Goal: Book appointment/travel/reservation

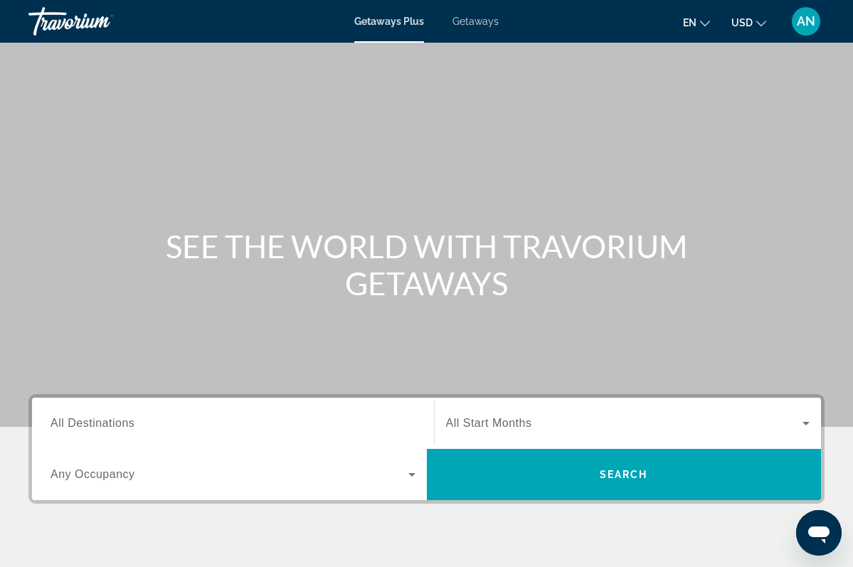
click at [132, 428] on span "All Destinations" at bounding box center [93, 423] width 84 height 12
click at [132, 428] on input "Destination All Destinations" at bounding box center [233, 423] width 365 height 17
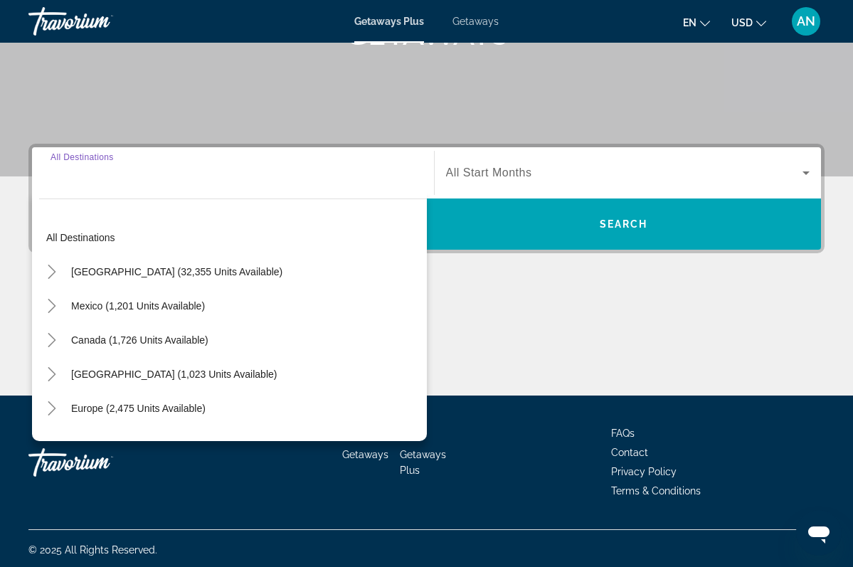
scroll to position [253, 0]
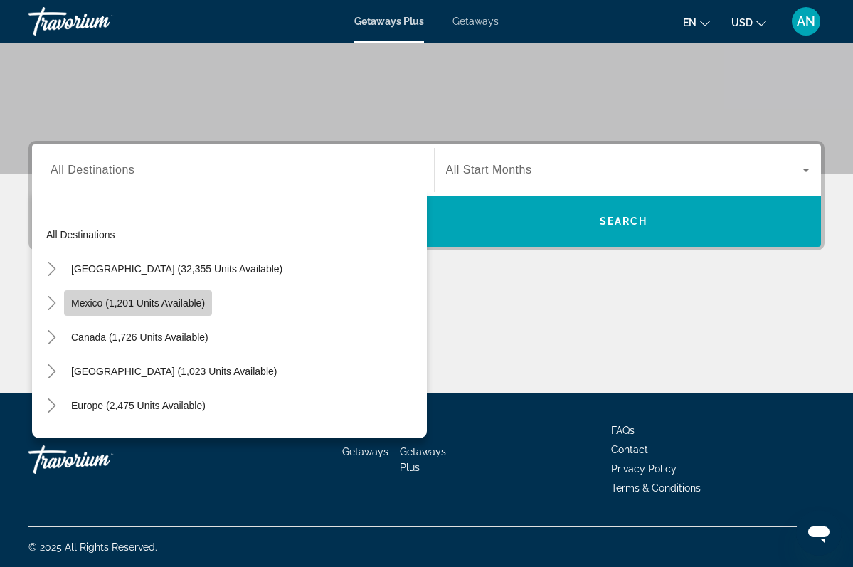
click at [102, 306] on span "Mexico (1,201 units available)" at bounding box center [138, 302] width 134 height 11
type input "**********"
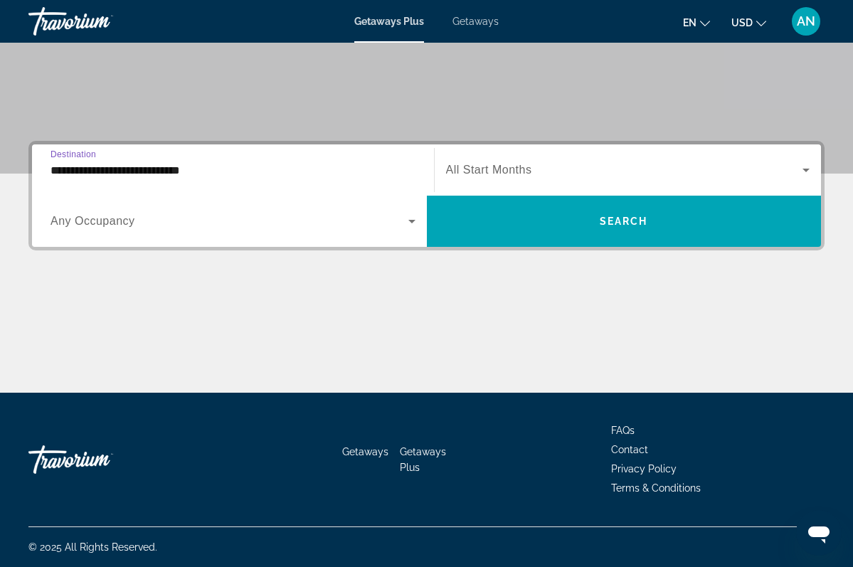
click at [105, 217] on span "Any Occupancy" at bounding box center [93, 221] width 85 height 12
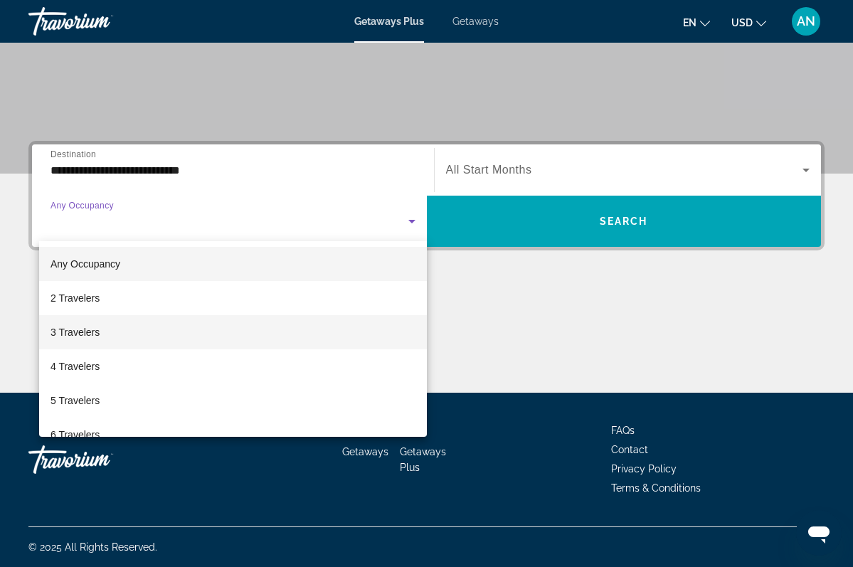
click at [80, 331] on span "3 Travelers" at bounding box center [75, 332] width 49 height 17
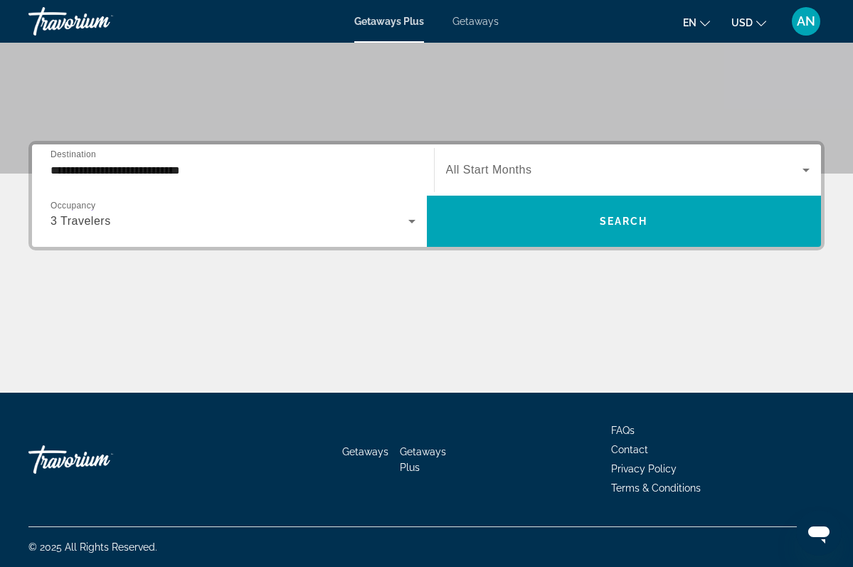
click at [530, 171] on span "All Start Months" at bounding box center [489, 170] width 86 height 12
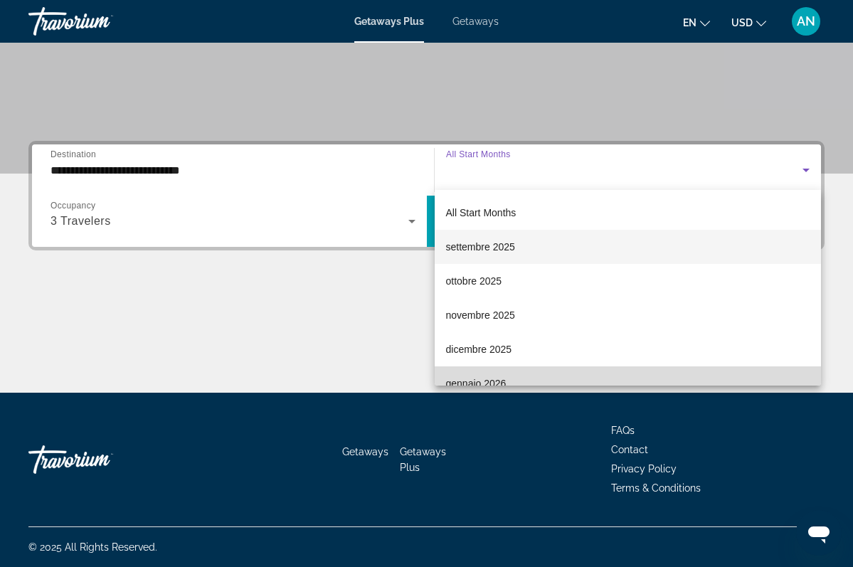
click at [501, 381] on span "gennaio 2026" at bounding box center [476, 383] width 60 height 17
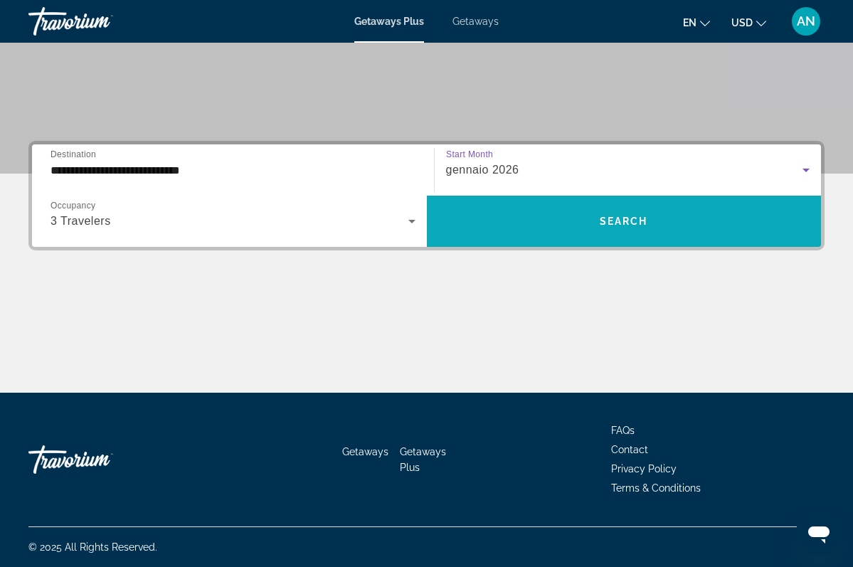
click at [630, 216] on span "Search" at bounding box center [624, 221] width 48 height 11
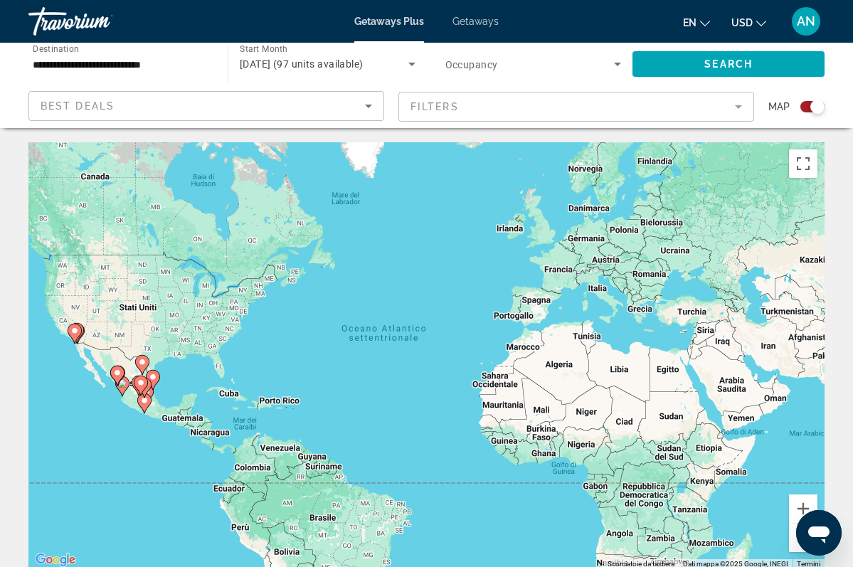
click at [143, 388] on icon "Main content" at bounding box center [140, 385] width 13 height 18
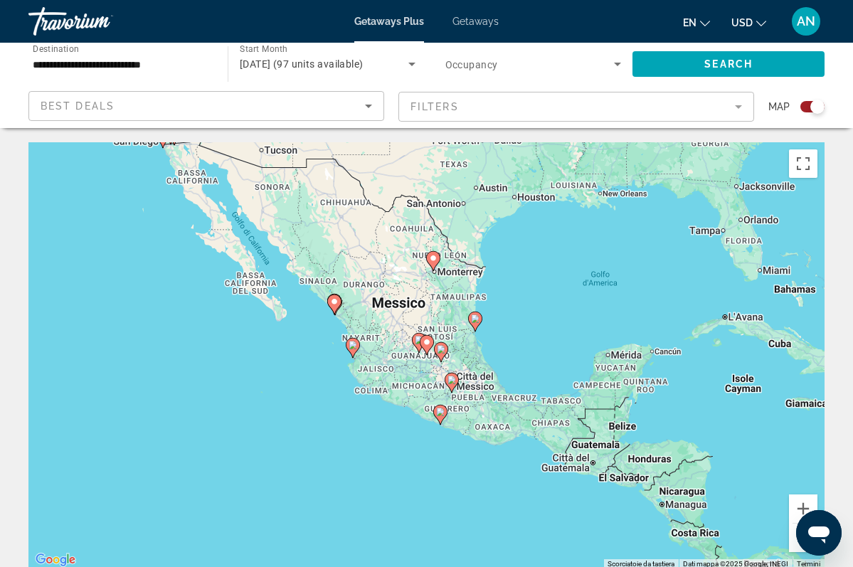
click at [454, 384] on icon "Main content" at bounding box center [451, 383] width 13 height 18
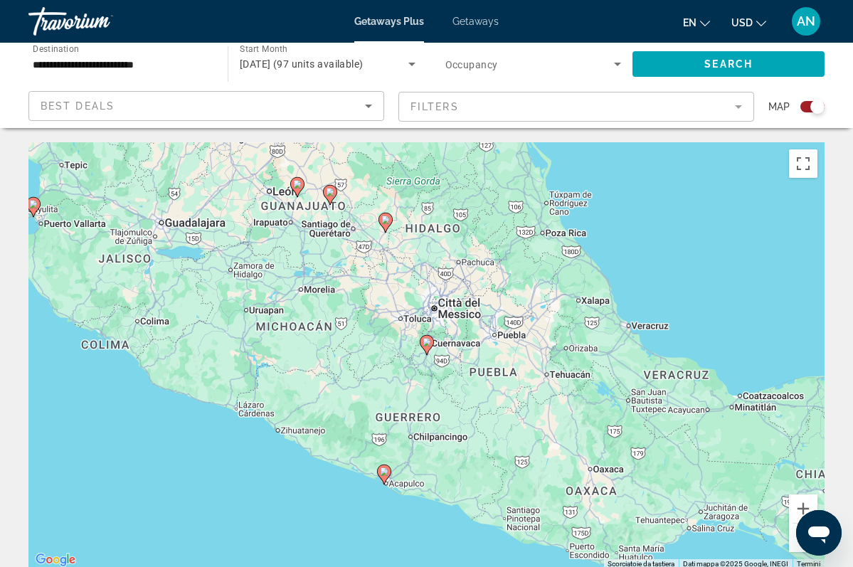
click at [388, 483] on gmp-advanced-marker "Main content" at bounding box center [384, 474] width 14 height 21
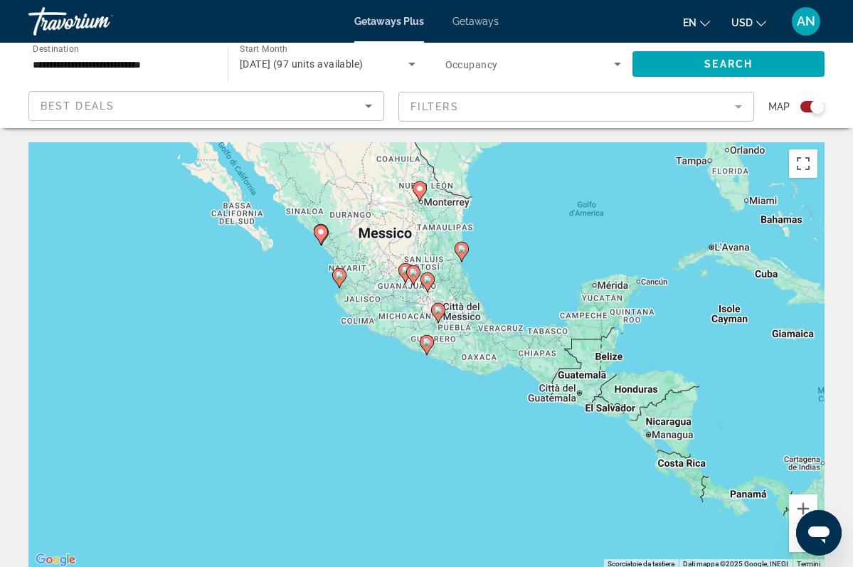
click at [429, 349] on icon "Main content" at bounding box center [426, 345] width 13 height 18
type input "**********"
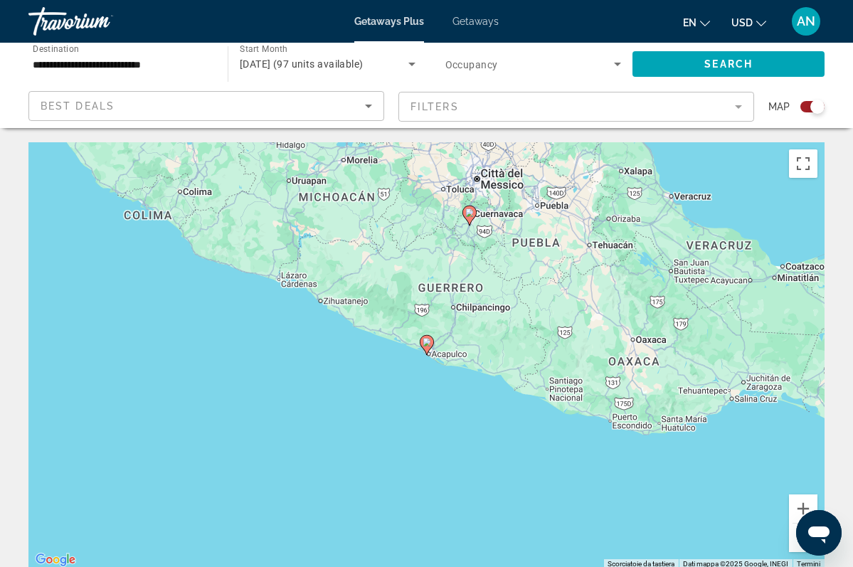
click at [429, 349] on icon "Main content" at bounding box center [426, 345] width 13 height 18
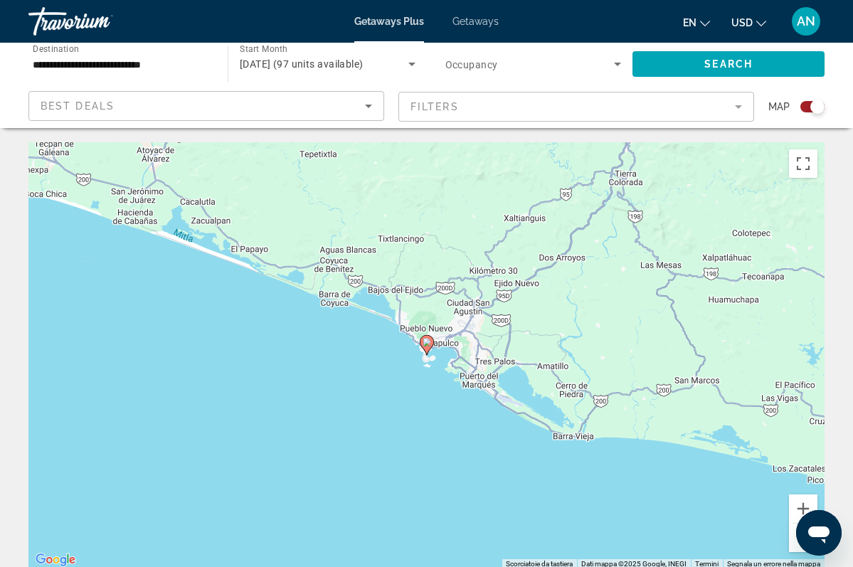
click at [429, 349] on icon "Main content" at bounding box center [426, 345] width 13 height 18
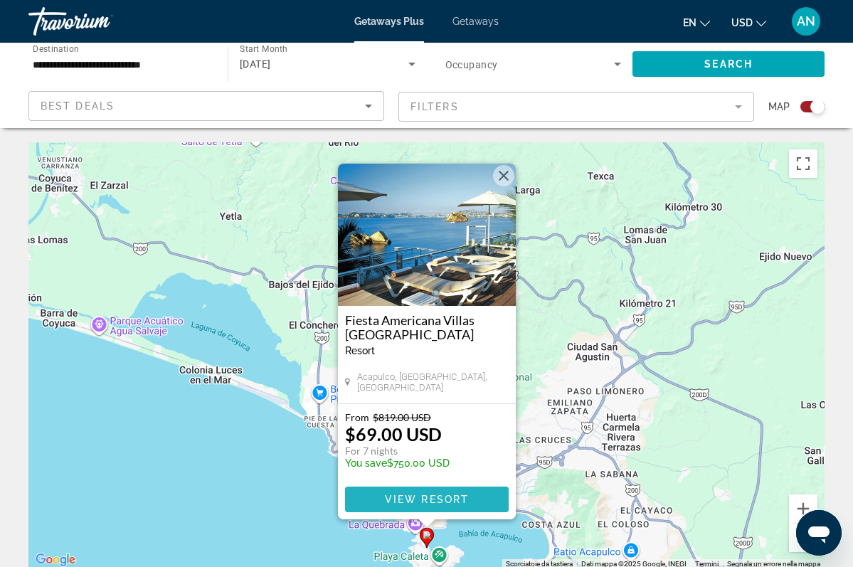
click at [430, 498] on span "View Resort" at bounding box center [426, 499] width 84 height 11
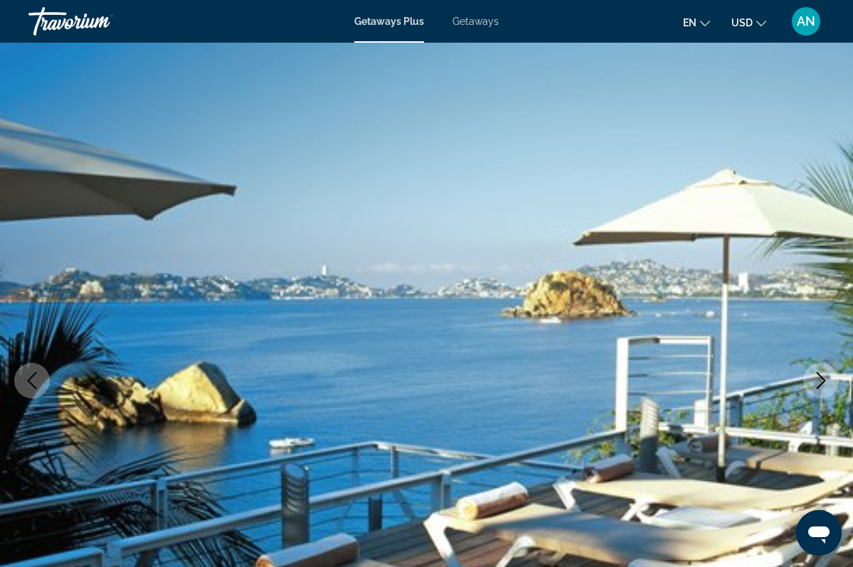
click at [823, 384] on icon "Next image" at bounding box center [820, 380] width 17 height 17
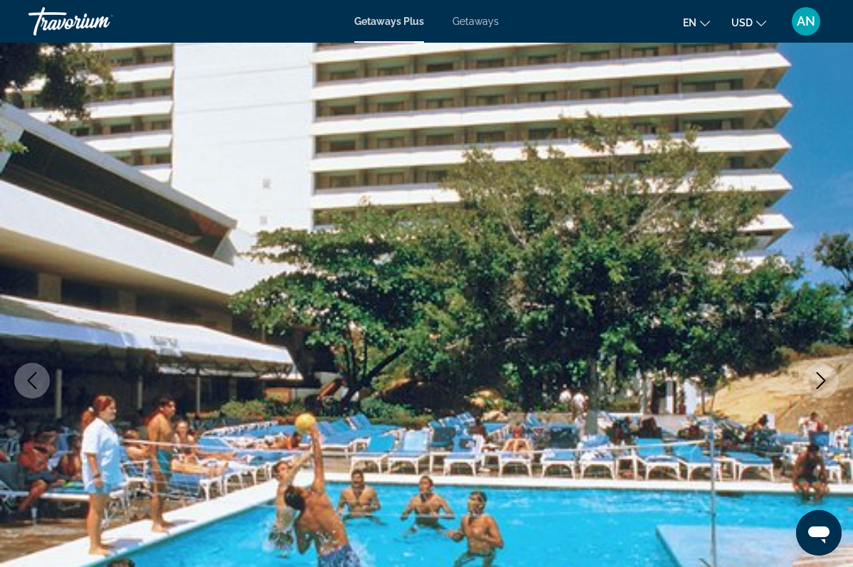
click at [823, 386] on icon "Next image" at bounding box center [820, 380] width 17 height 17
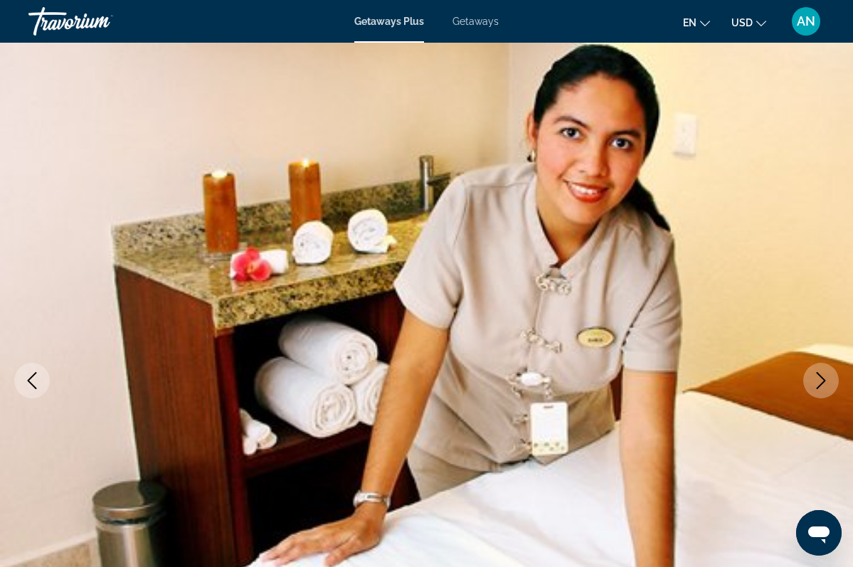
click at [824, 386] on icon "Next image" at bounding box center [820, 380] width 17 height 17
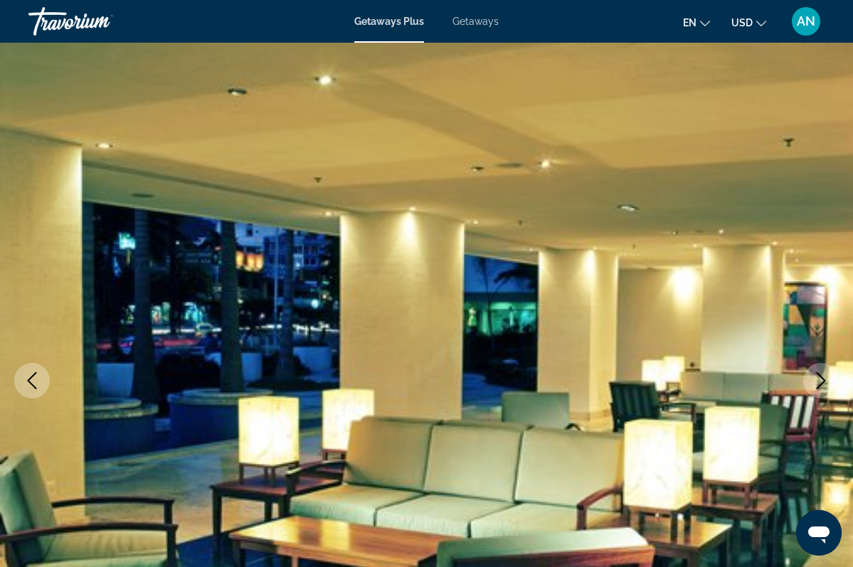
click at [824, 388] on icon "Next image" at bounding box center [820, 380] width 17 height 17
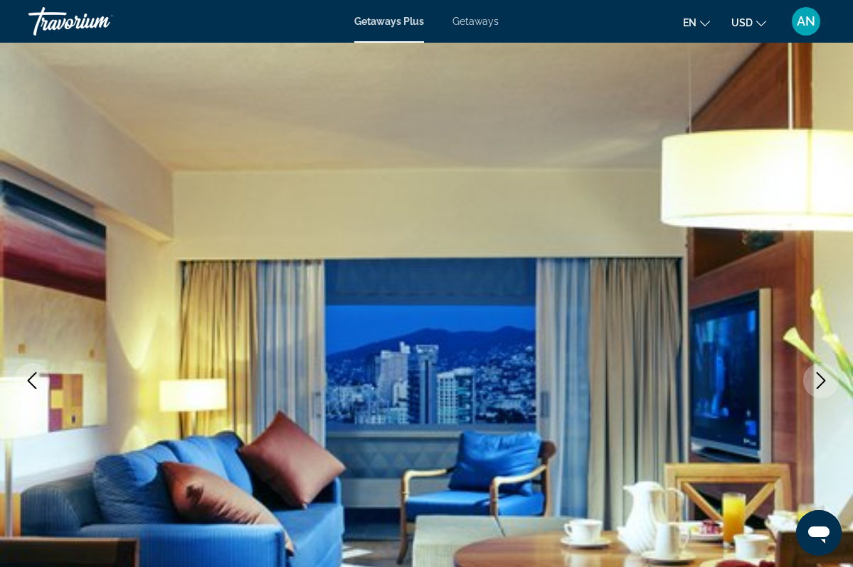
click at [824, 389] on button "Next image" at bounding box center [821, 381] width 36 height 36
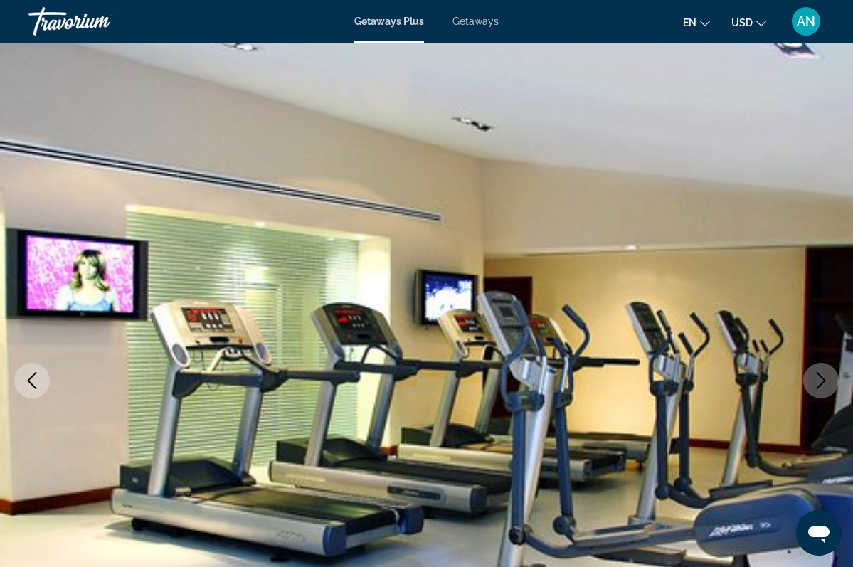
click at [823, 381] on icon "Next image" at bounding box center [820, 380] width 17 height 17
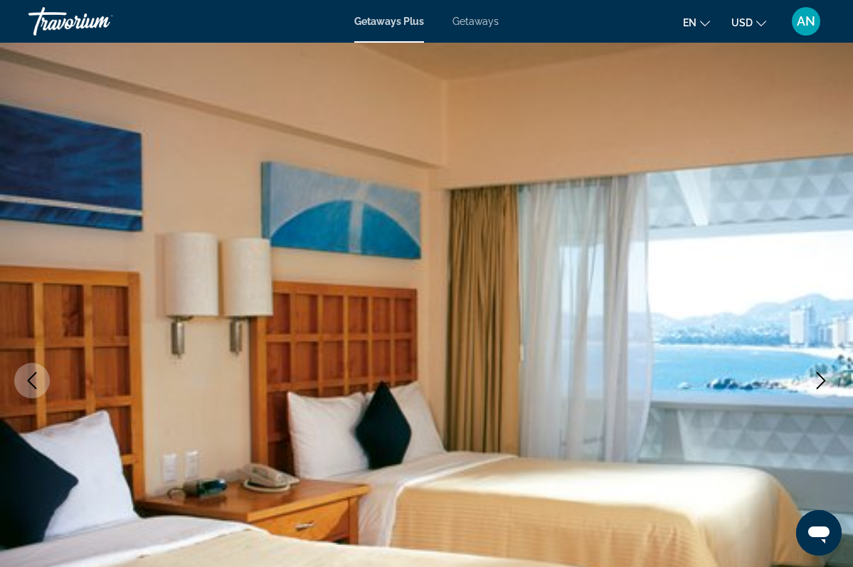
click at [823, 381] on icon "Next image" at bounding box center [821, 380] width 9 height 17
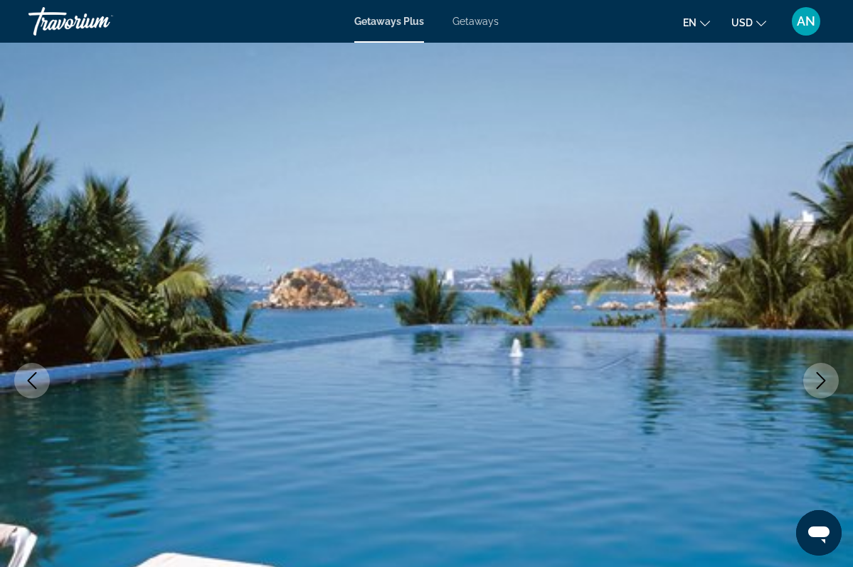
click at [823, 381] on icon "Next image" at bounding box center [821, 380] width 9 height 17
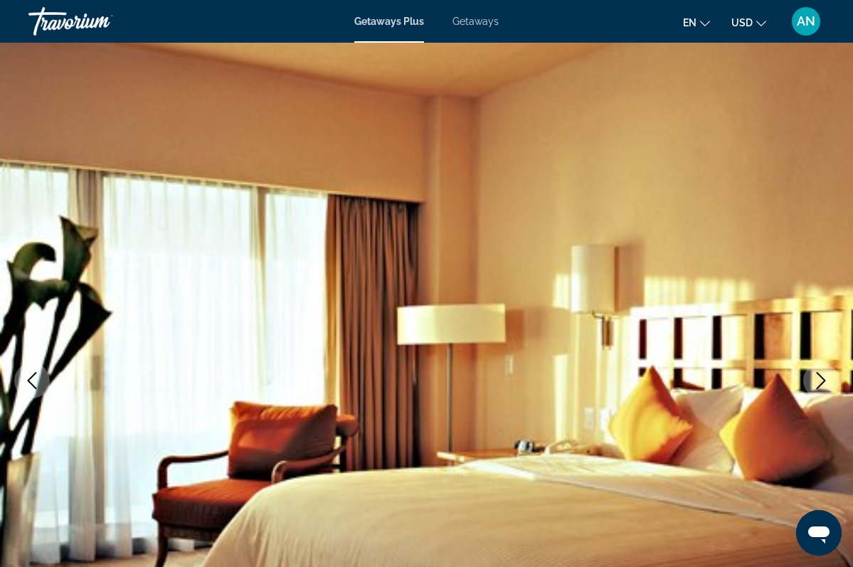
click at [823, 381] on icon "Next image" at bounding box center [820, 380] width 17 height 17
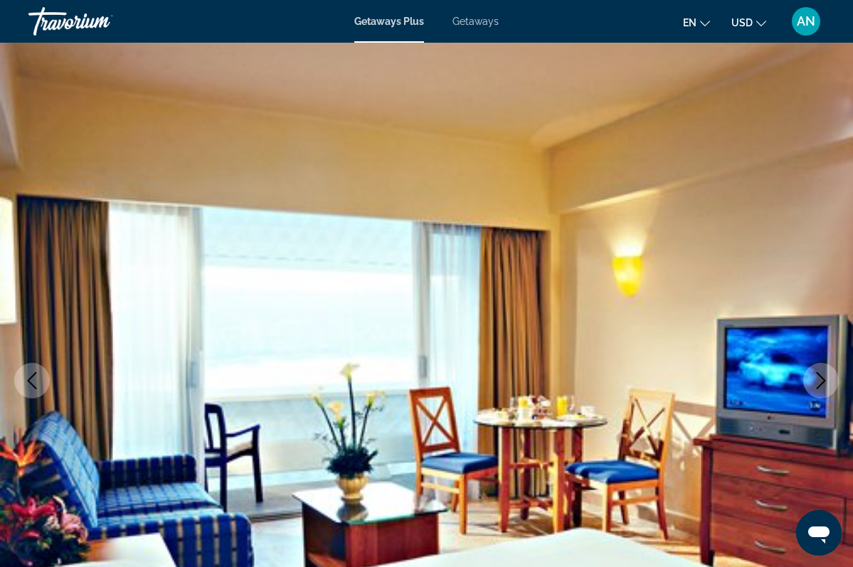
click at [823, 381] on icon "Next image" at bounding box center [820, 380] width 17 height 17
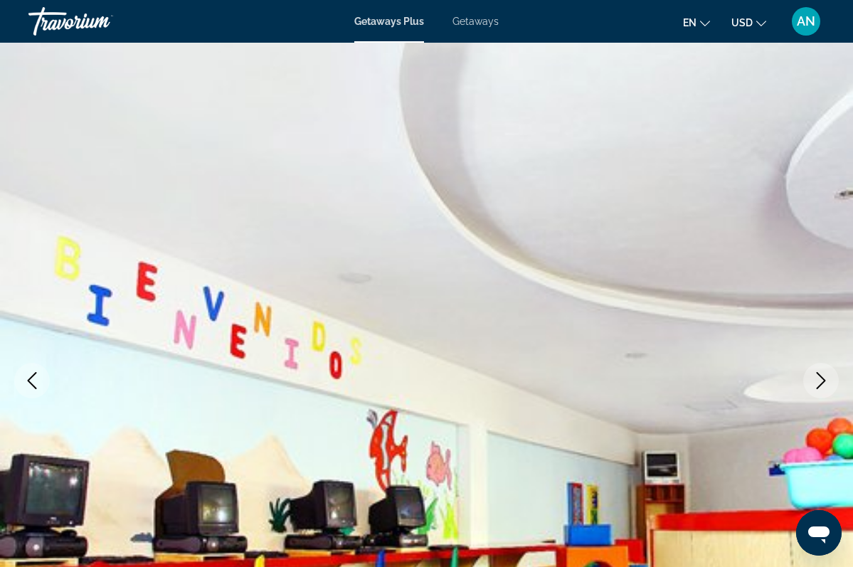
click at [823, 381] on icon "Next image" at bounding box center [820, 380] width 17 height 17
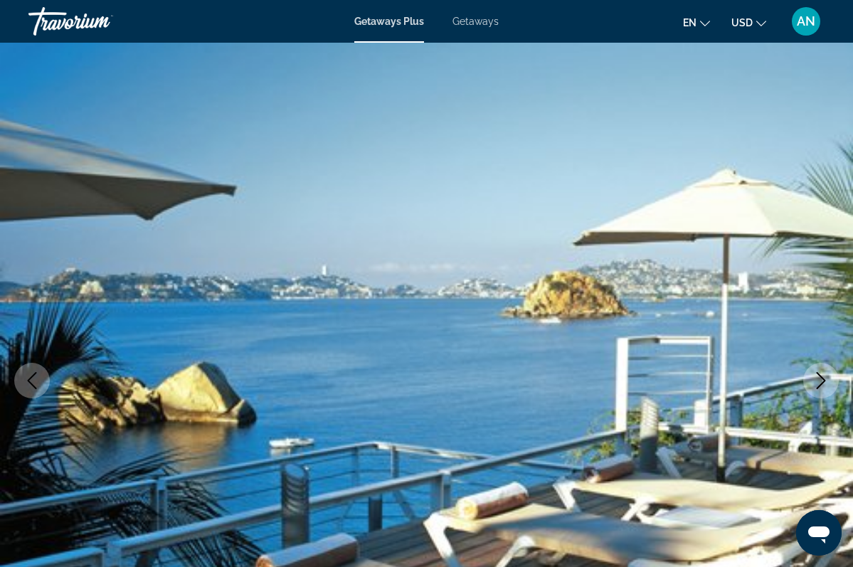
click at [823, 381] on icon "Next image" at bounding box center [820, 380] width 17 height 17
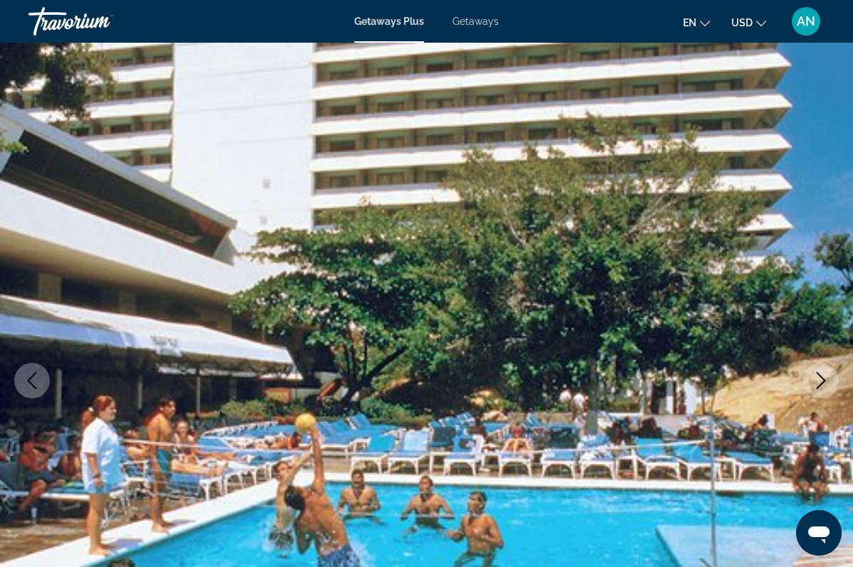
click at [823, 381] on icon "Next image" at bounding box center [820, 380] width 17 height 17
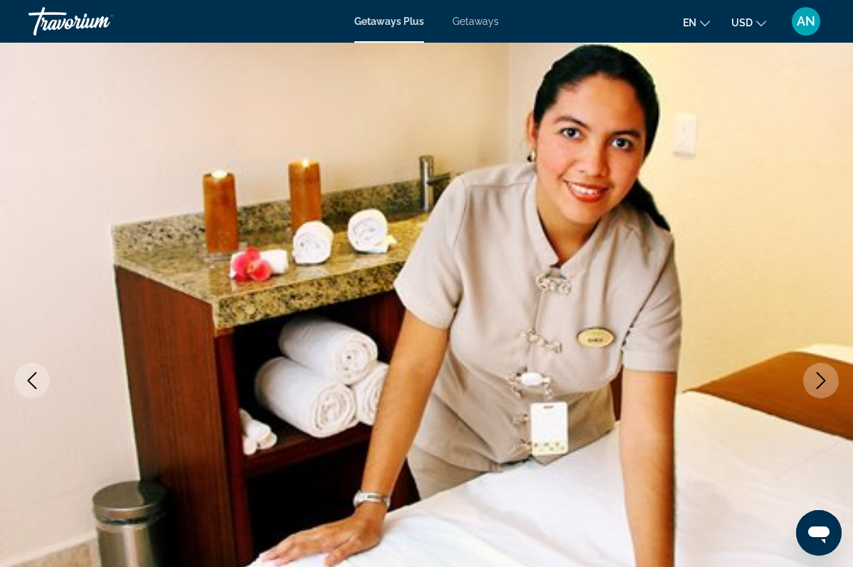
click at [823, 381] on icon "Next image" at bounding box center [820, 380] width 17 height 17
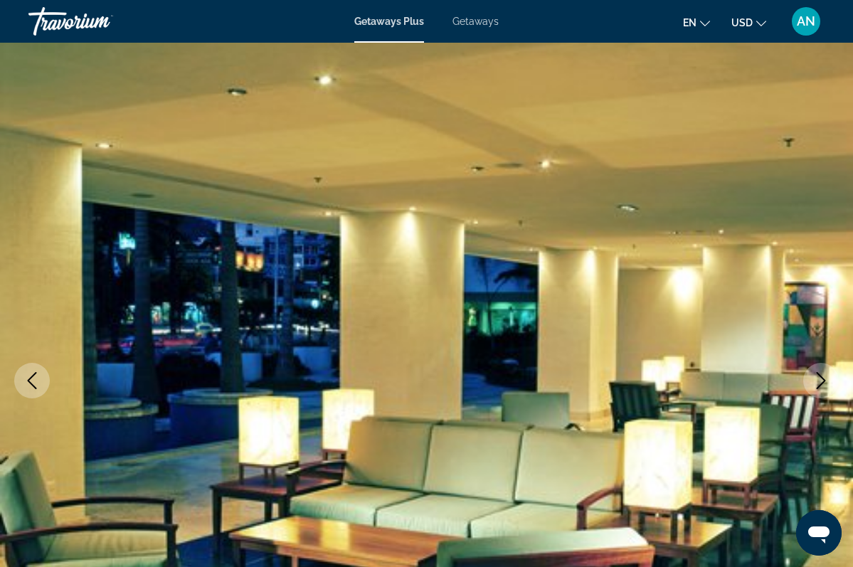
click at [824, 381] on icon "Next image" at bounding box center [821, 380] width 9 height 17
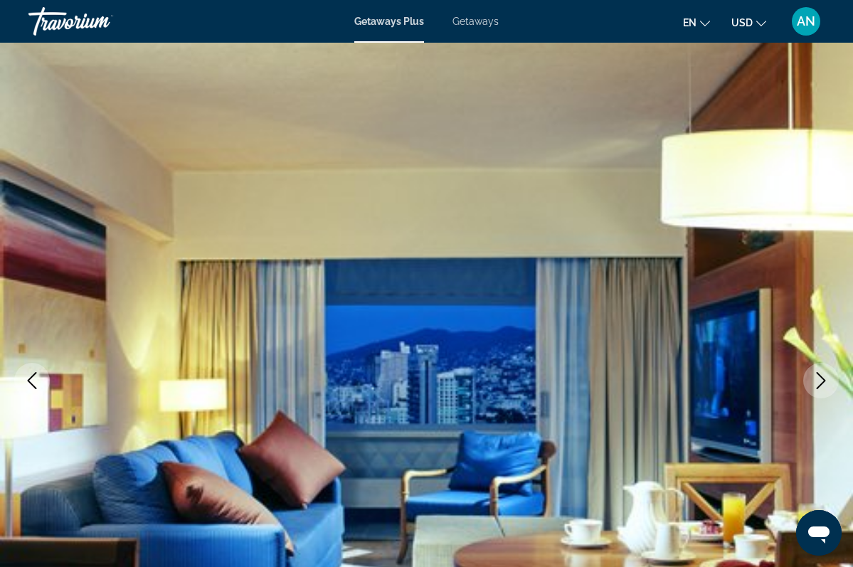
click at [824, 381] on icon "Next image" at bounding box center [821, 380] width 9 height 17
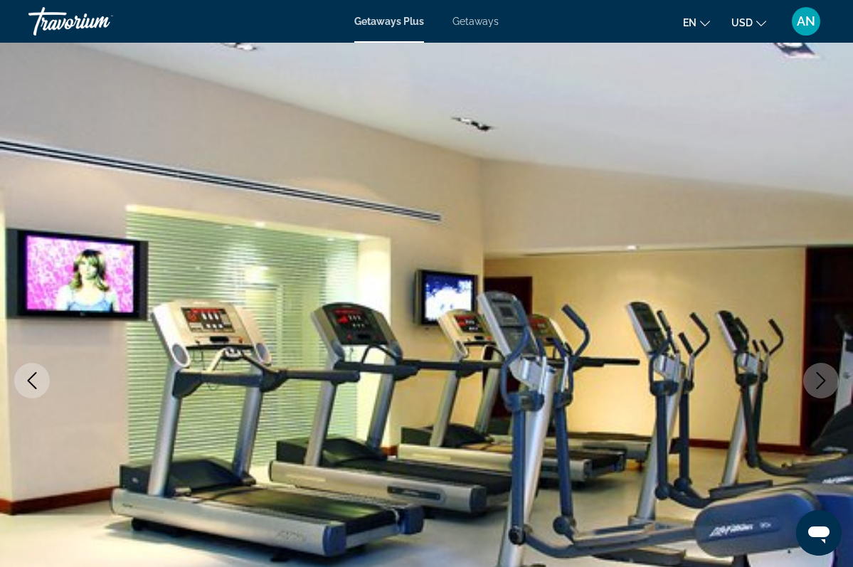
click at [824, 381] on icon "Next image" at bounding box center [821, 380] width 9 height 17
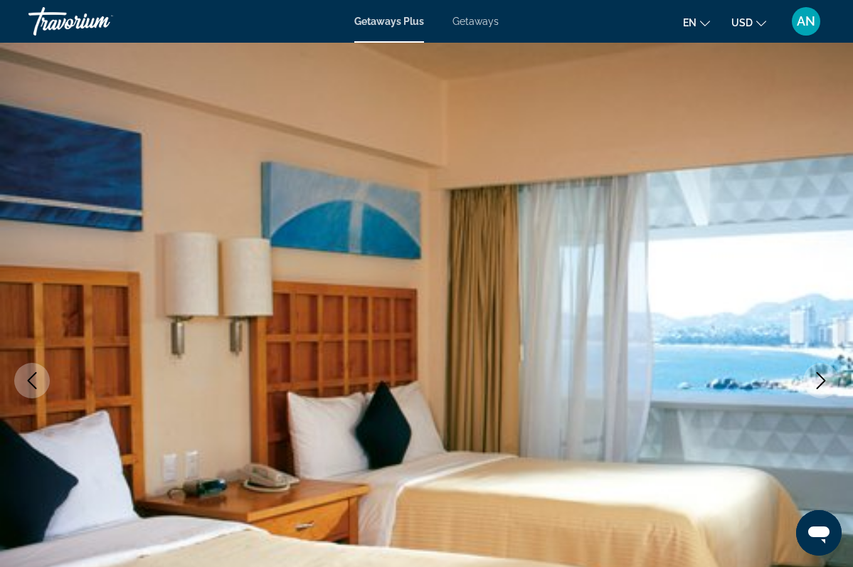
click at [824, 381] on icon "Next image" at bounding box center [821, 380] width 9 height 17
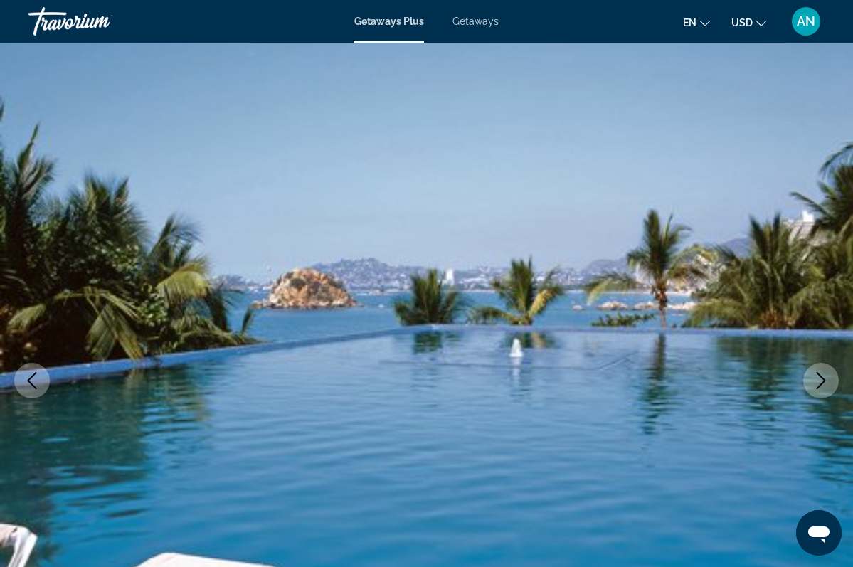
click at [824, 381] on icon "Next image" at bounding box center [821, 380] width 9 height 17
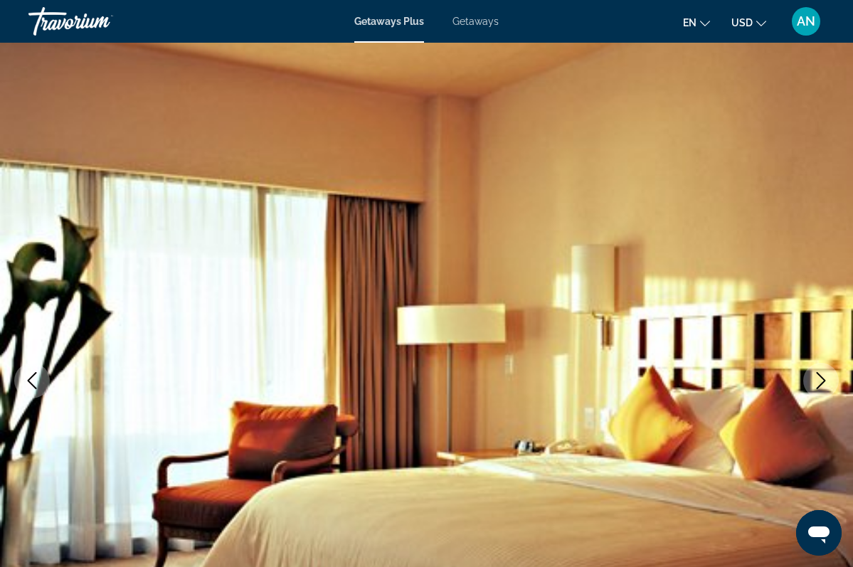
click at [824, 381] on icon "Next image" at bounding box center [821, 380] width 9 height 17
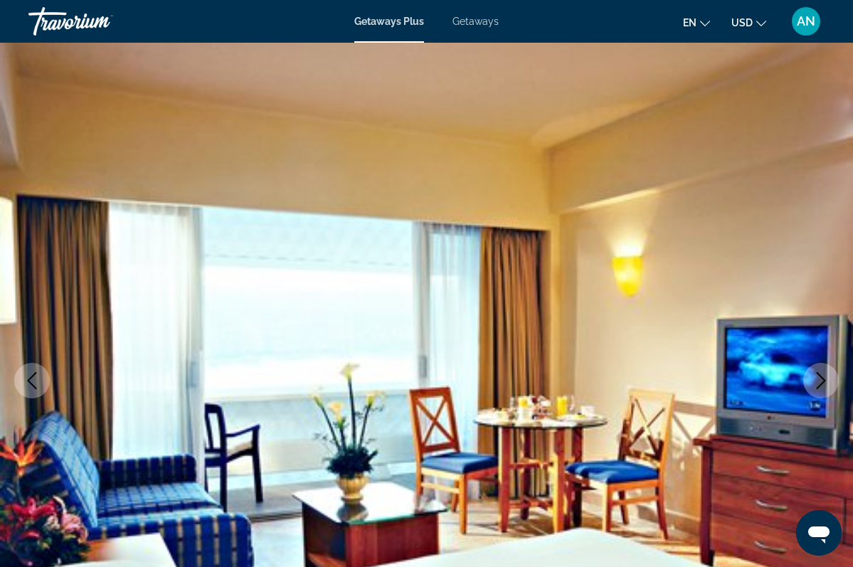
click at [824, 381] on icon "Next image" at bounding box center [821, 380] width 9 height 17
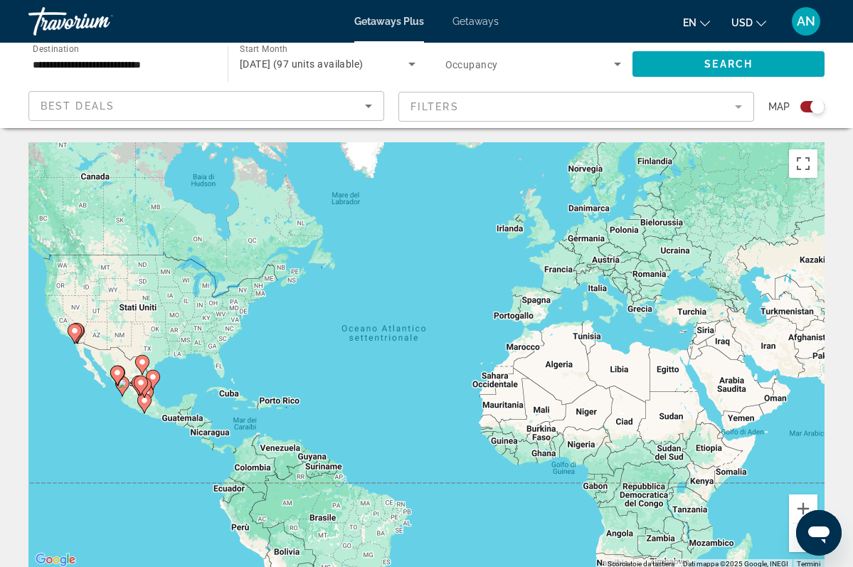
click at [77, 339] on gmp-advanced-marker "Main content" at bounding box center [75, 333] width 14 height 21
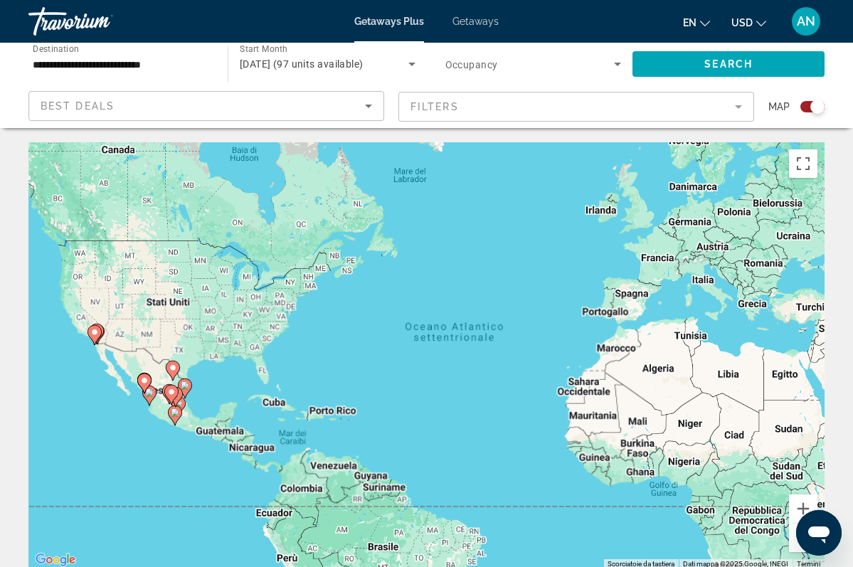
click at [77, 339] on div "Per attivare il trascinamento con la tastiera, premi Alt + Invio. Nello stato d…" at bounding box center [426, 355] width 796 height 427
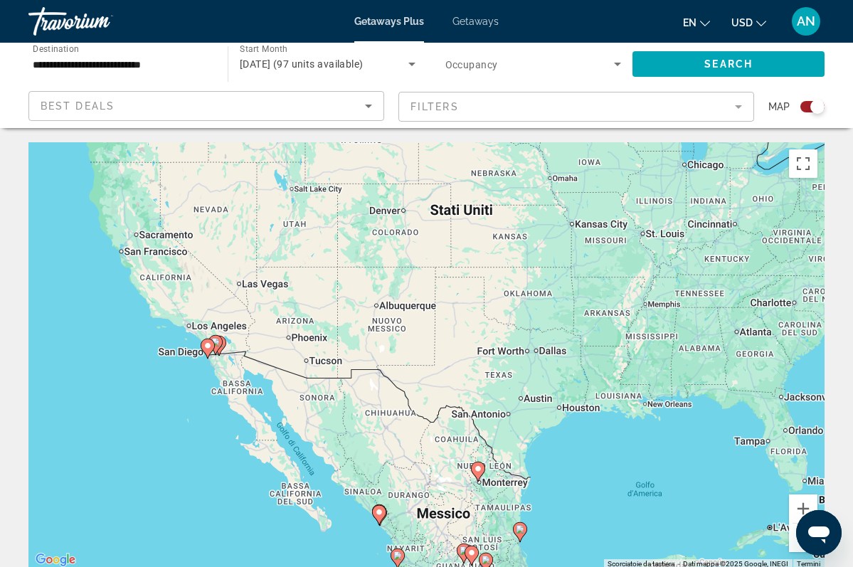
click at [218, 349] on icon "Main content" at bounding box center [214, 345] width 13 height 18
type input "**********"
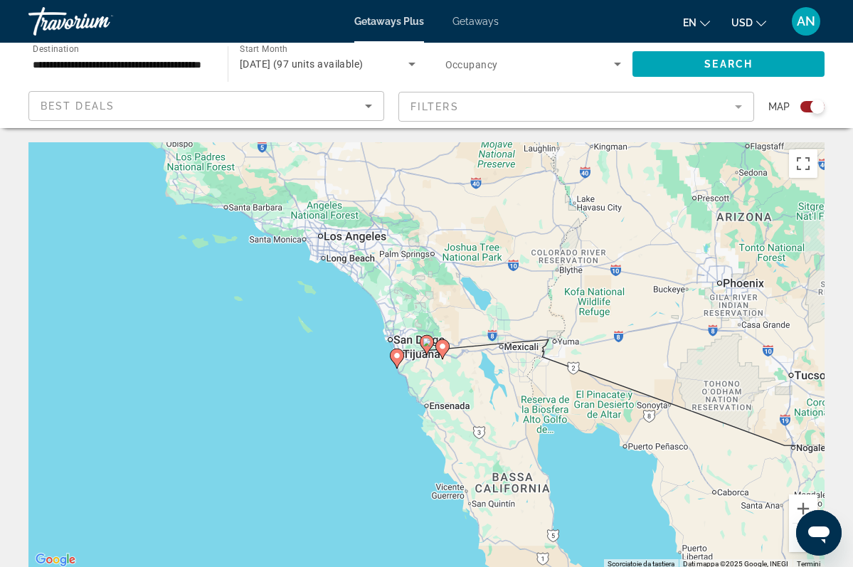
click at [428, 353] on gmp-advanced-marker "Main content" at bounding box center [427, 344] width 14 height 21
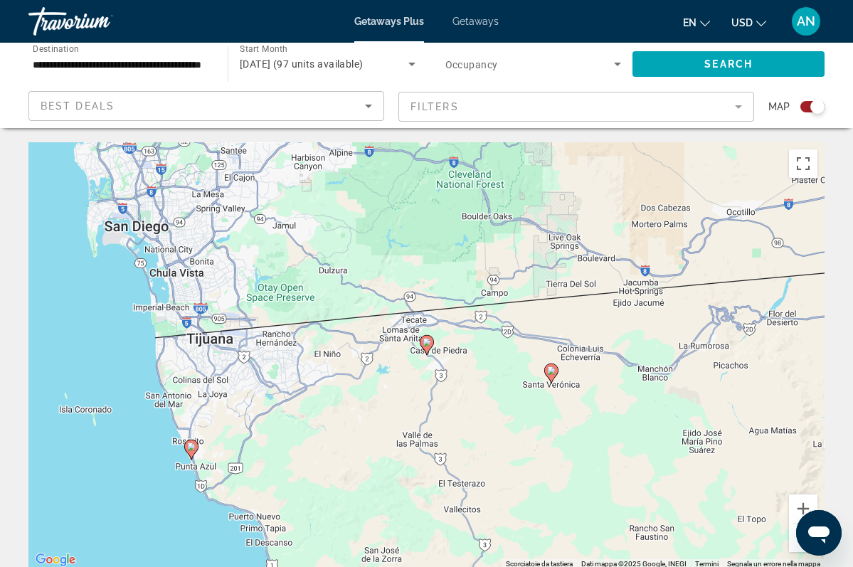
click at [430, 354] on gmp-advanced-marker "Main content" at bounding box center [427, 344] width 14 height 21
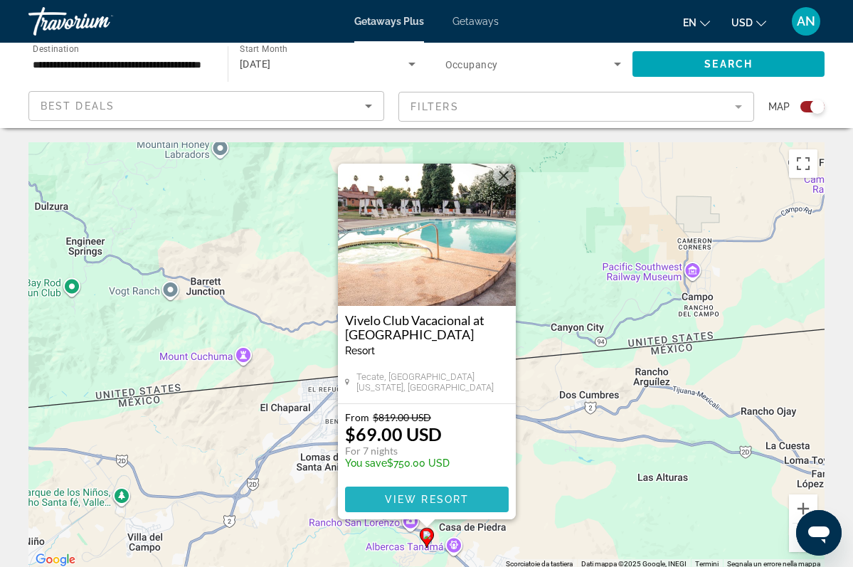
click at [415, 502] on span "View Resort" at bounding box center [426, 499] width 84 height 11
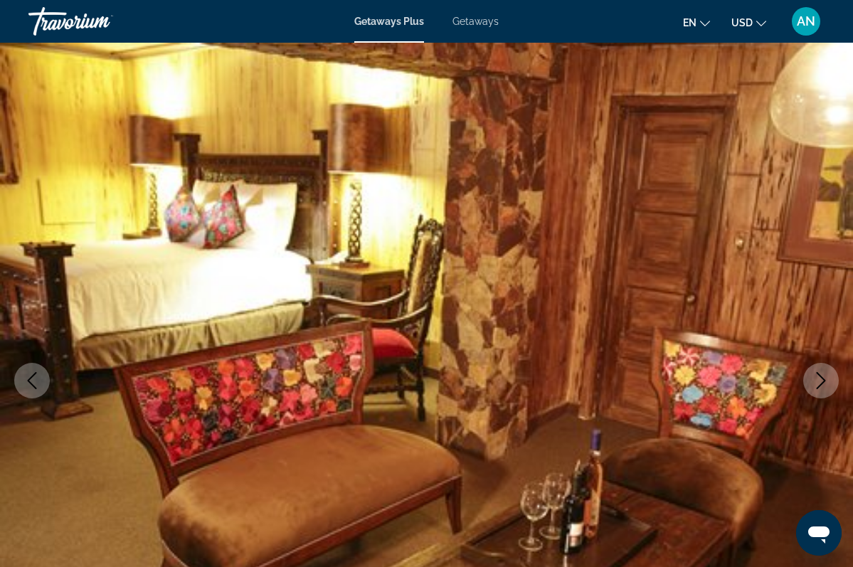
click at [825, 383] on icon "Next image" at bounding box center [820, 380] width 17 height 17
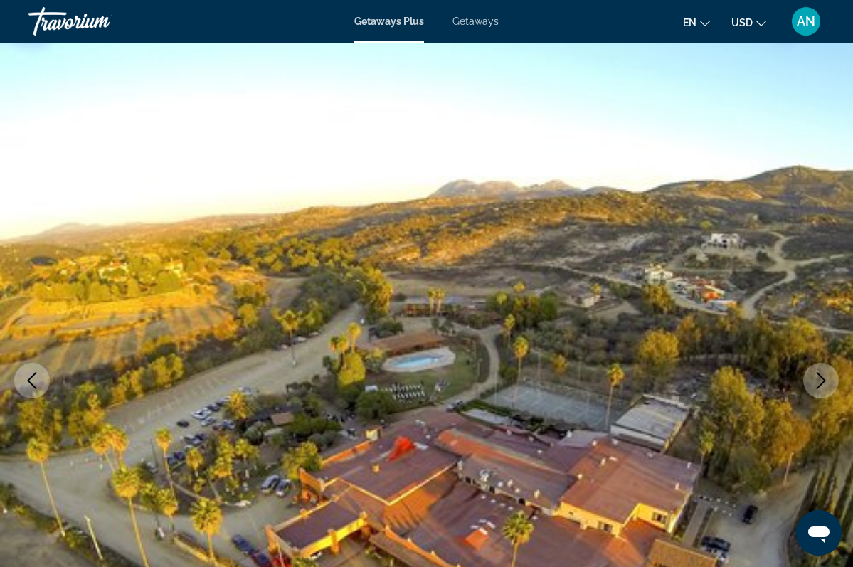
click at [824, 384] on icon "Next image" at bounding box center [820, 380] width 17 height 17
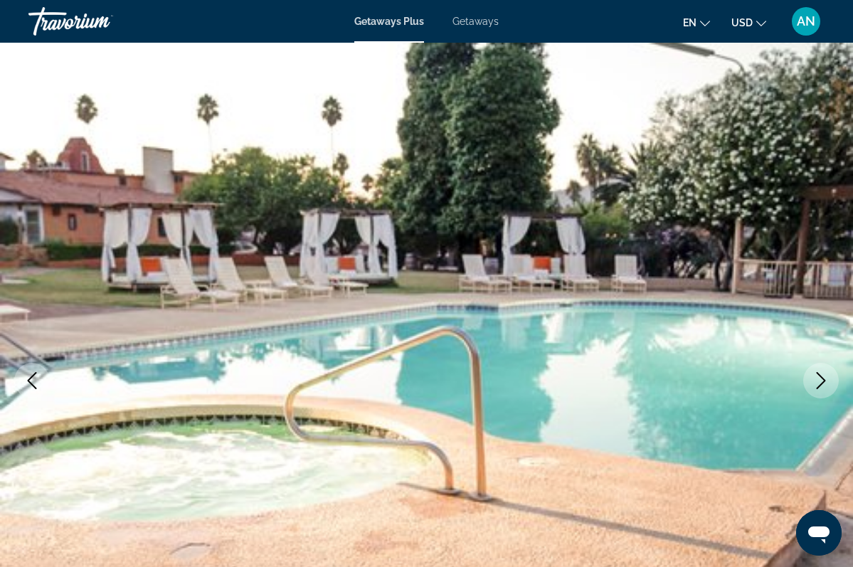
click at [825, 384] on icon "Next image" at bounding box center [820, 380] width 17 height 17
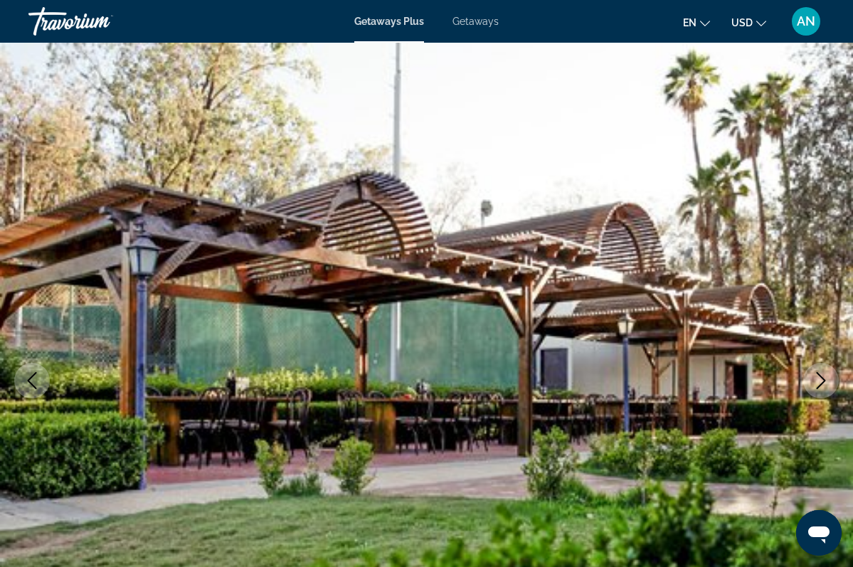
click at [825, 385] on icon "Next image" at bounding box center [820, 380] width 17 height 17
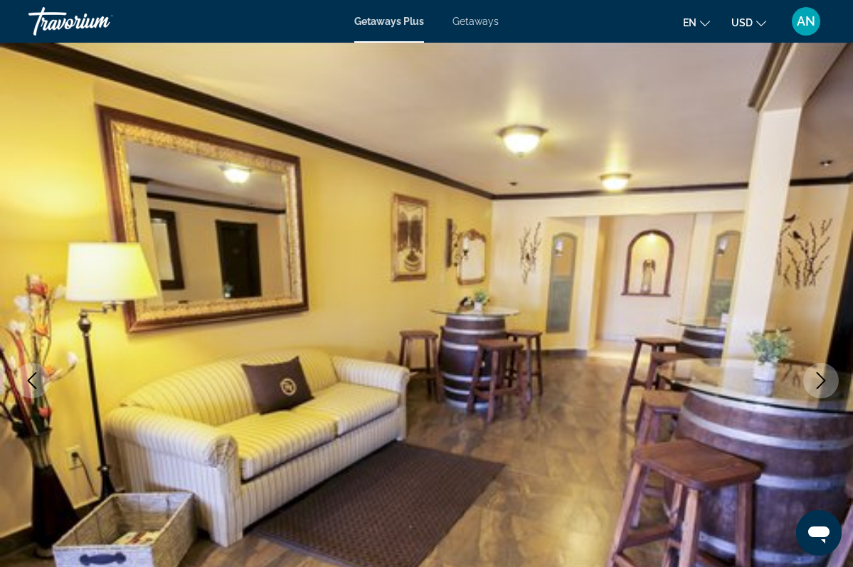
click at [825, 386] on icon "Next image" at bounding box center [820, 380] width 17 height 17
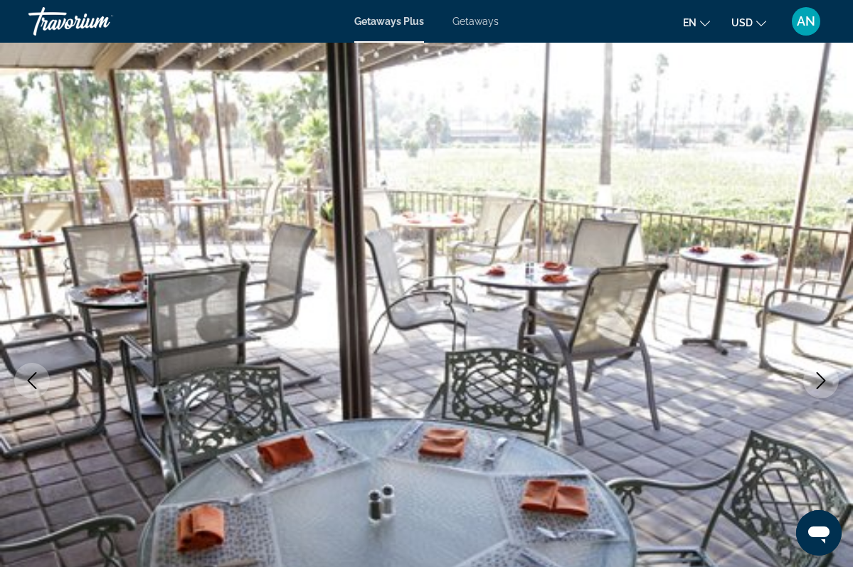
click at [825, 386] on icon "Next image" at bounding box center [820, 380] width 17 height 17
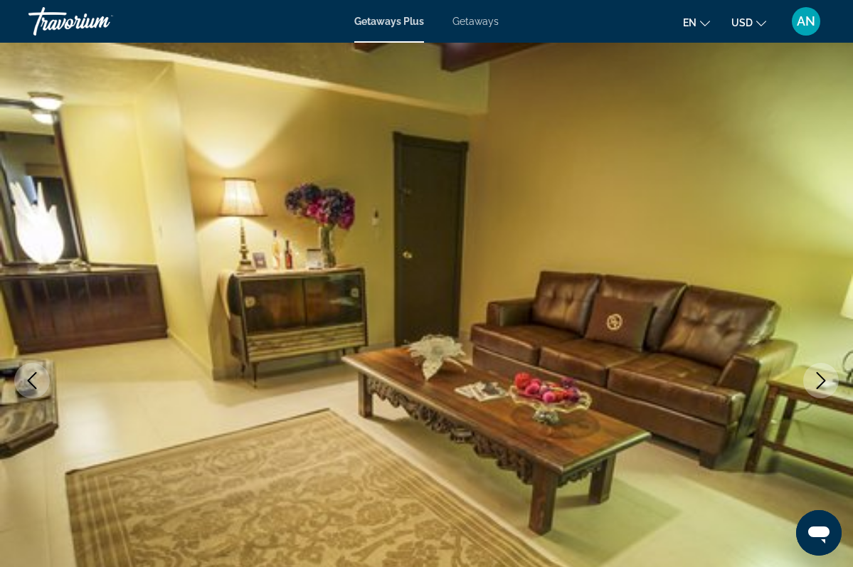
click at [825, 386] on icon "Next image" at bounding box center [820, 380] width 17 height 17
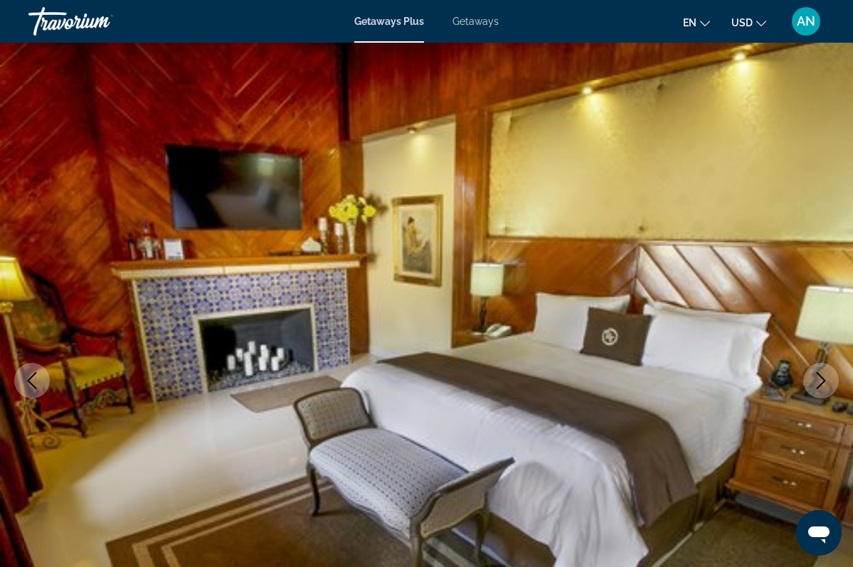
click at [825, 386] on icon "Next image" at bounding box center [820, 380] width 17 height 17
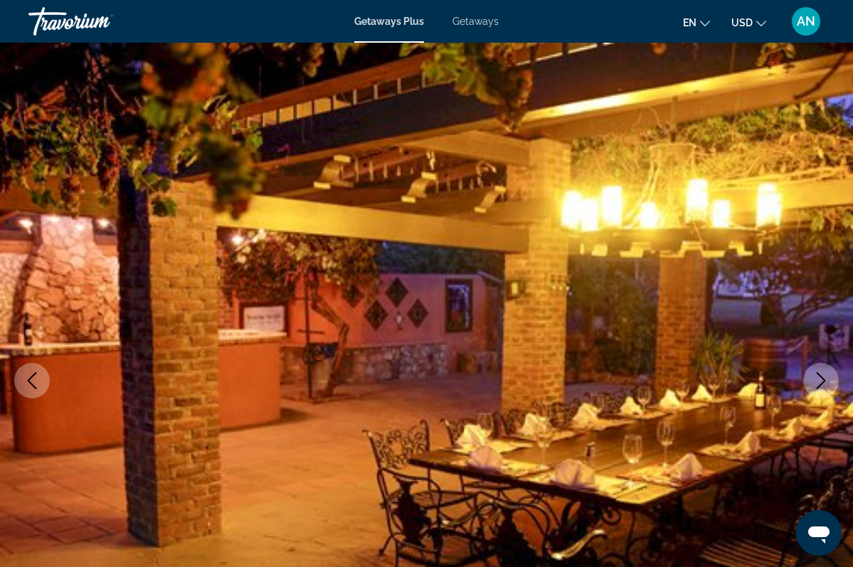
click at [825, 386] on icon "Next image" at bounding box center [820, 380] width 17 height 17
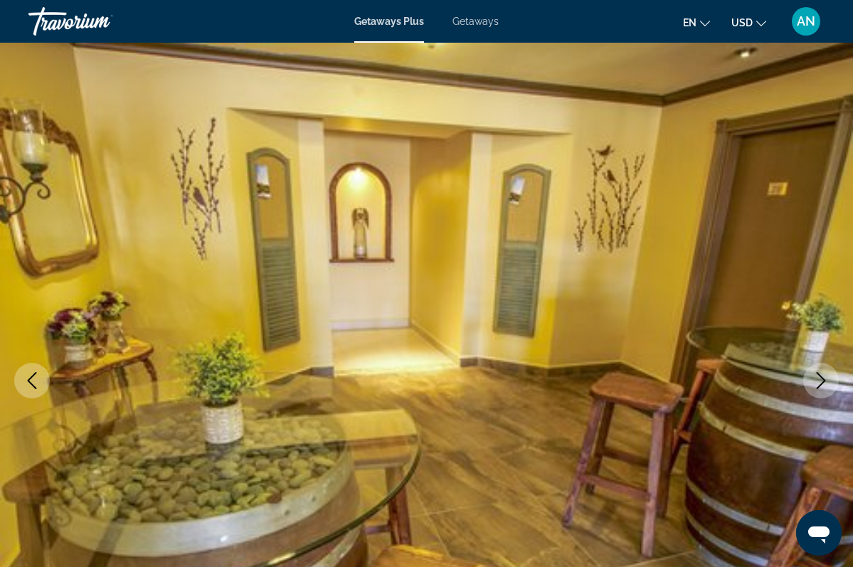
click at [825, 386] on icon "Next image" at bounding box center [820, 380] width 17 height 17
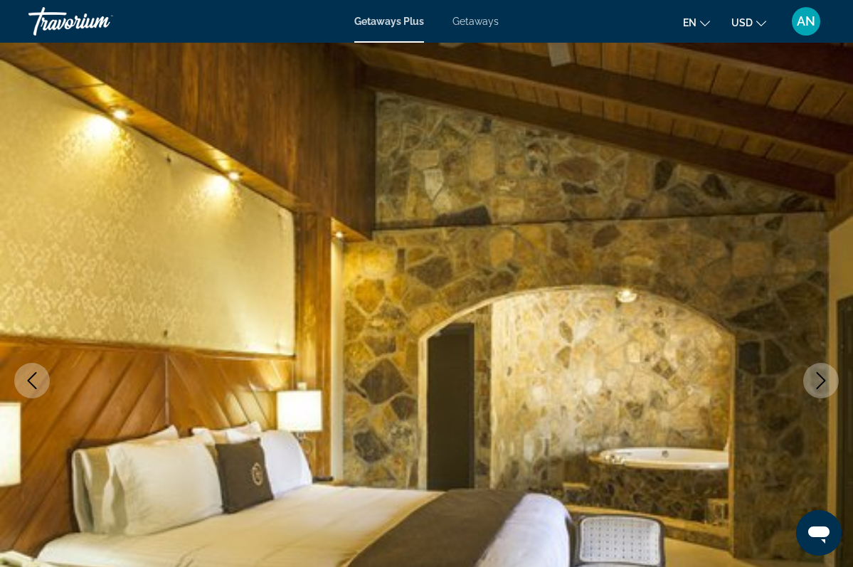
click at [825, 387] on icon "Next image" at bounding box center [820, 380] width 17 height 17
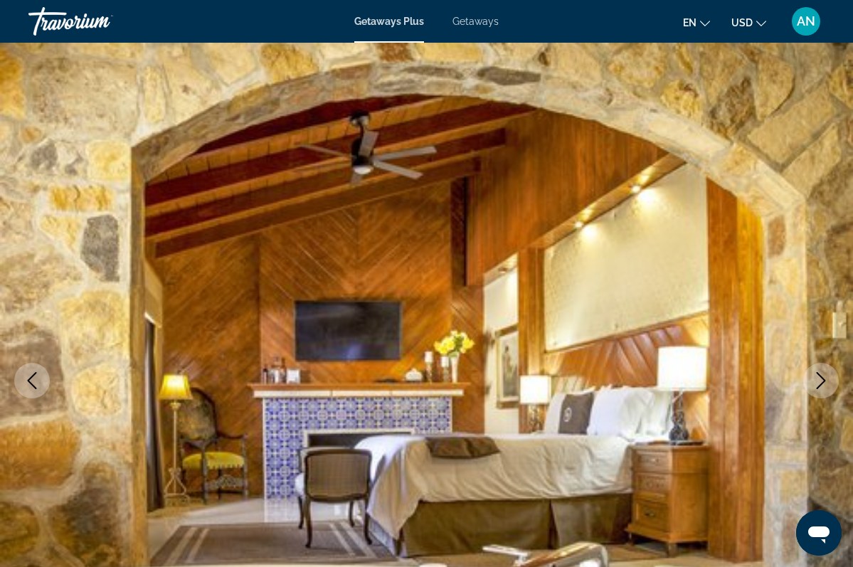
click at [825, 387] on icon "Next image" at bounding box center [820, 380] width 17 height 17
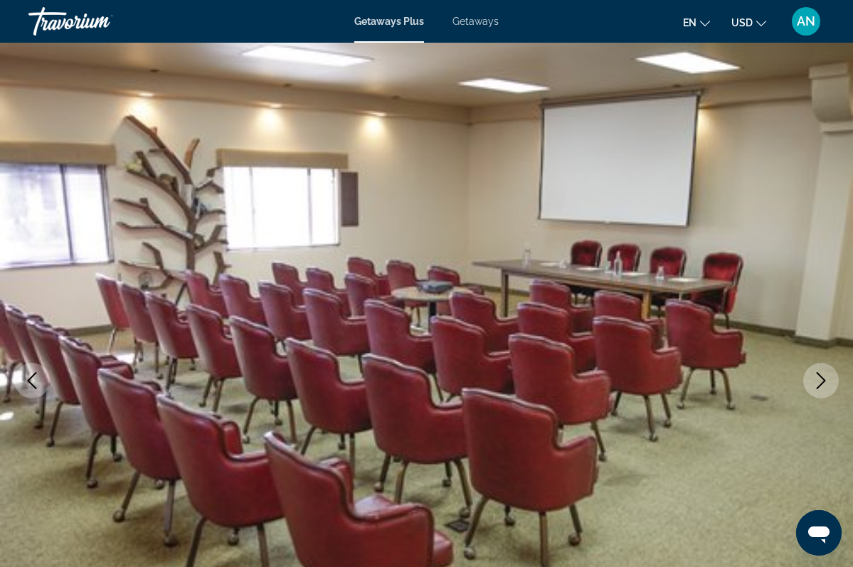
click at [825, 388] on icon "Next image" at bounding box center [820, 380] width 17 height 17
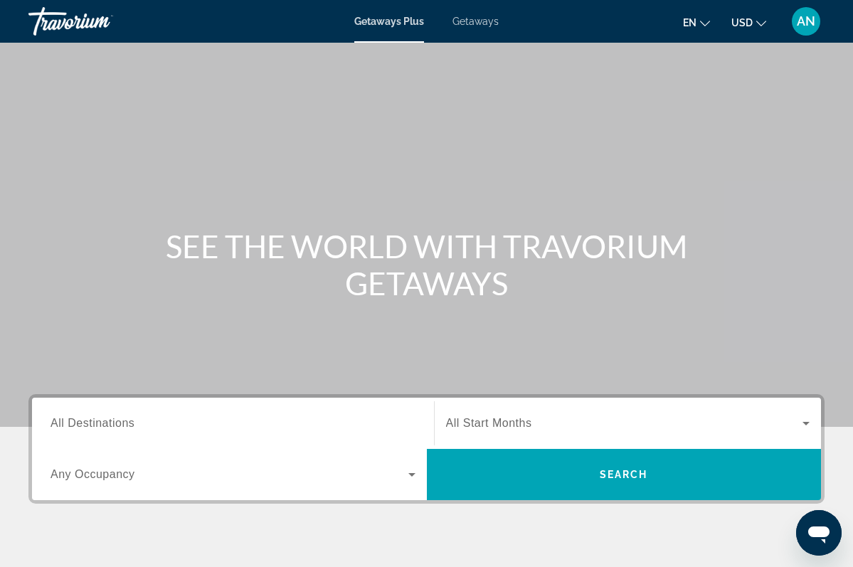
click at [107, 429] on span "All Destinations" at bounding box center [93, 423] width 84 height 12
click at [107, 429] on input "Destination All Destinations" at bounding box center [233, 423] width 365 height 17
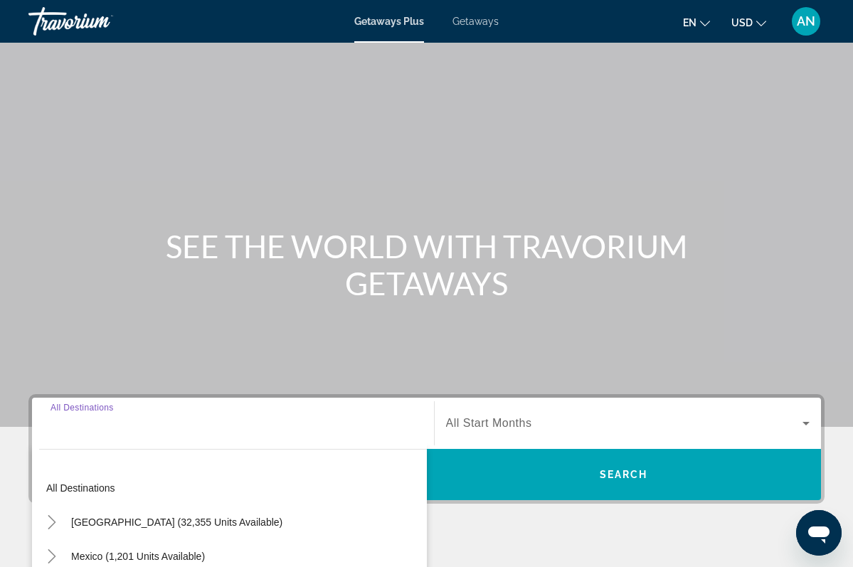
scroll to position [253, 0]
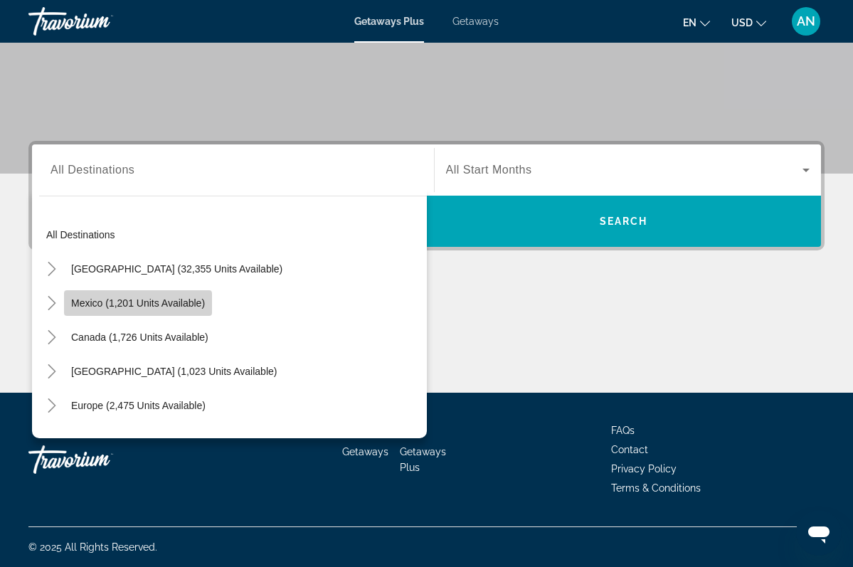
click at [102, 305] on span "Mexico (1,201 units available)" at bounding box center [138, 302] width 134 height 11
type input "**********"
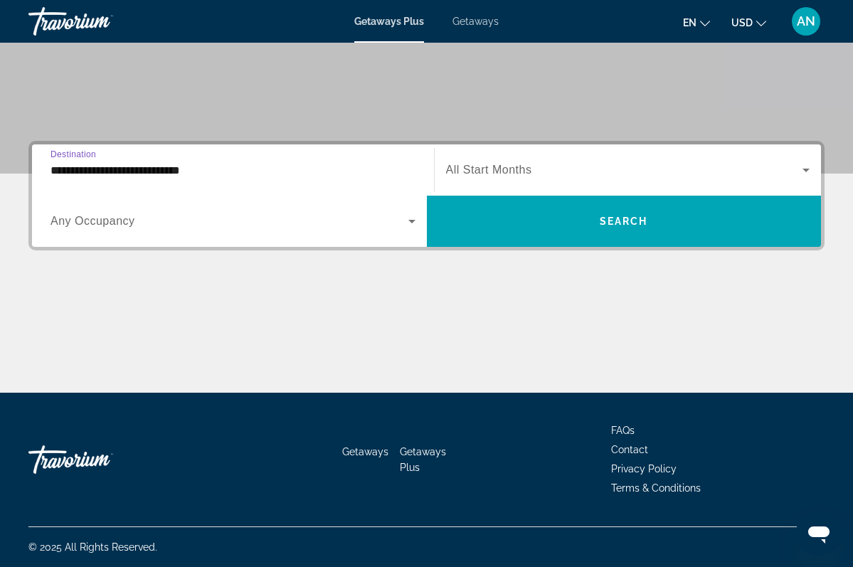
click at [142, 222] on span "Search widget" at bounding box center [230, 221] width 358 height 17
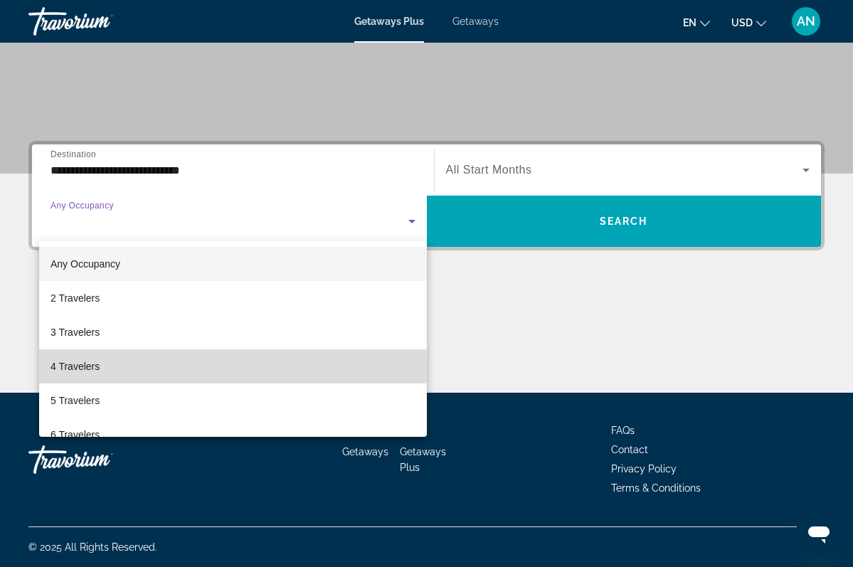
click at [84, 368] on span "4 Travelers" at bounding box center [75, 366] width 49 height 17
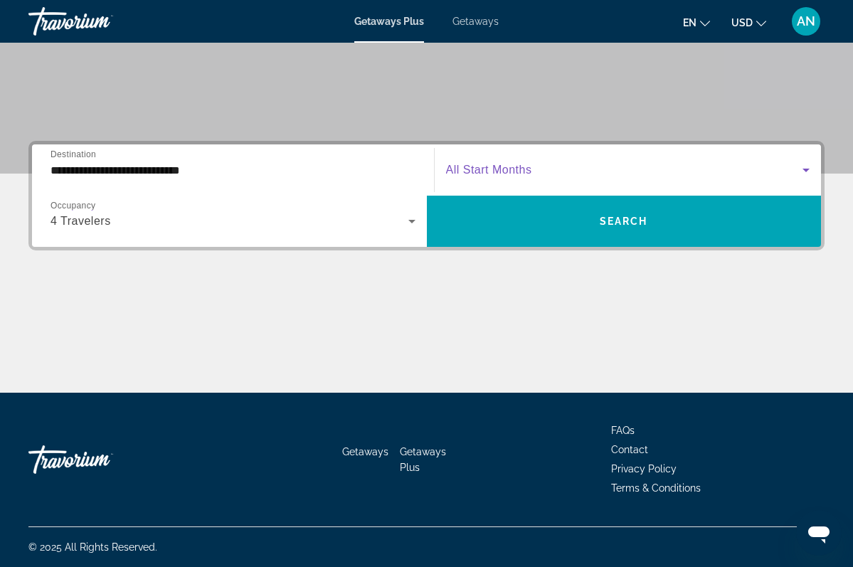
click at [806, 171] on icon "Search widget" at bounding box center [806, 171] width 7 height 4
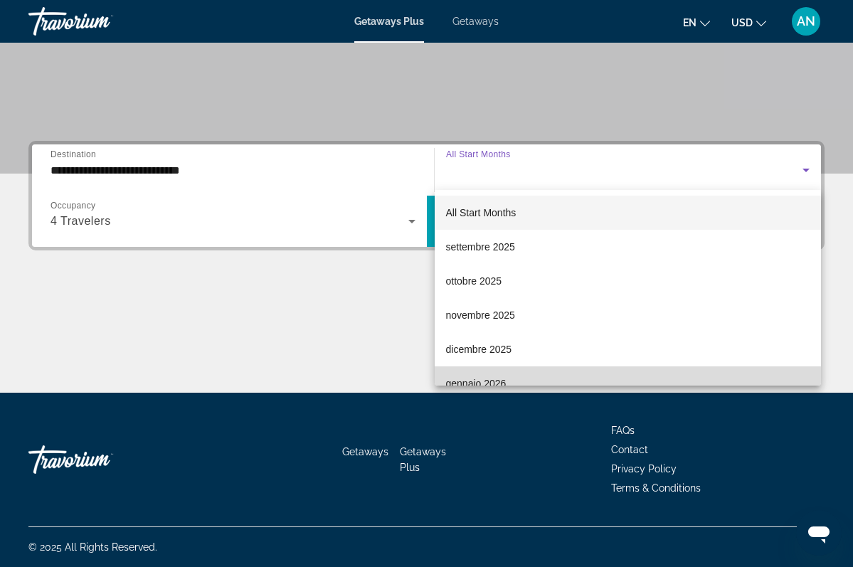
click at [475, 382] on span "gennaio 2026" at bounding box center [476, 383] width 60 height 17
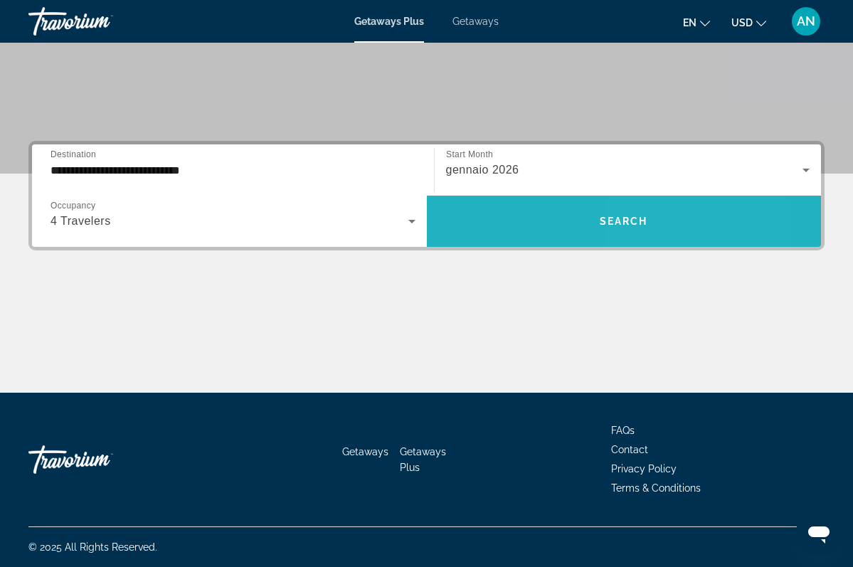
click at [652, 218] on span "Search widget" at bounding box center [624, 221] width 395 height 34
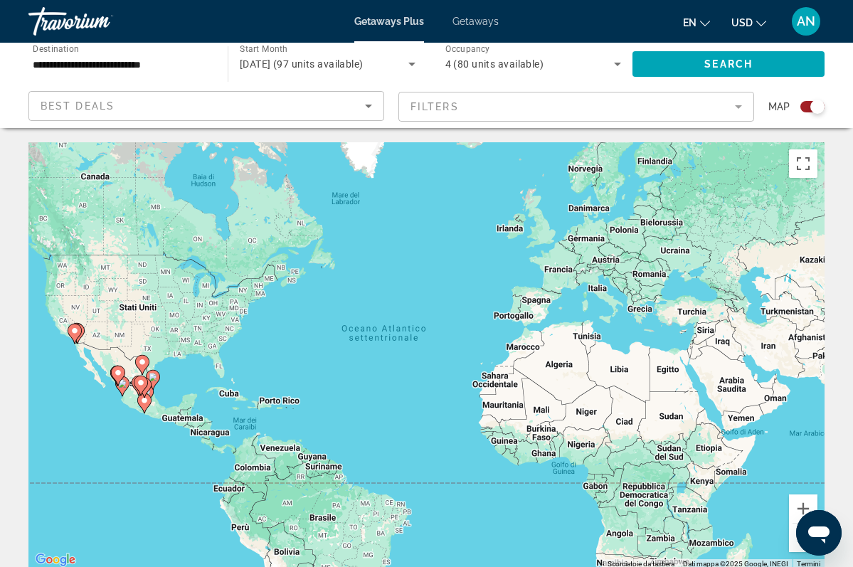
click at [142, 382] on image "Main content" at bounding box center [141, 382] width 9 height 9
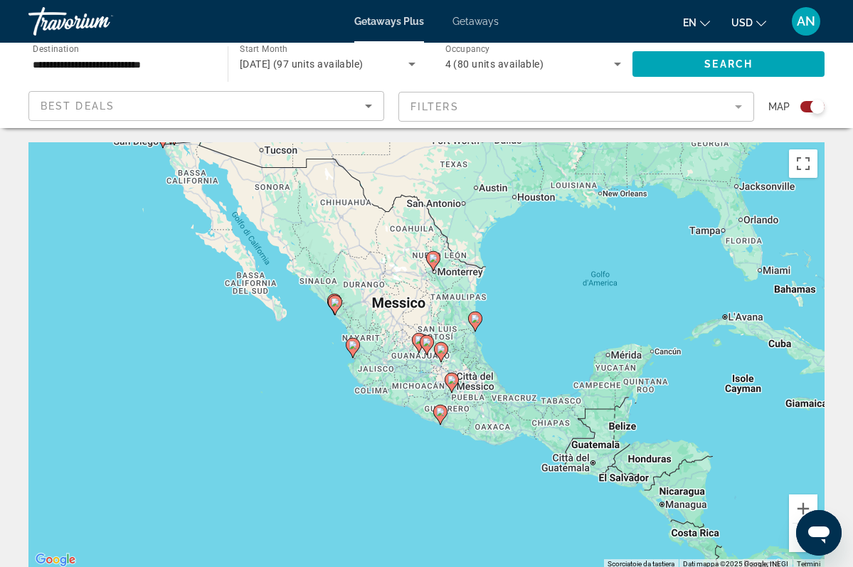
click at [453, 383] on image "Main content" at bounding box center [452, 380] width 9 height 9
type input "**********"
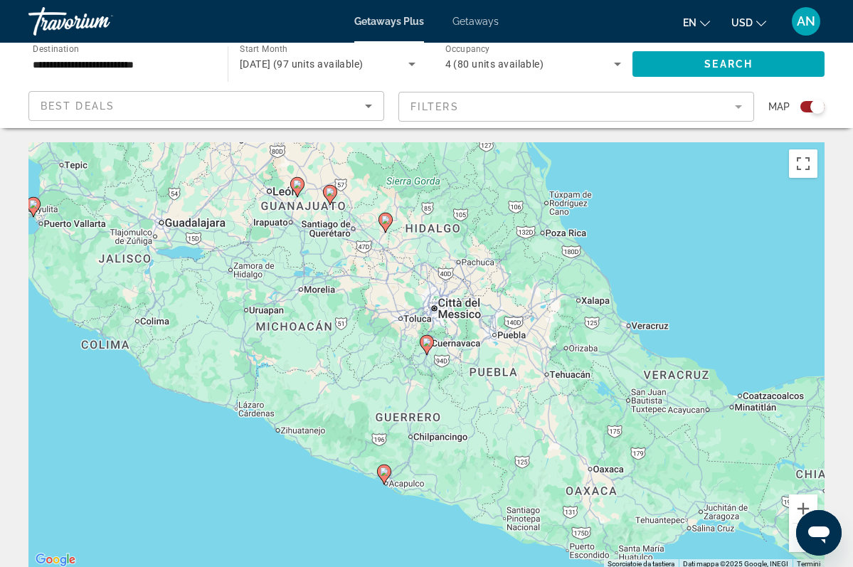
click at [430, 348] on icon "Main content" at bounding box center [427, 345] width 14 height 20
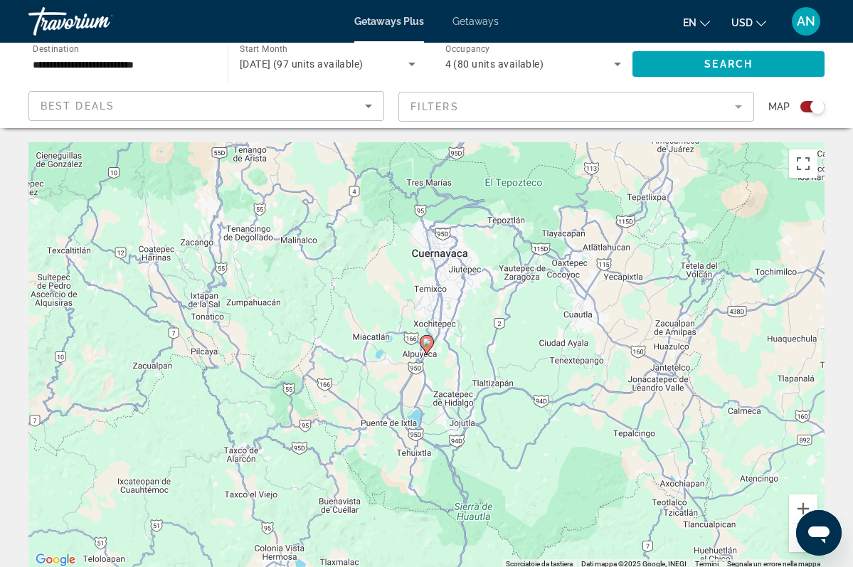
click at [427, 346] on image "Main content" at bounding box center [427, 342] width 9 height 9
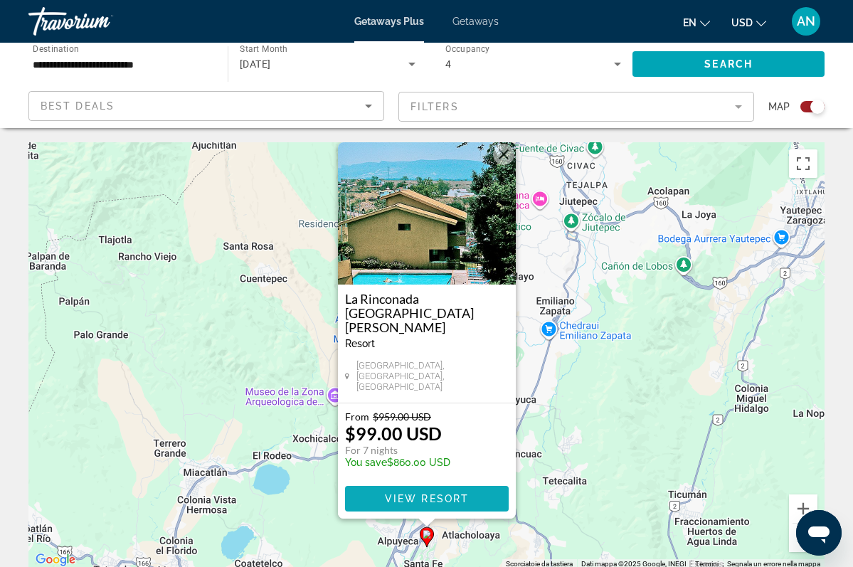
click at [404, 496] on span "View Resort" at bounding box center [426, 498] width 84 height 11
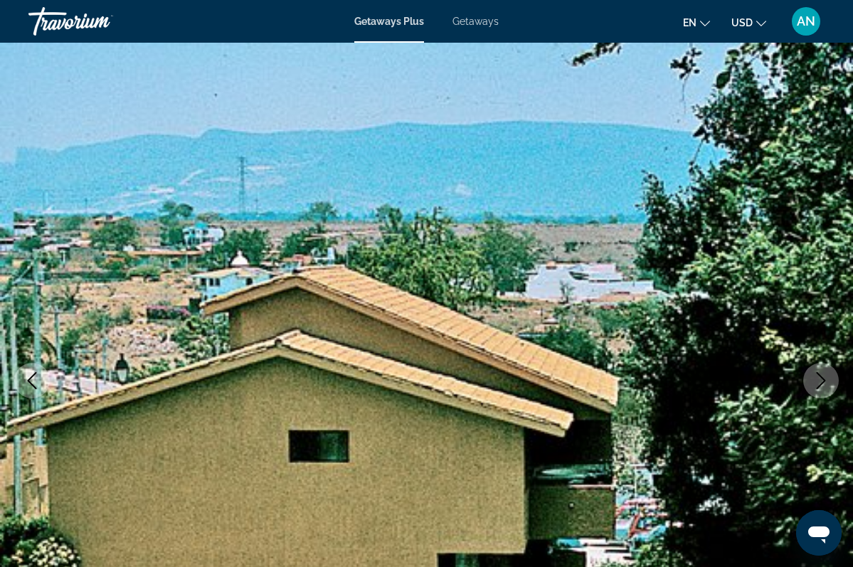
click at [822, 384] on icon "Next image" at bounding box center [820, 380] width 17 height 17
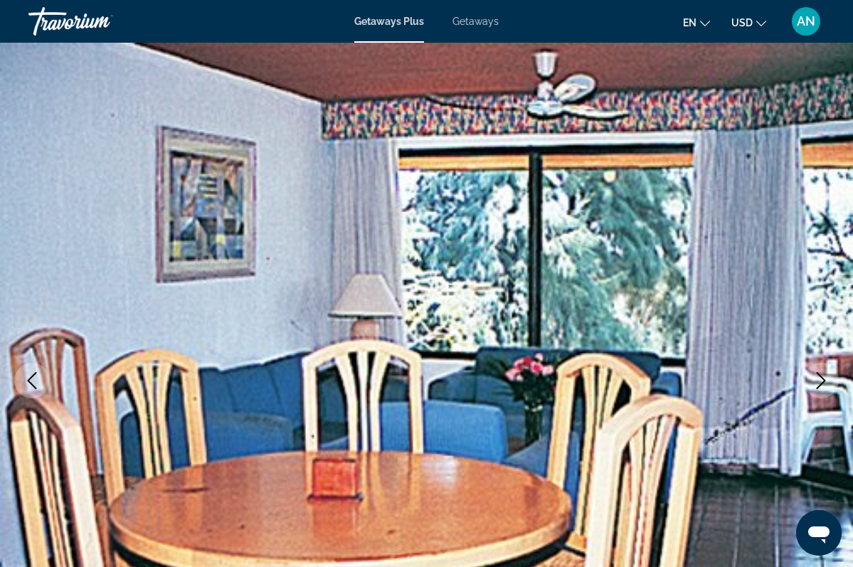
click at [822, 386] on icon "Next image" at bounding box center [820, 380] width 17 height 17
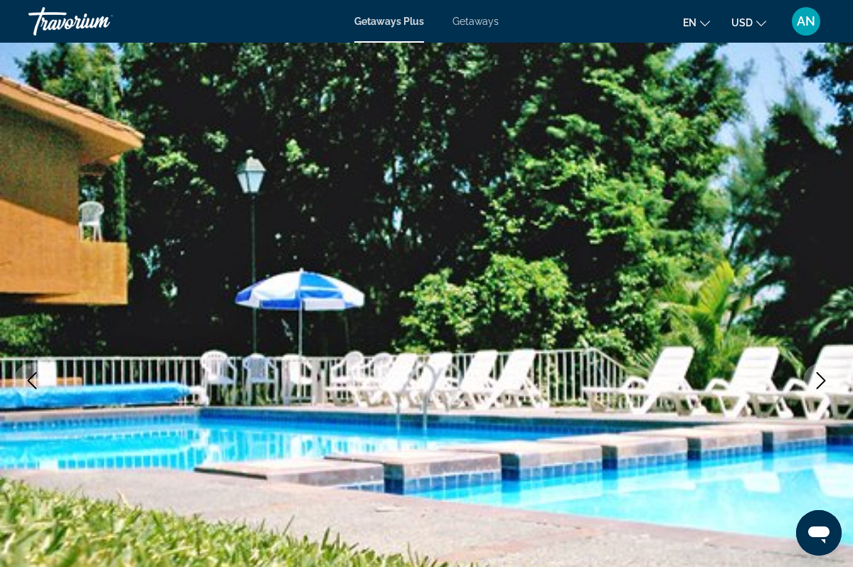
click at [822, 387] on icon "Next image" at bounding box center [820, 380] width 17 height 17
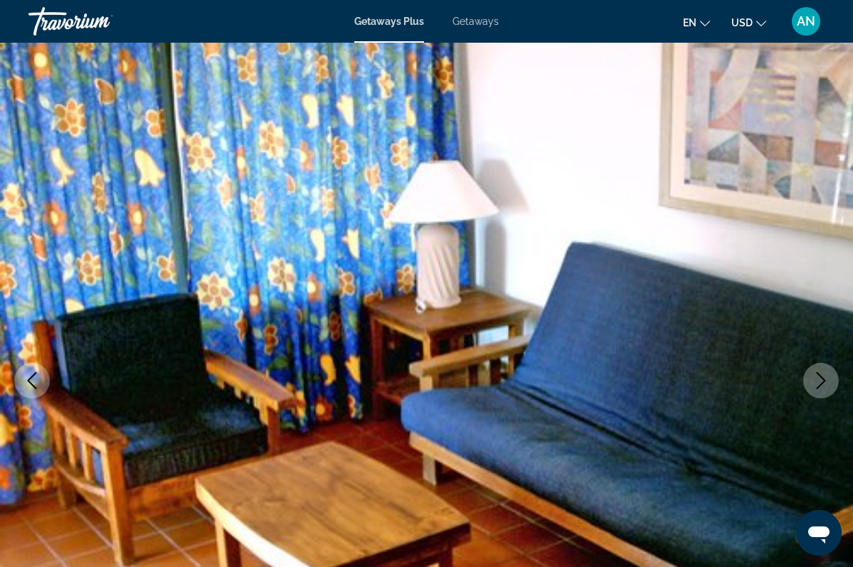
click at [822, 387] on icon "Next image" at bounding box center [820, 380] width 17 height 17
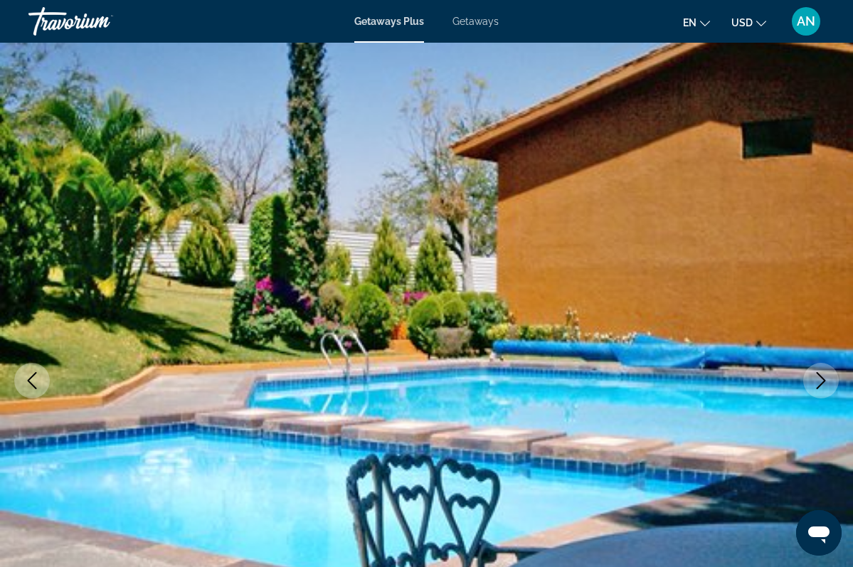
click at [822, 387] on icon "Next image" at bounding box center [820, 380] width 17 height 17
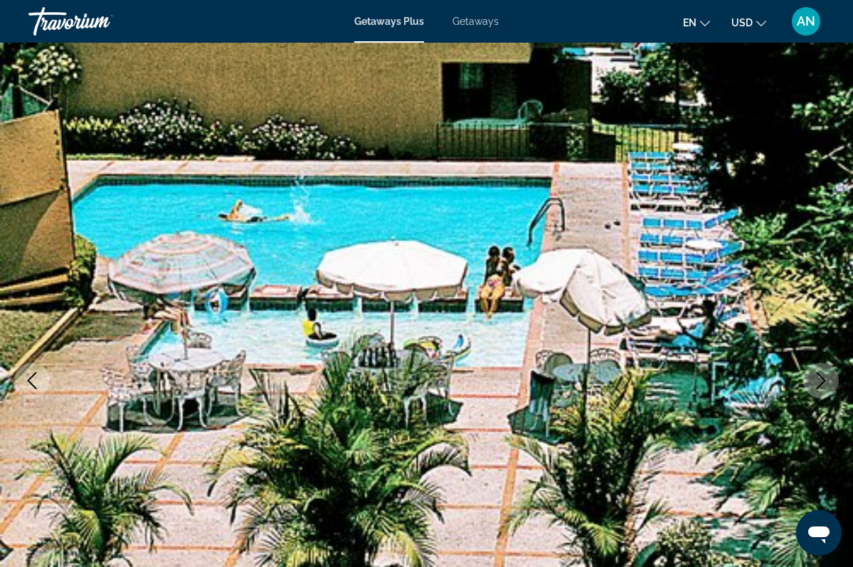
click at [823, 388] on icon "Next image" at bounding box center [820, 380] width 17 height 17
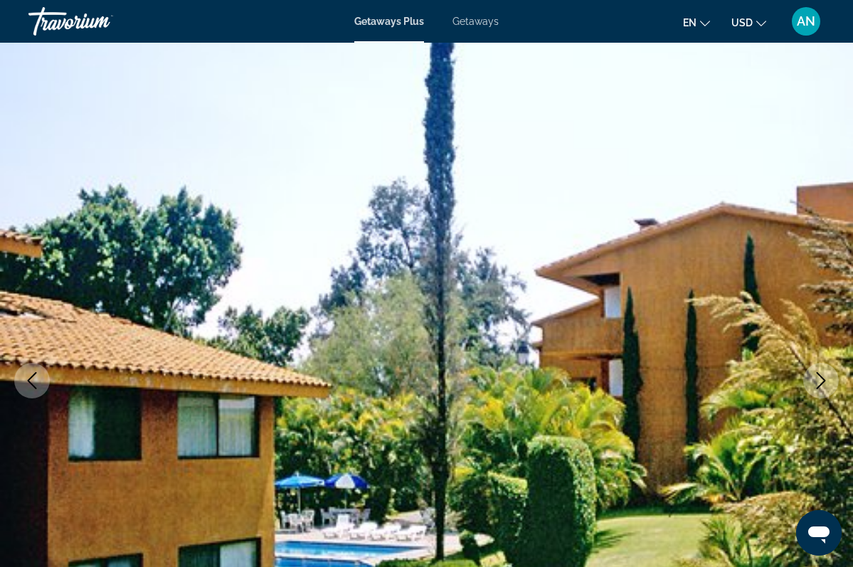
click at [824, 389] on button "Next image" at bounding box center [821, 381] width 36 height 36
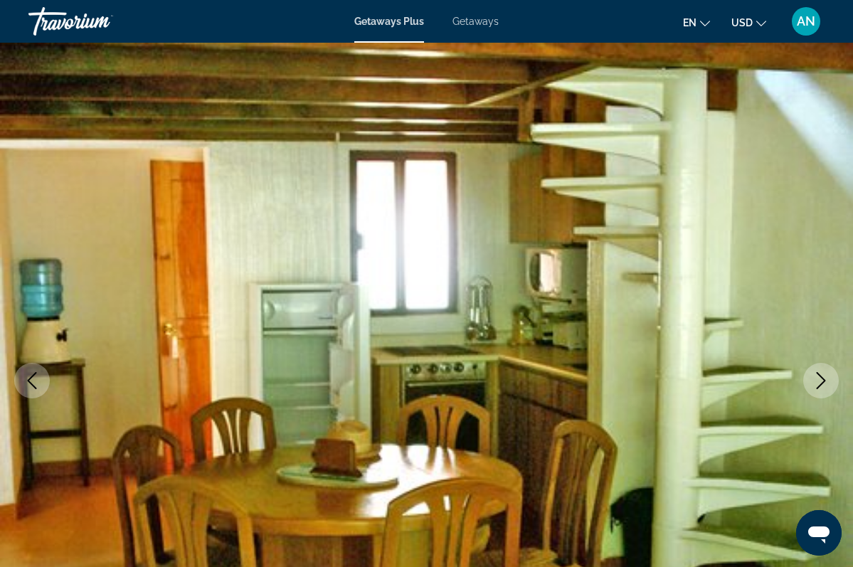
click at [825, 391] on button "Next image" at bounding box center [821, 381] width 36 height 36
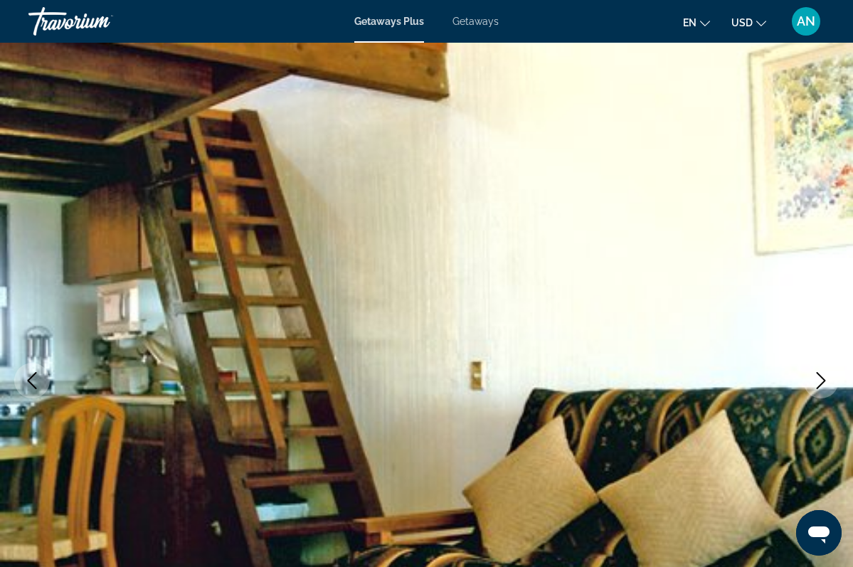
click at [825, 391] on button "Next image" at bounding box center [821, 381] width 36 height 36
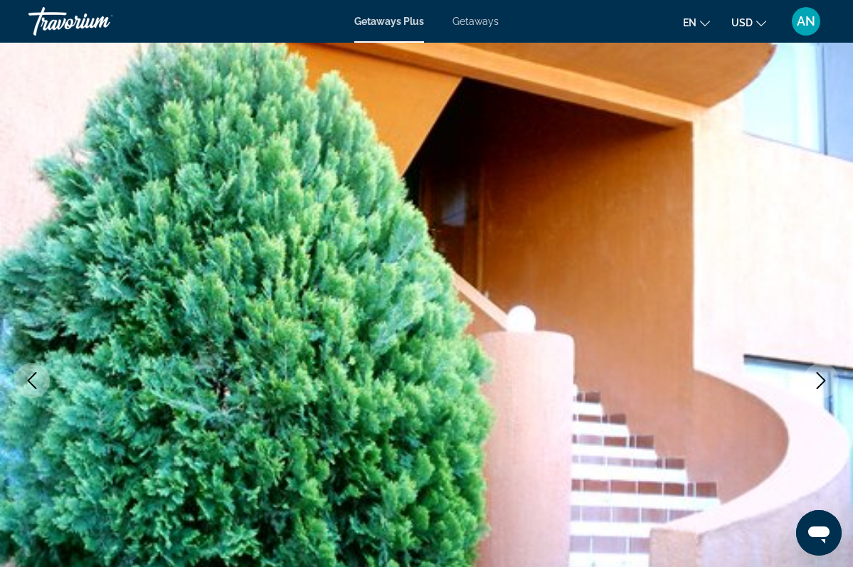
click at [825, 391] on button "Next image" at bounding box center [821, 381] width 36 height 36
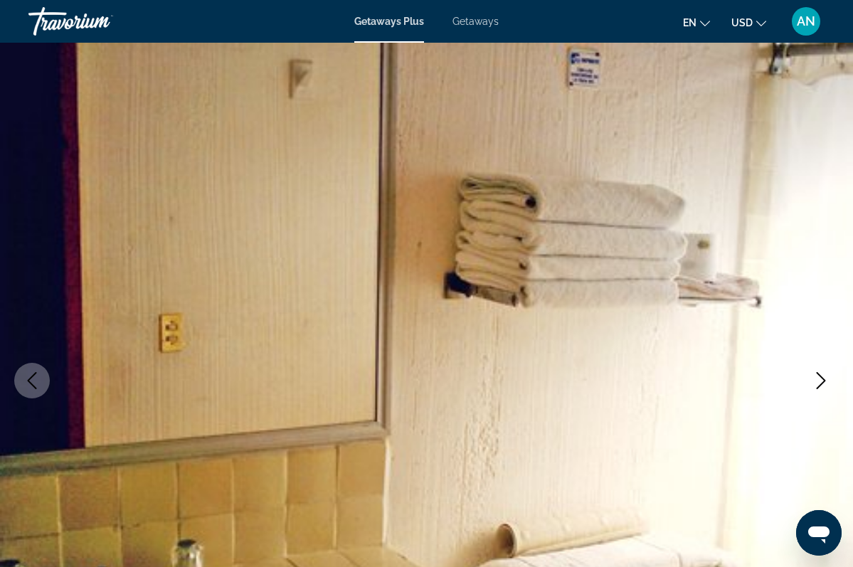
click at [825, 383] on icon "Next image" at bounding box center [820, 380] width 17 height 17
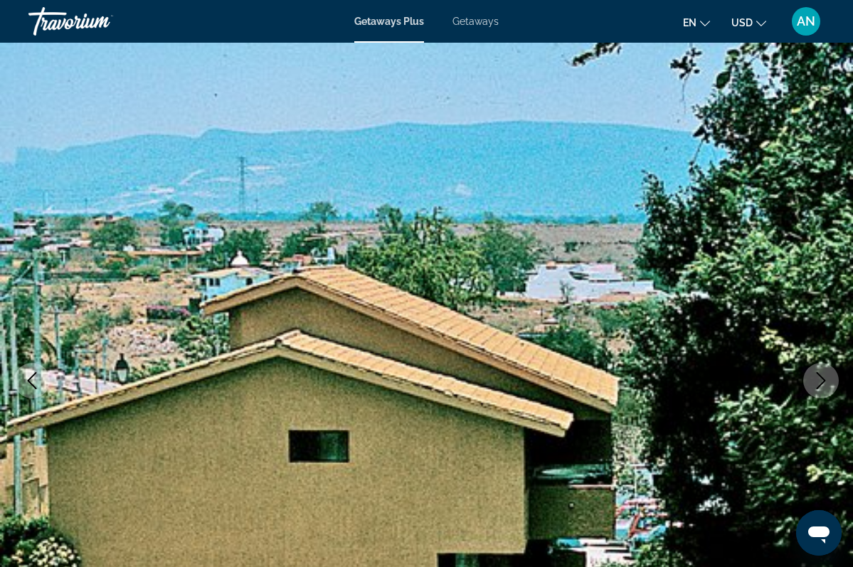
click at [825, 382] on icon "Next image" at bounding box center [820, 380] width 17 height 17
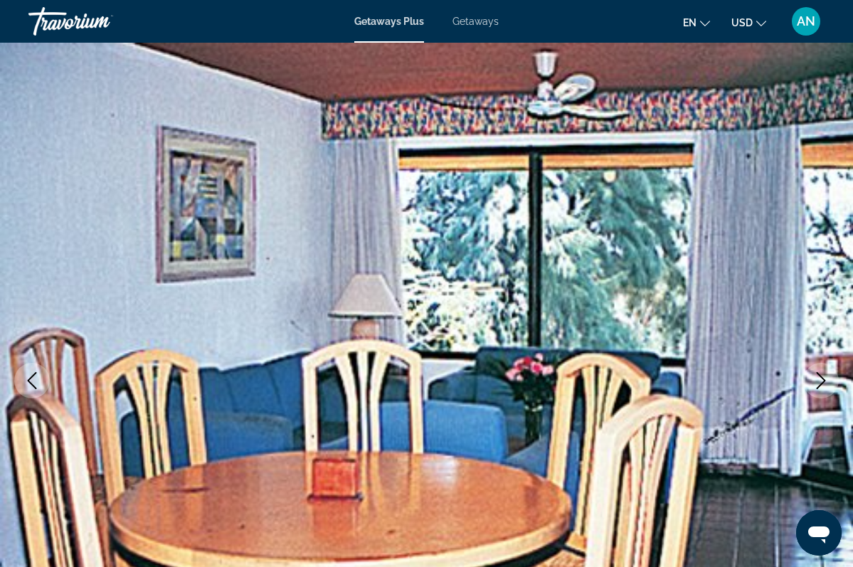
click at [825, 382] on icon "Next image" at bounding box center [820, 380] width 17 height 17
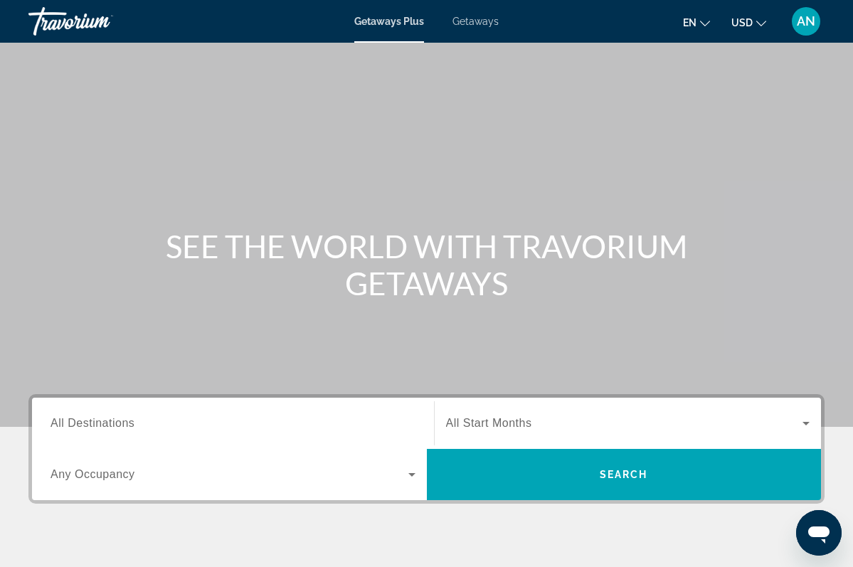
click at [134, 426] on span "All Destinations" at bounding box center [93, 423] width 84 height 12
click at [134, 426] on input "Destination All Destinations" at bounding box center [233, 423] width 365 height 17
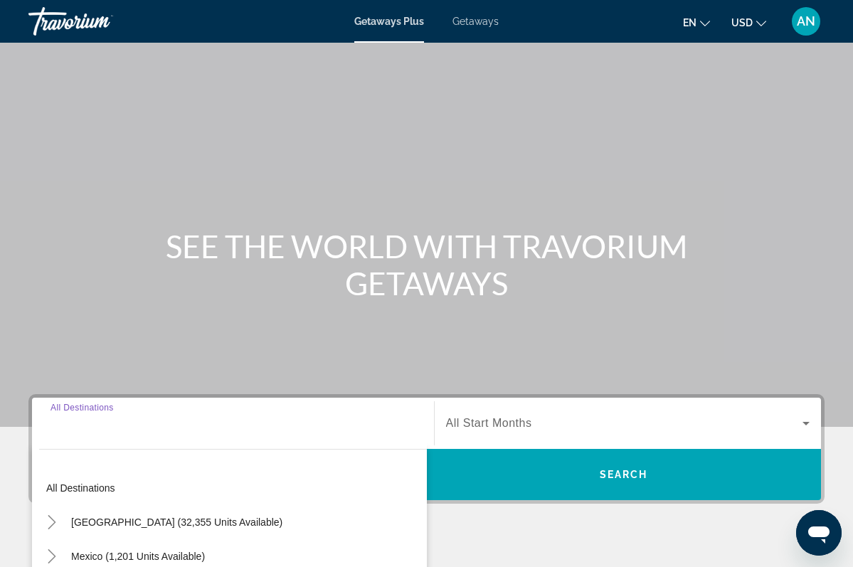
scroll to position [253, 0]
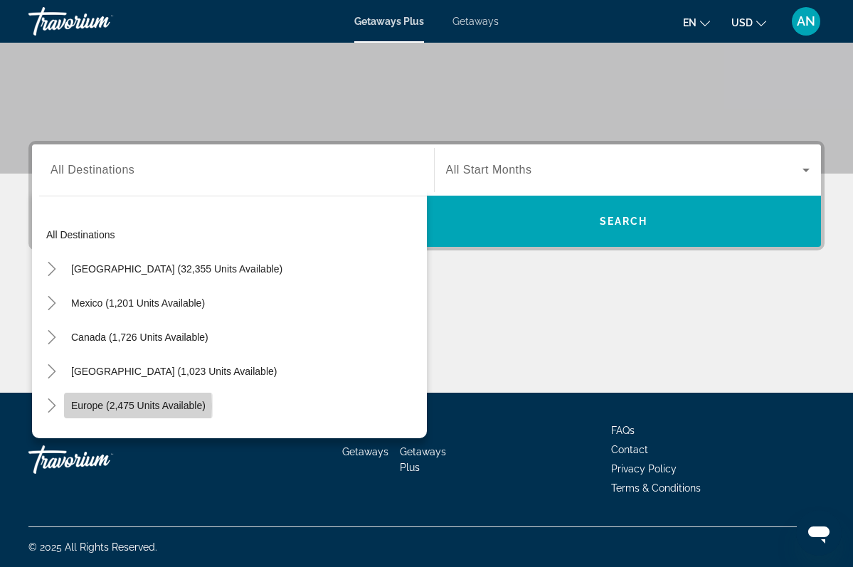
click at [94, 406] on span "Europe (2,475 units available)" at bounding box center [138, 405] width 134 height 11
type input "**********"
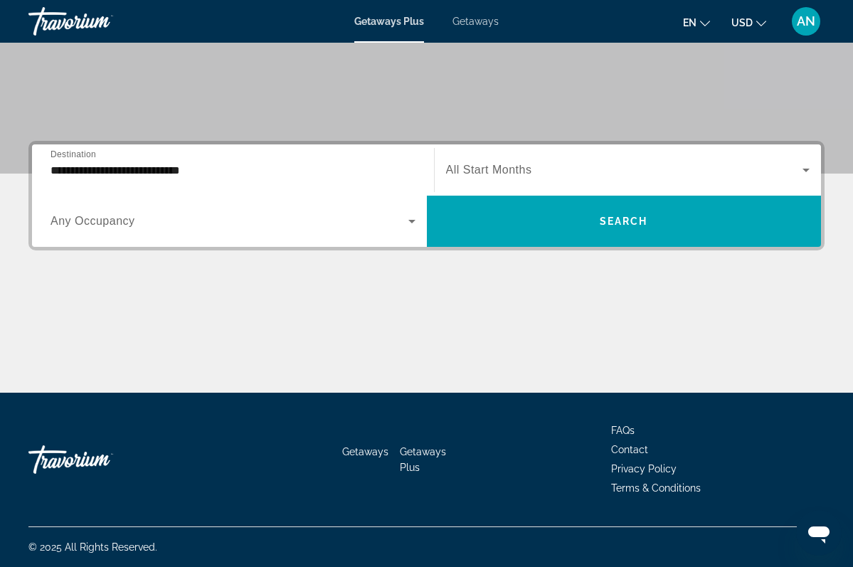
click at [112, 221] on span "Any Occupancy" at bounding box center [93, 221] width 85 height 12
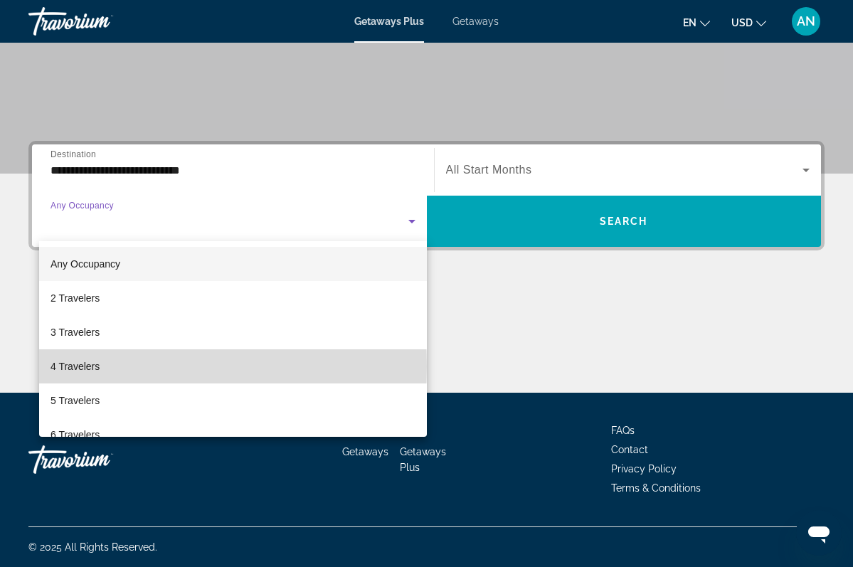
click at [102, 366] on mat-option "4 Travelers" at bounding box center [233, 366] width 388 height 34
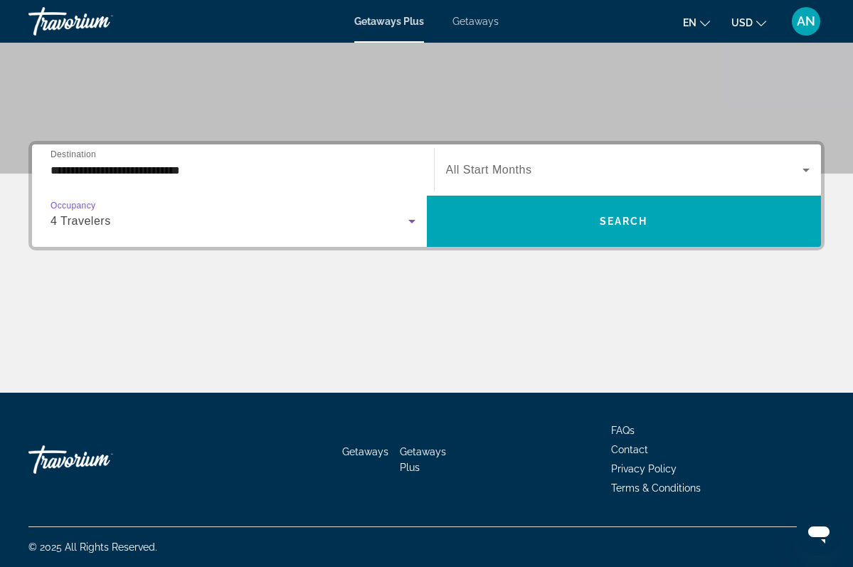
click at [613, 166] on span "Search widget" at bounding box center [624, 170] width 357 height 17
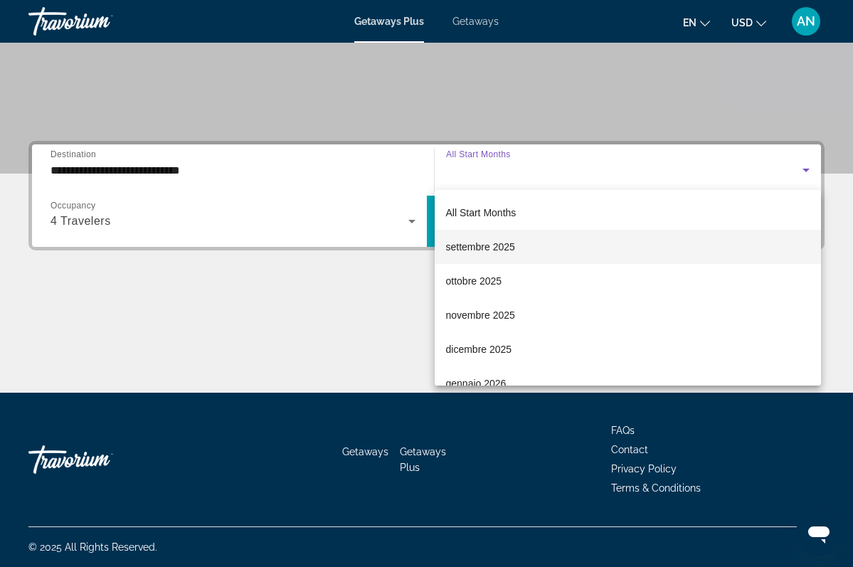
click at [807, 167] on div at bounding box center [426, 283] width 853 height 567
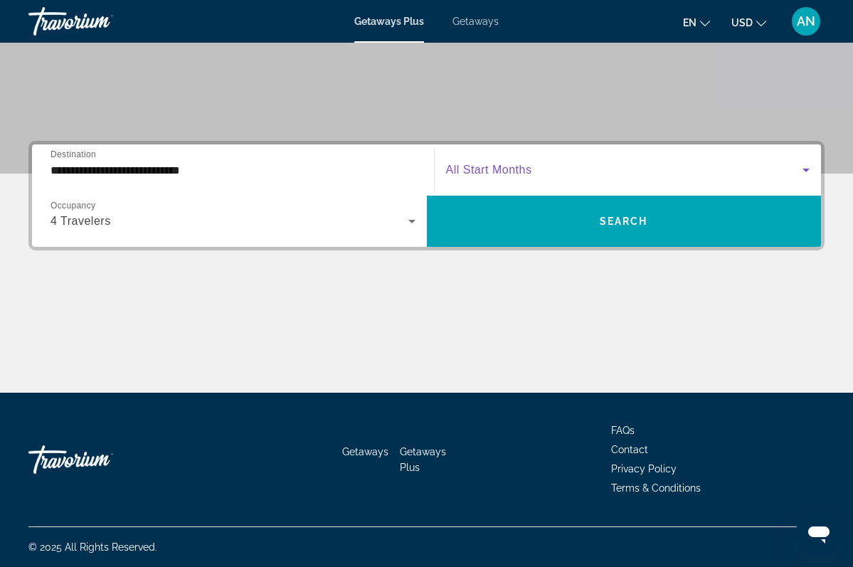
click at [807, 166] on icon "Search widget" at bounding box center [806, 170] width 17 height 17
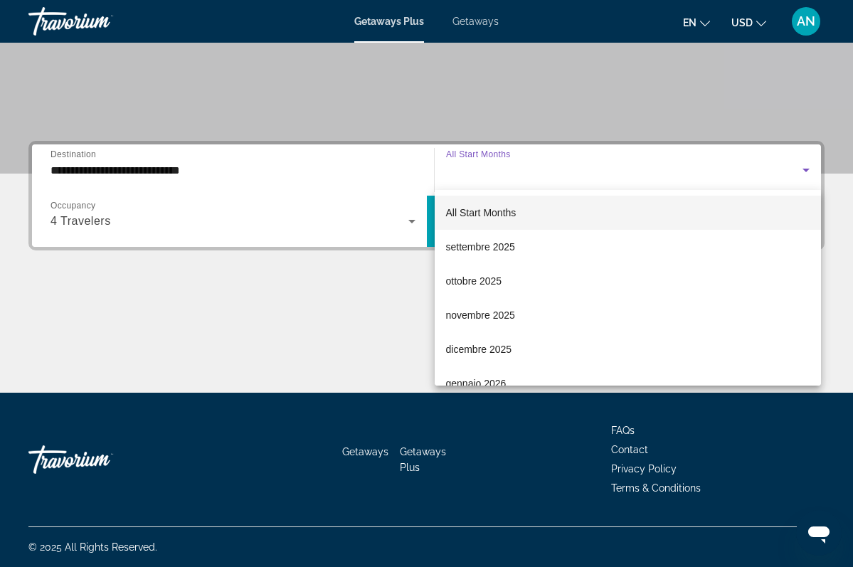
drag, startPoint x: 822, startPoint y: 204, endPoint x: 824, endPoint y: 263, distance: 59.1
click at [825, 262] on div at bounding box center [426, 283] width 853 height 567
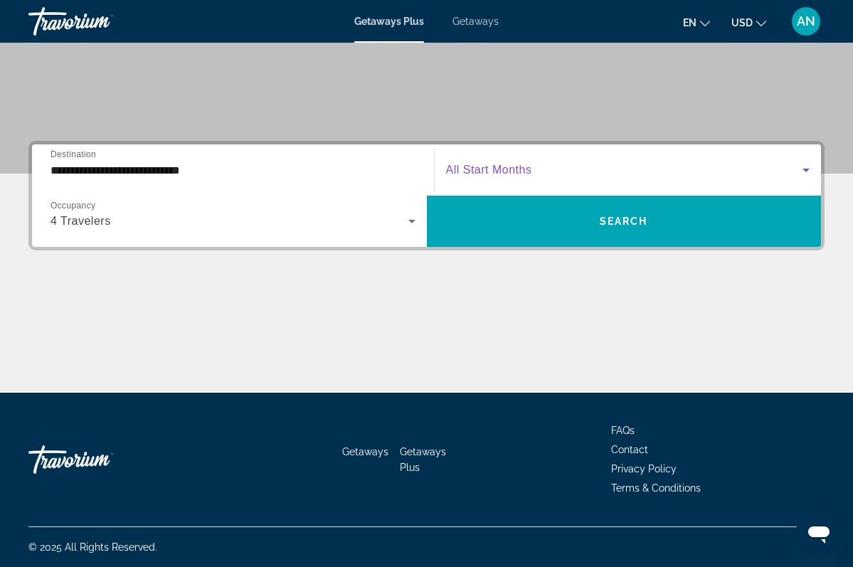
click at [808, 171] on icon "Search widget" at bounding box center [806, 170] width 17 height 17
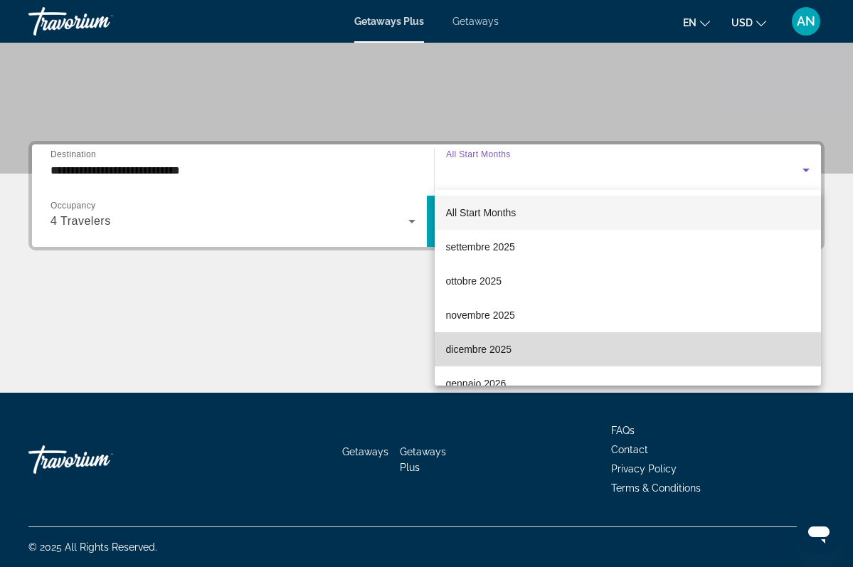
click at [481, 351] on span "dicembre 2025" at bounding box center [479, 349] width 66 height 17
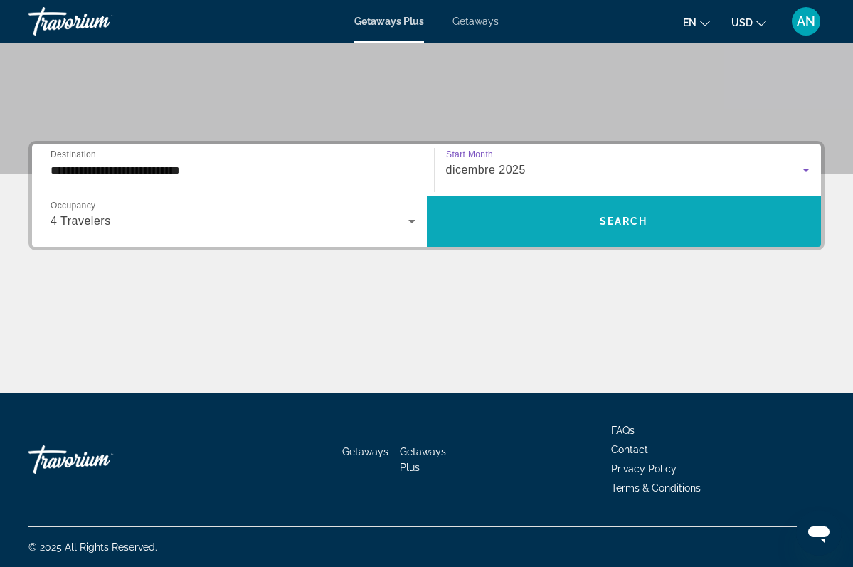
click at [628, 224] on span "Search" at bounding box center [624, 221] width 48 height 11
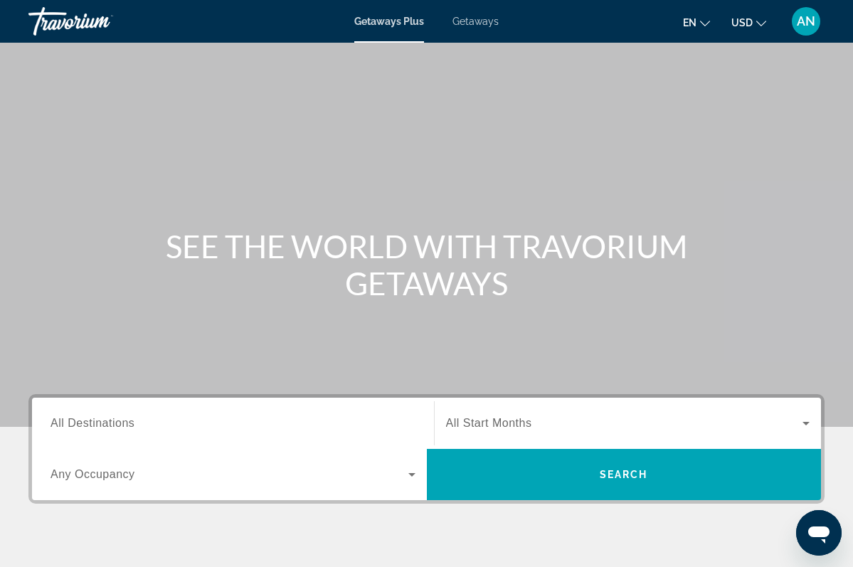
click at [97, 427] on span "All Destinations" at bounding box center [93, 423] width 84 height 12
click at [97, 427] on input "Destination All Destinations" at bounding box center [233, 423] width 365 height 17
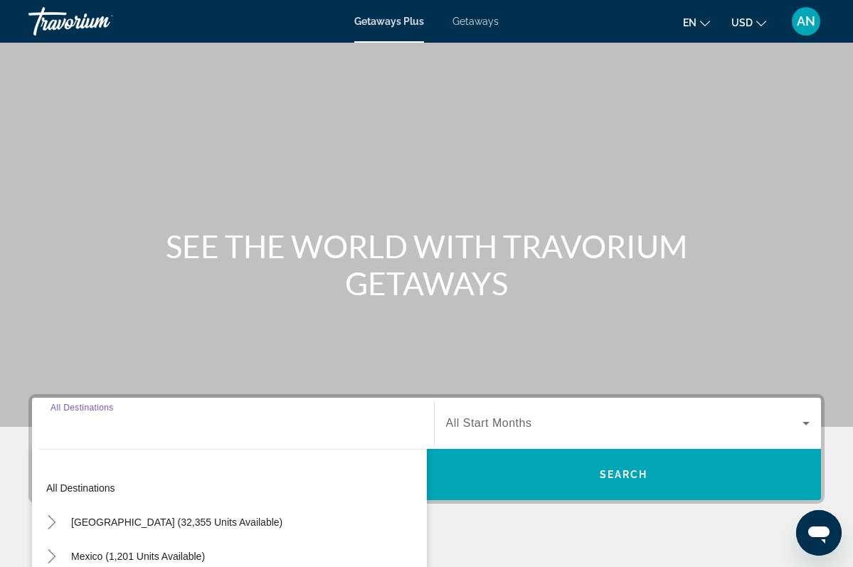
scroll to position [253, 0]
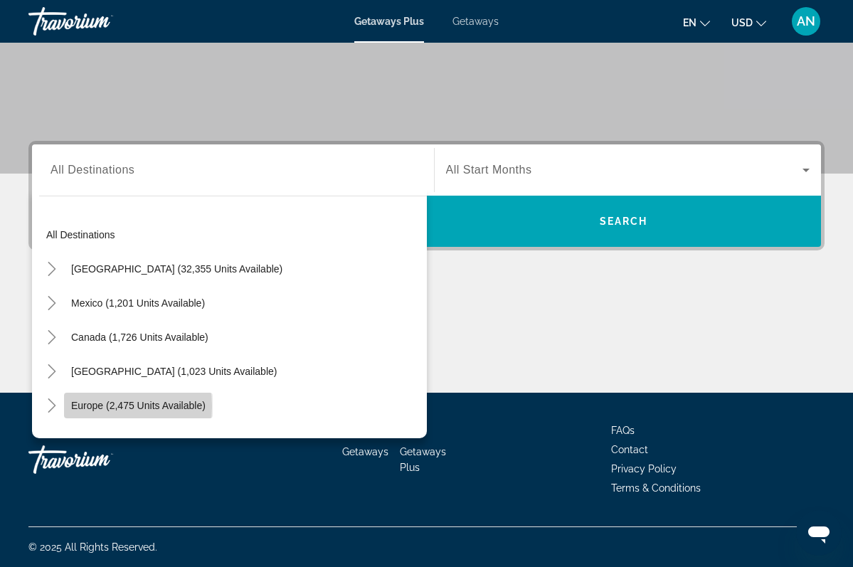
click at [102, 406] on span "Europe (2,475 units available)" at bounding box center [138, 405] width 134 height 11
type input "**********"
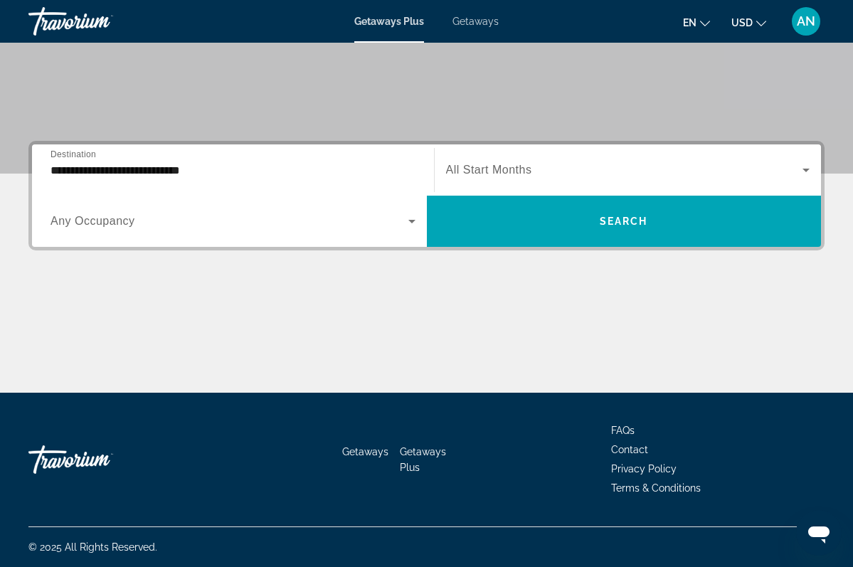
click at [128, 225] on span "Any Occupancy" at bounding box center [93, 221] width 85 height 12
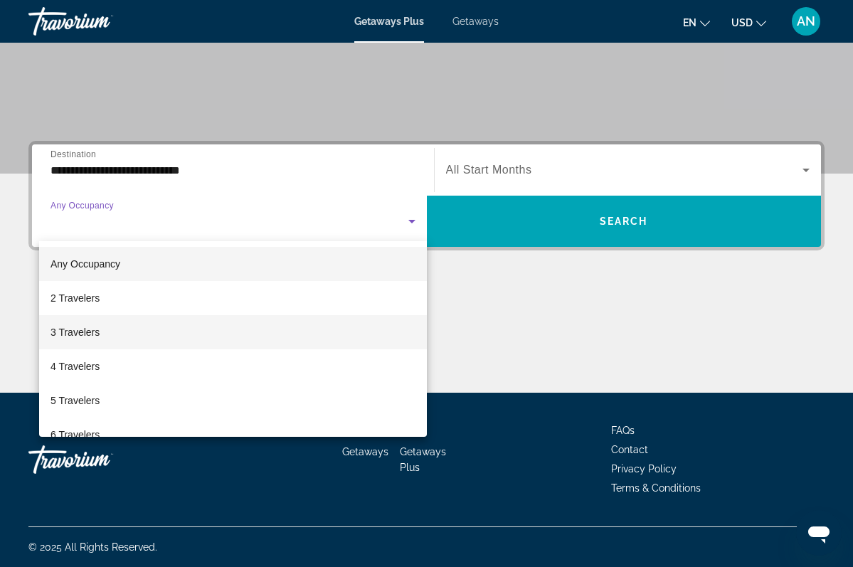
click at [89, 335] on span "3 Travelers" at bounding box center [75, 332] width 49 height 17
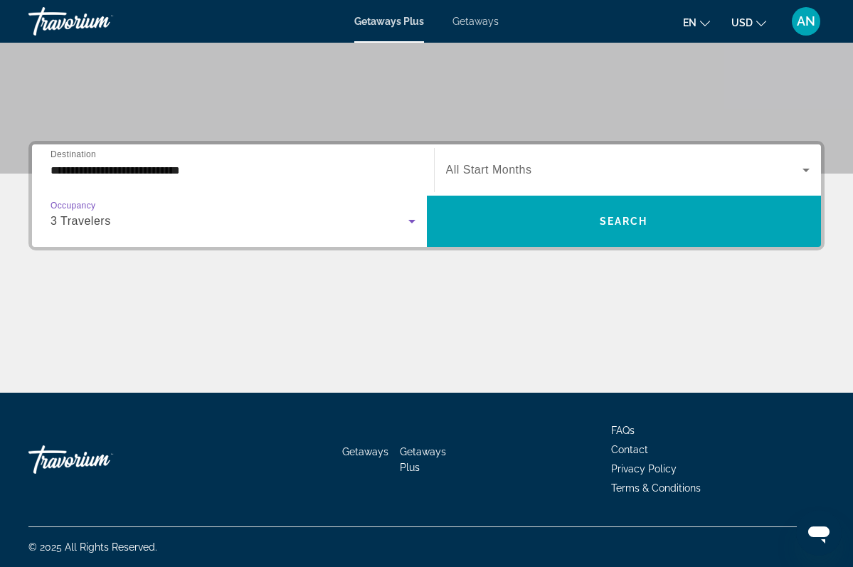
click at [588, 168] on span "Search widget" at bounding box center [624, 170] width 357 height 17
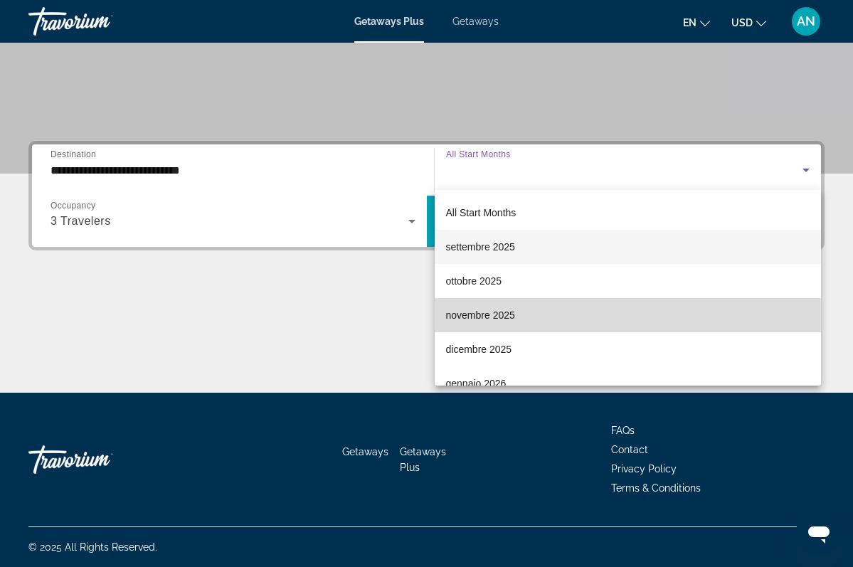
click at [488, 314] on span "novembre 2025" at bounding box center [480, 315] width 69 height 17
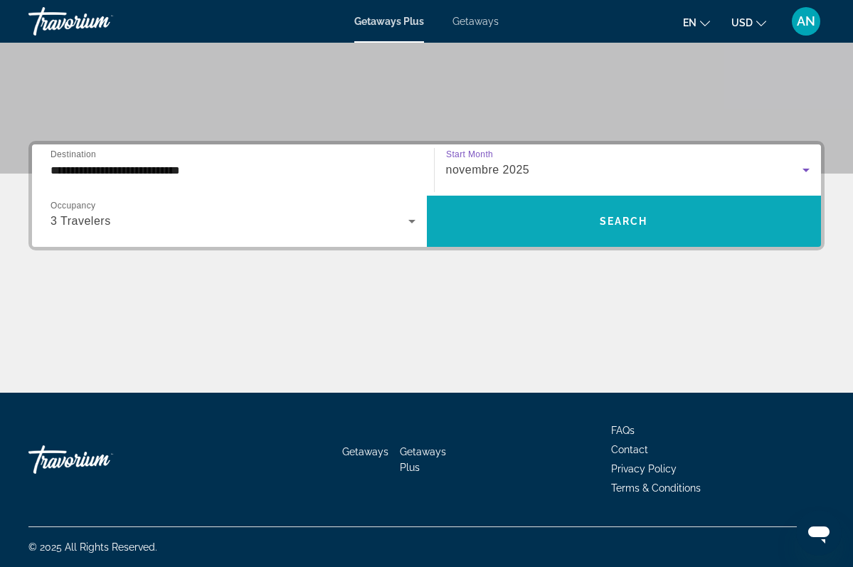
click at [637, 223] on span "Search" at bounding box center [624, 221] width 48 height 11
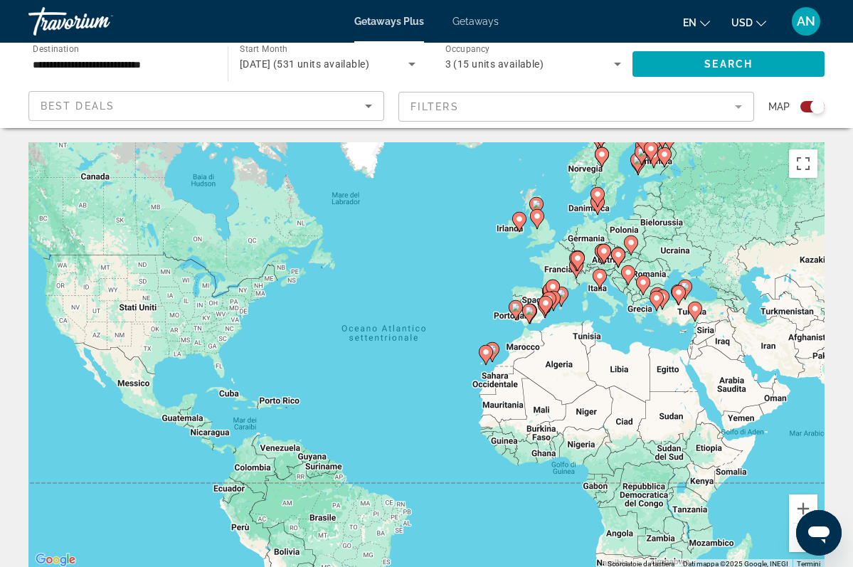
click at [540, 304] on icon "Main content" at bounding box center [545, 306] width 13 height 18
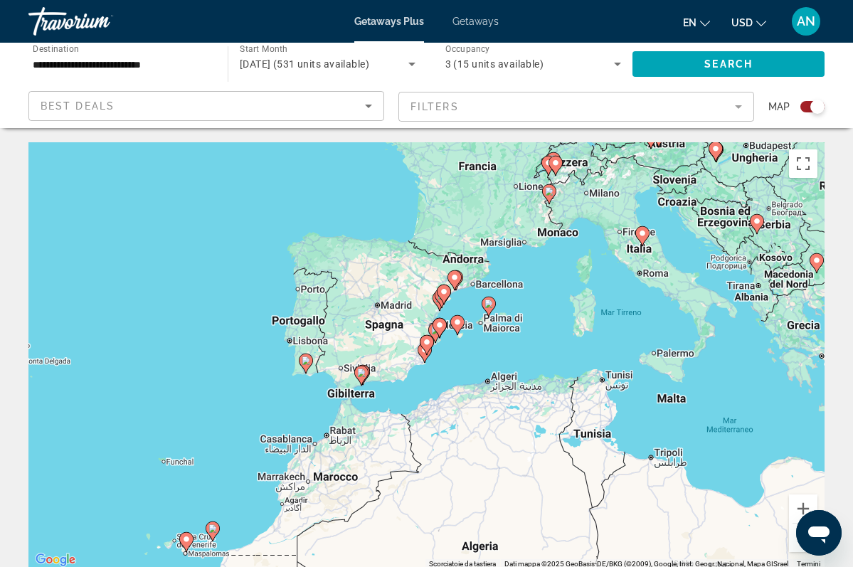
click at [645, 243] on gmp-advanced-marker "Main content" at bounding box center [642, 236] width 14 height 21
type input "**********"
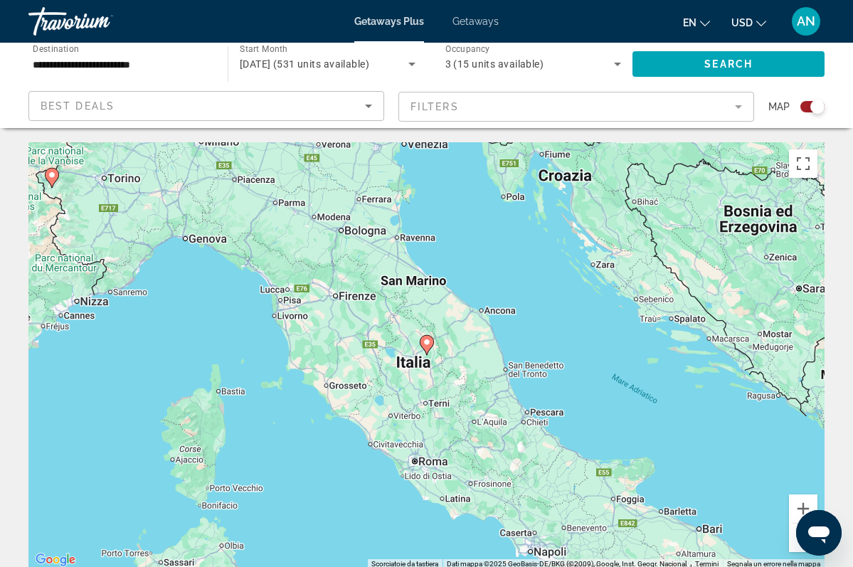
click at [430, 350] on gmp-advanced-marker "Main content" at bounding box center [427, 344] width 14 height 21
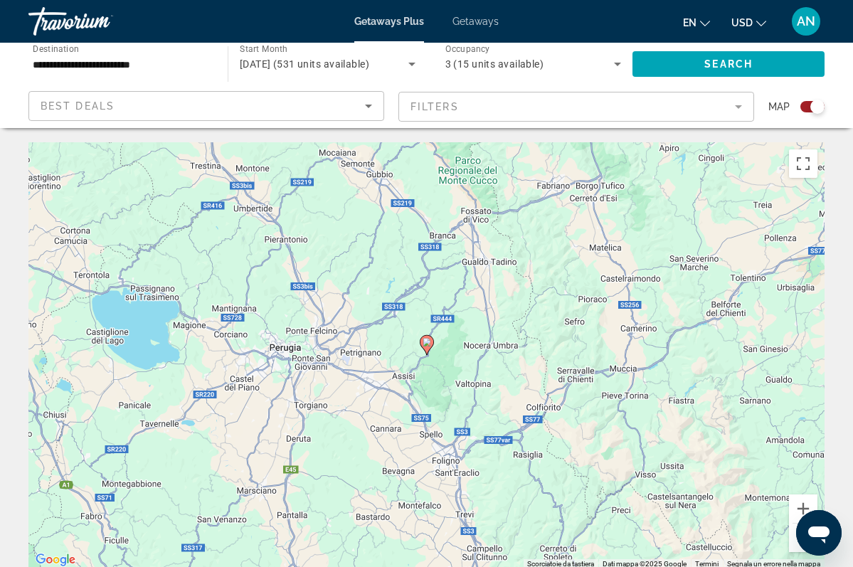
click at [430, 350] on gmp-advanced-marker "Main content" at bounding box center [427, 344] width 14 height 21
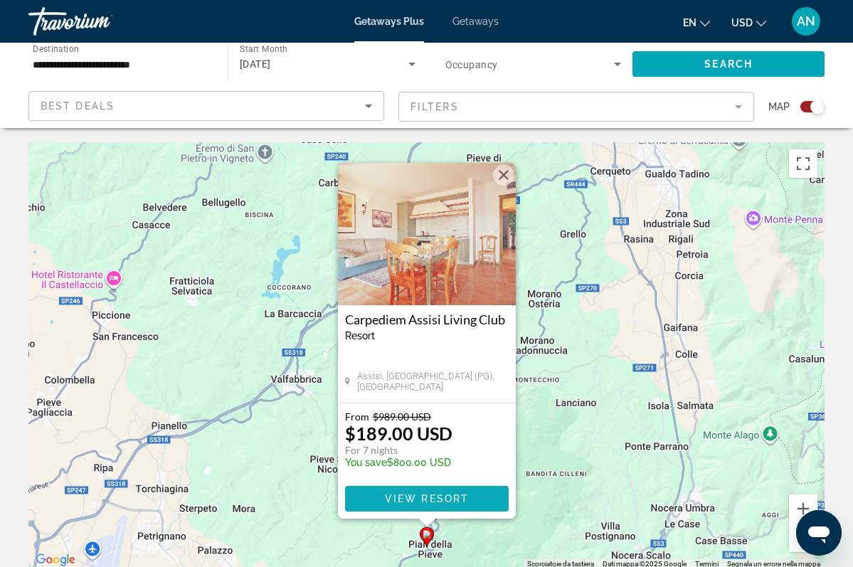
click at [415, 497] on span "View Resort" at bounding box center [426, 498] width 84 height 11
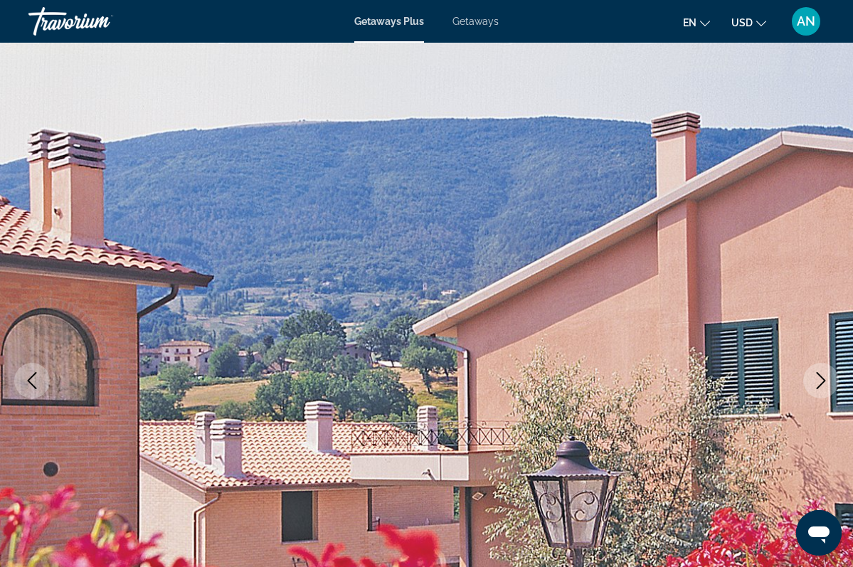
click at [824, 377] on icon "Next image" at bounding box center [820, 380] width 17 height 17
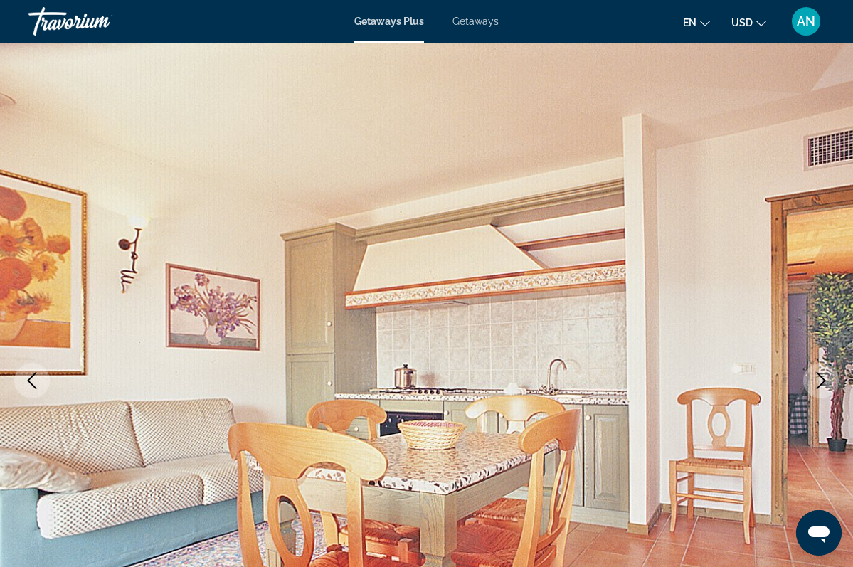
click at [824, 377] on icon "Next image" at bounding box center [820, 380] width 17 height 17
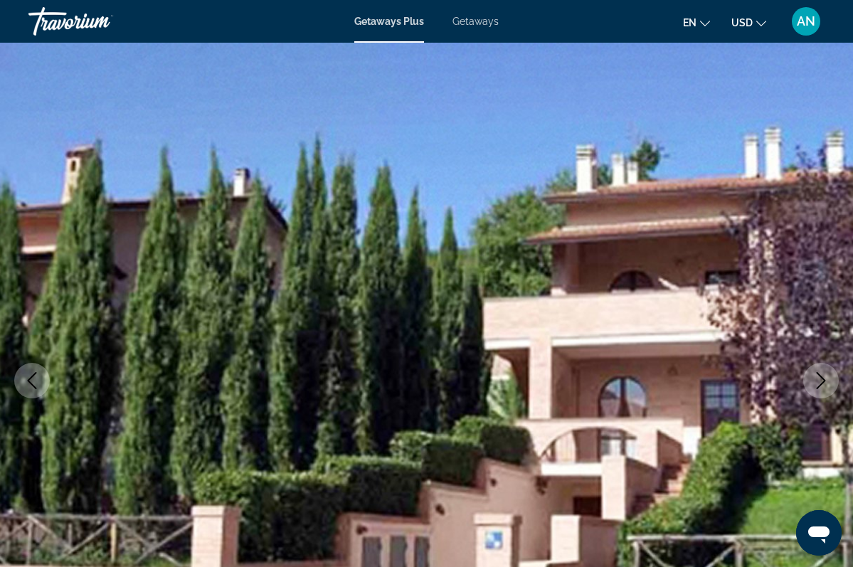
click at [824, 377] on icon "Next image" at bounding box center [820, 380] width 17 height 17
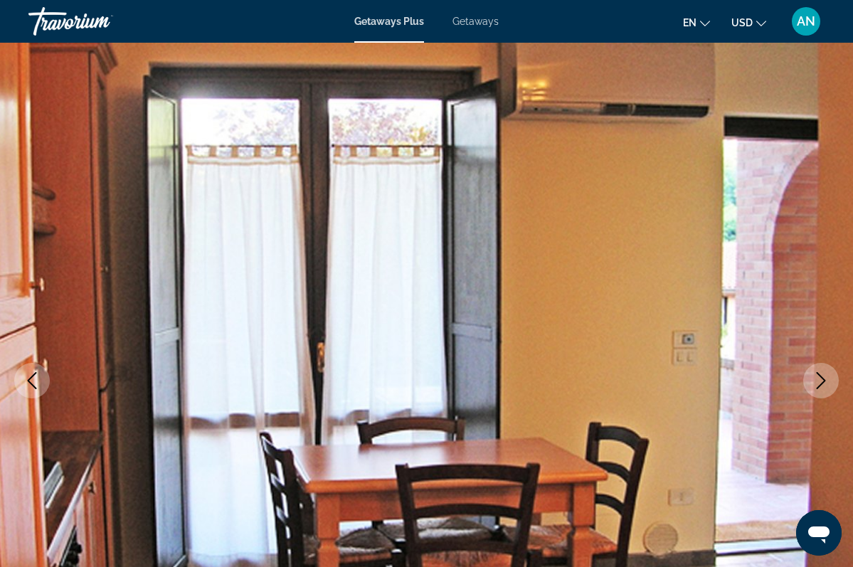
click at [824, 378] on icon "Next image" at bounding box center [820, 380] width 17 height 17
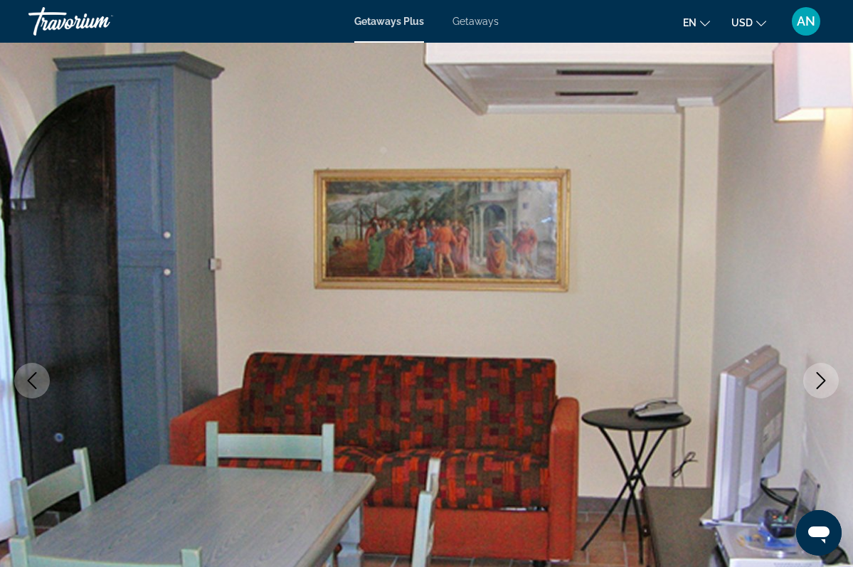
click at [824, 378] on icon "Next image" at bounding box center [820, 380] width 17 height 17
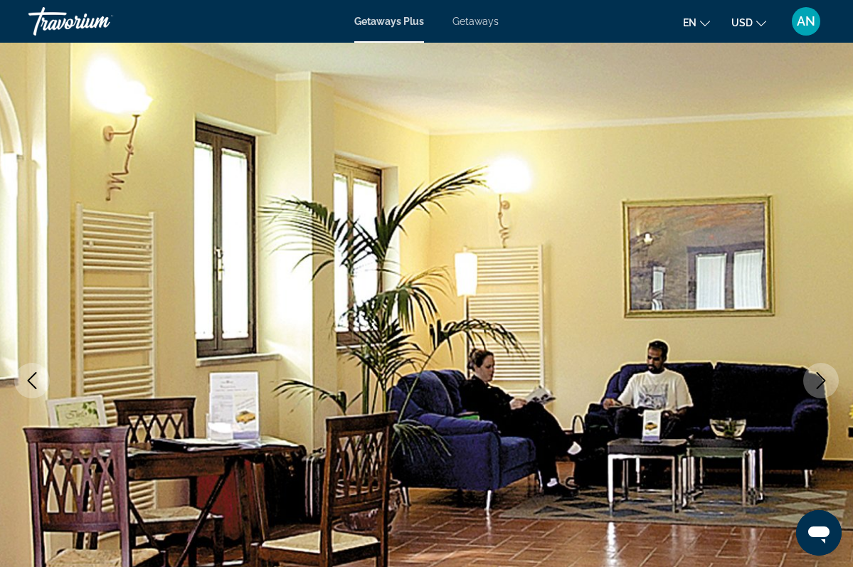
click at [824, 378] on icon "Next image" at bounding box center [821, 380] width 9 height 17
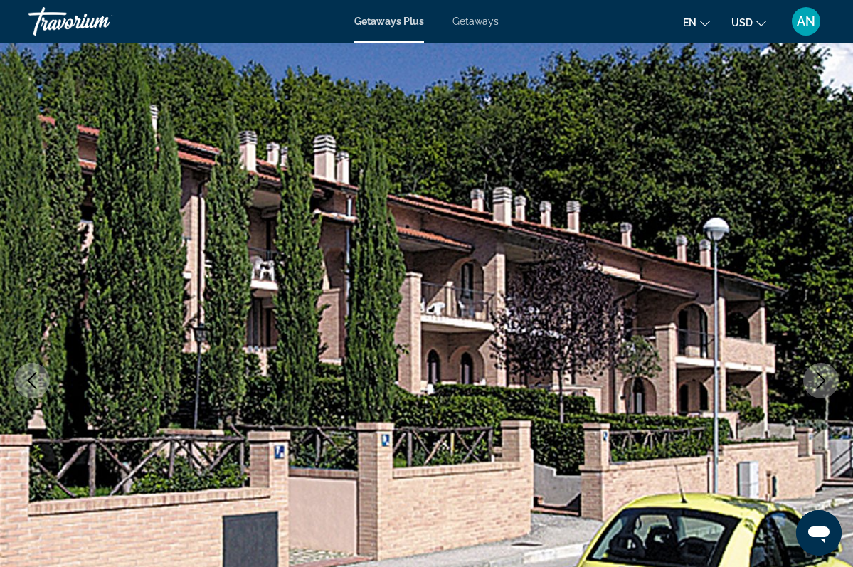
click at [835, 309] on img "Main content" at bounding box center [426, 381] width 853 height 676
click at [833, 291] on img "Main content" at bounding box center [426, 381] width 853 height 676
click at [850, 302] on img "Main content" at bounding box center [426, 381] width 853 height 676
click at [850, 263] on img "Main content" at bounding box center [426, 381] width 853 height 676
click at [842, 287] on img "Main content" at bounding box center [426, 381] width 853 height 676
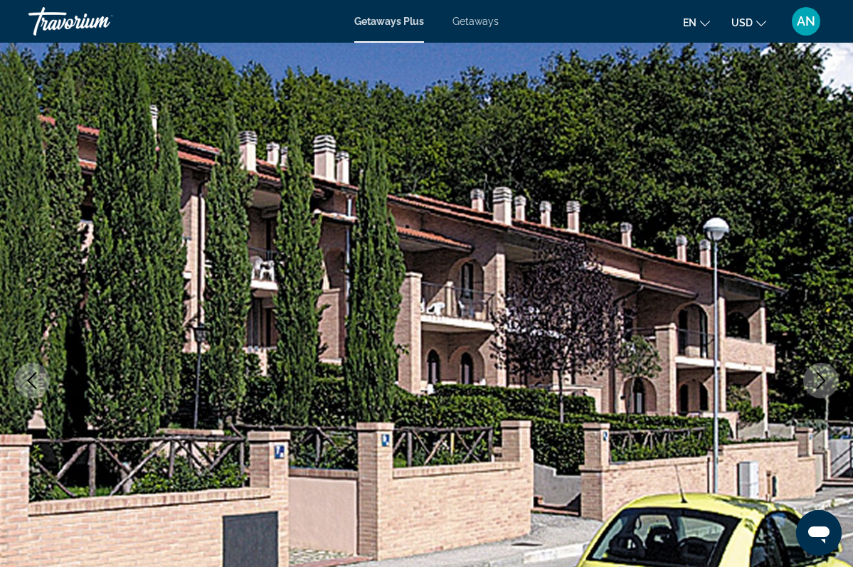
click at [843, 314] on img "Main content" at bounding box center [426, 381] width 853 height 676
click at [161, 168] on img "Main content" at bounding box center [426, 381] width 853 height 676
click at [852, 285] on img "Main content" at bounding box center [426, 381] width 853 height 676
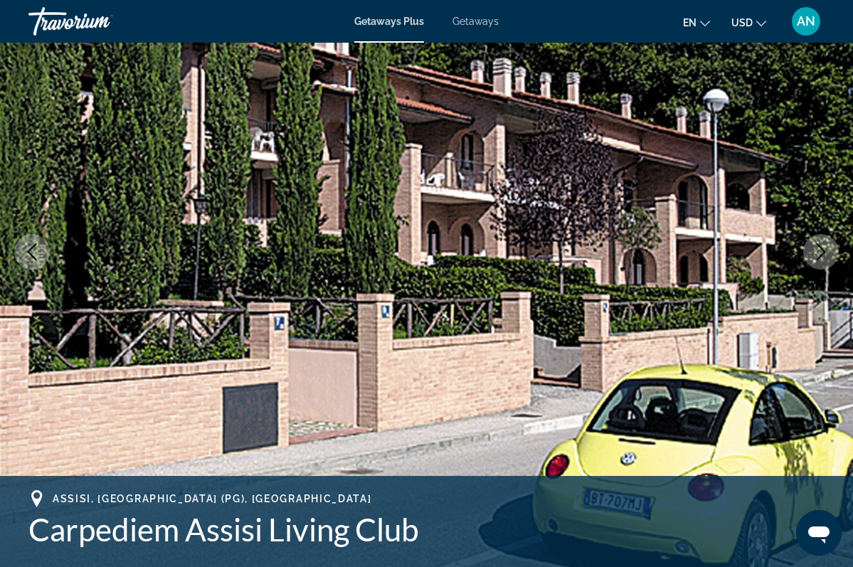
scroll to position [128, 0]
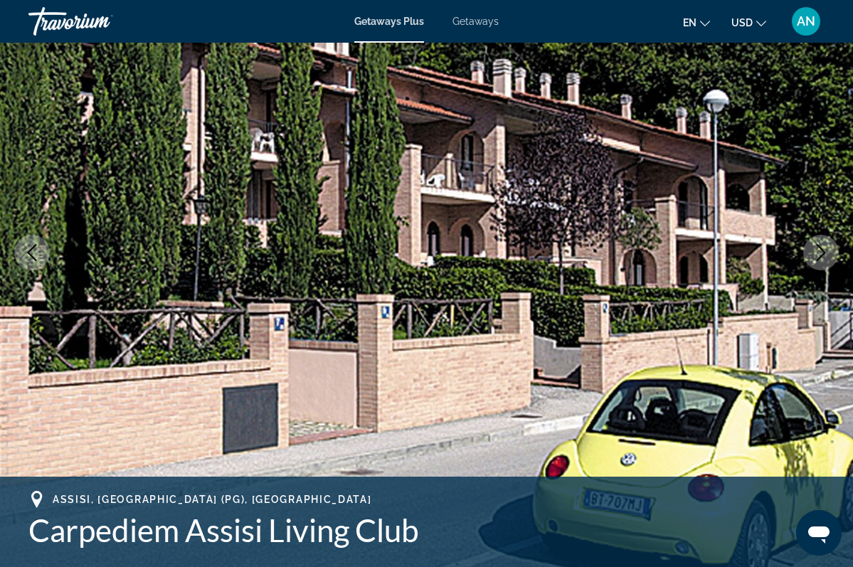
click at [35, 249] on icon "Previous image" at bounding box center [31, 252] width 17 height 17
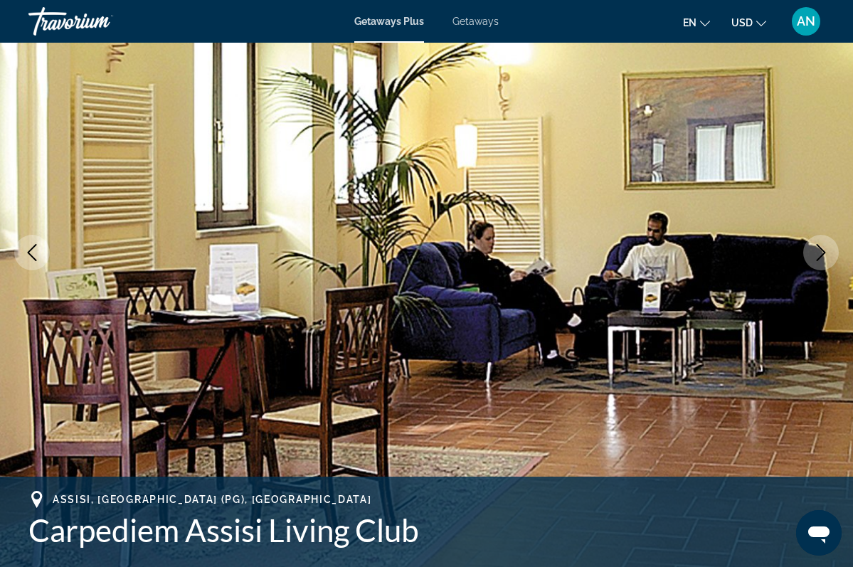
click at [822, 258] on icon "Next image" at bounding box center [820, 252] width 17 height 17
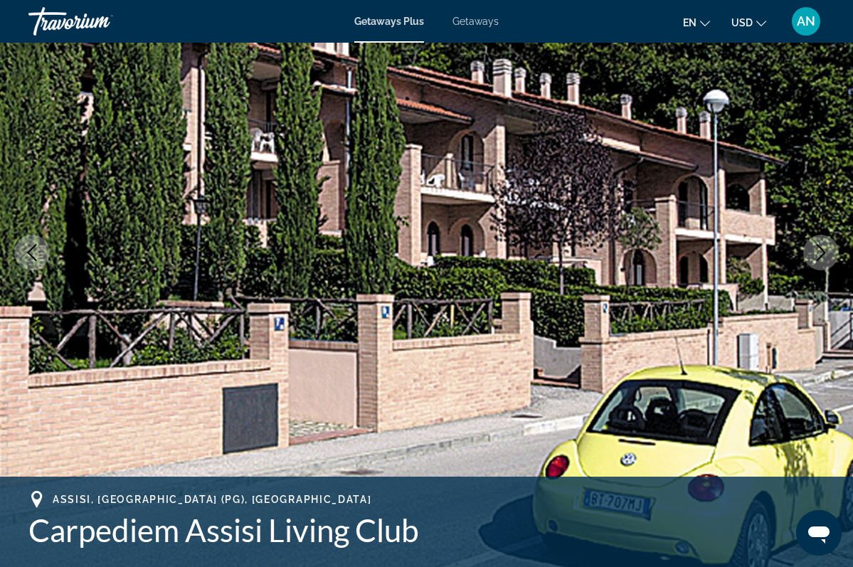
click at [832, 260] on button "Next image" at bounding box center [821, 253] width 36 height 36
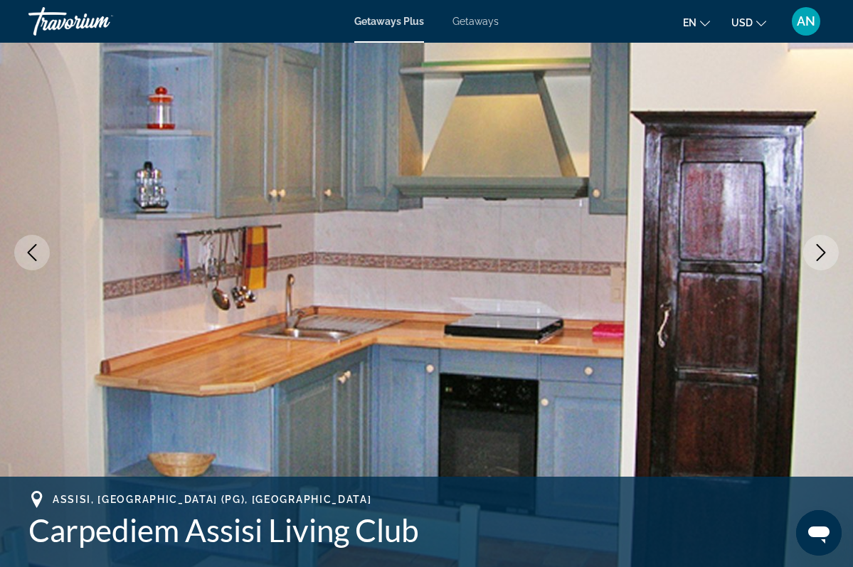
click at [822, 258] on icon "Next image" at bounding box center [820, 252] width 17 height 17
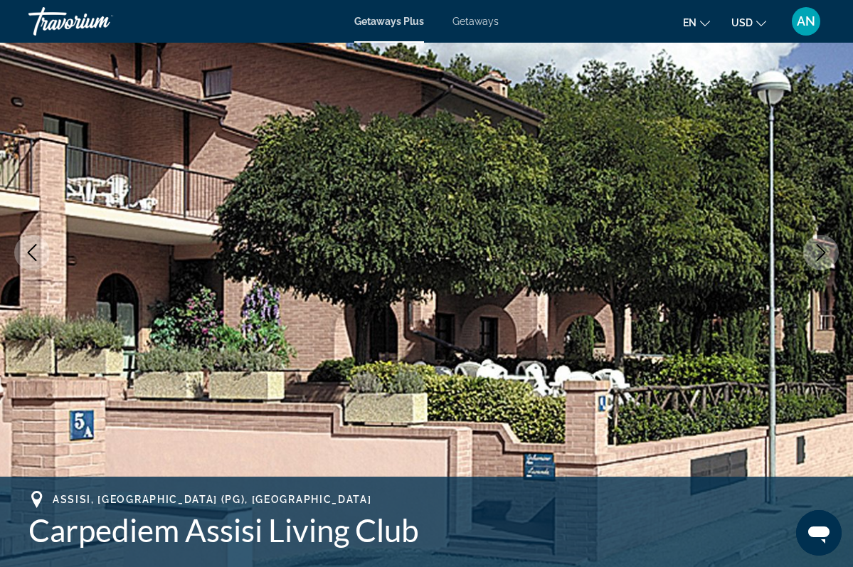
click at [822, 260] on icon "Next image" at bounding box center [820, 252] width 17 height 17
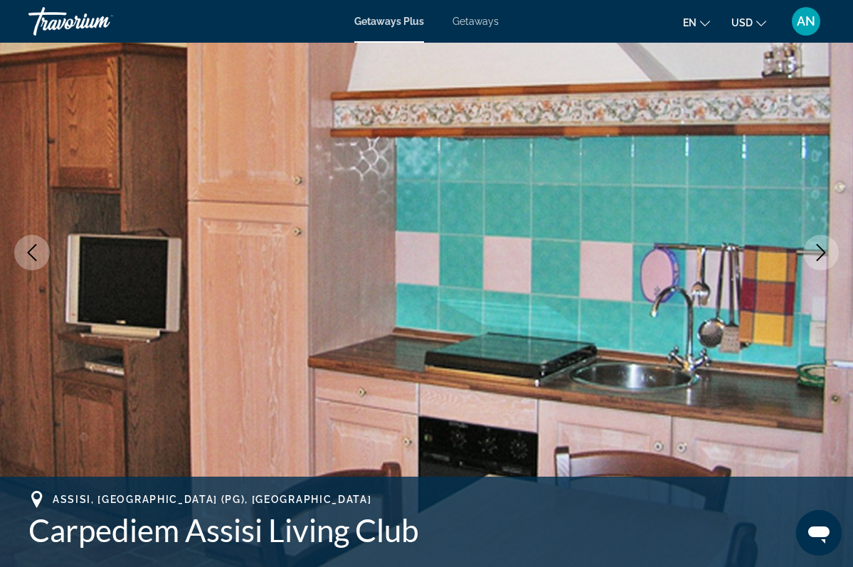
click at [822, 261] on button "Next image" at bounding box center [821, 253] width 36 height 36
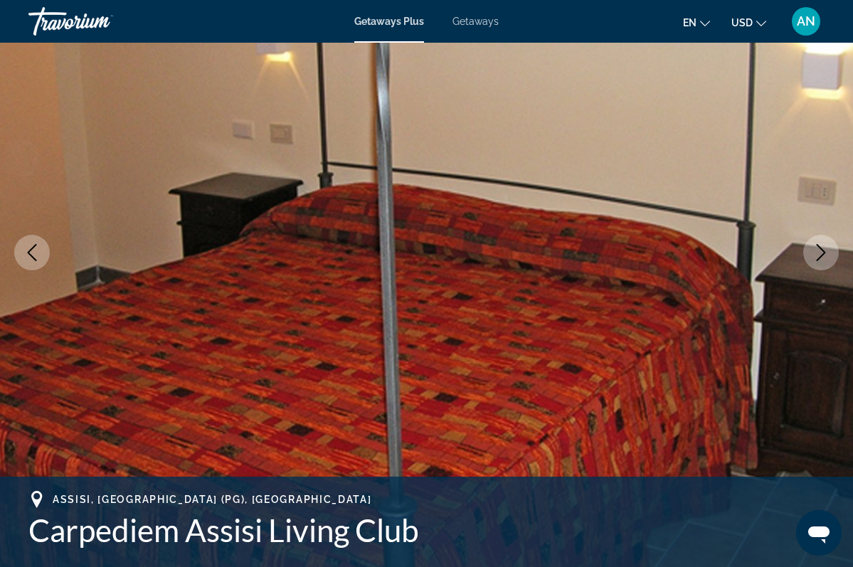
click at [821, 258] on icon "Next image" at bounding box center [820, 252] width 17 height 17
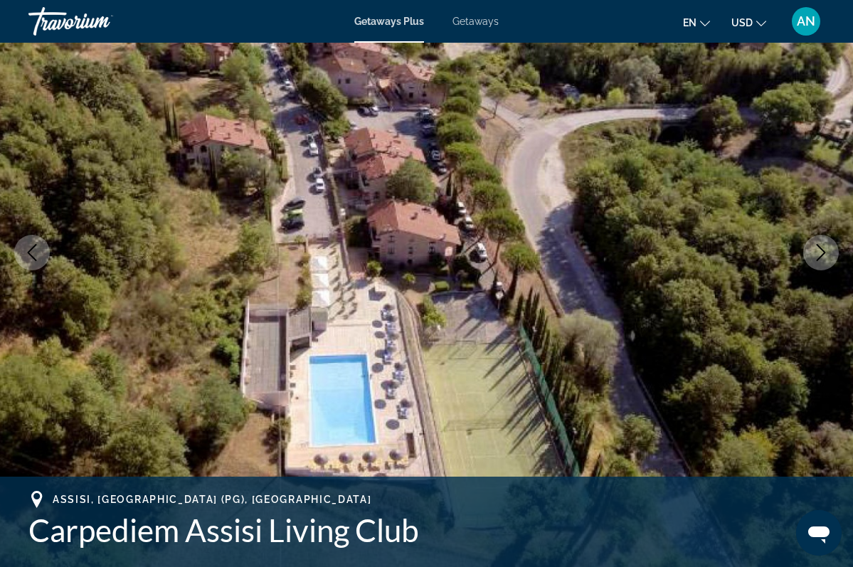
click at [825, 257] on icon "Next image" at bounding box center [820, 252] width 17 height 17
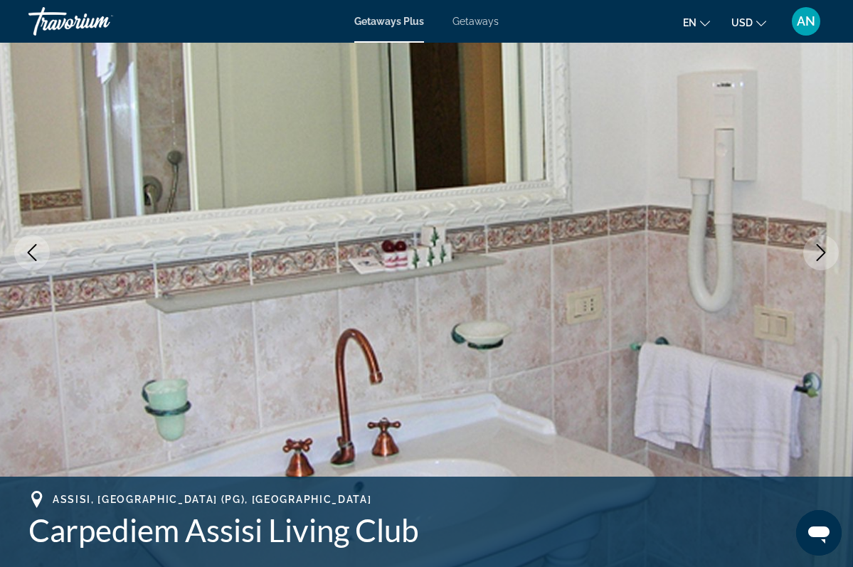
click at [823, 255] on icon "Next image" at bounding box center [821, 252] width 9 height 17
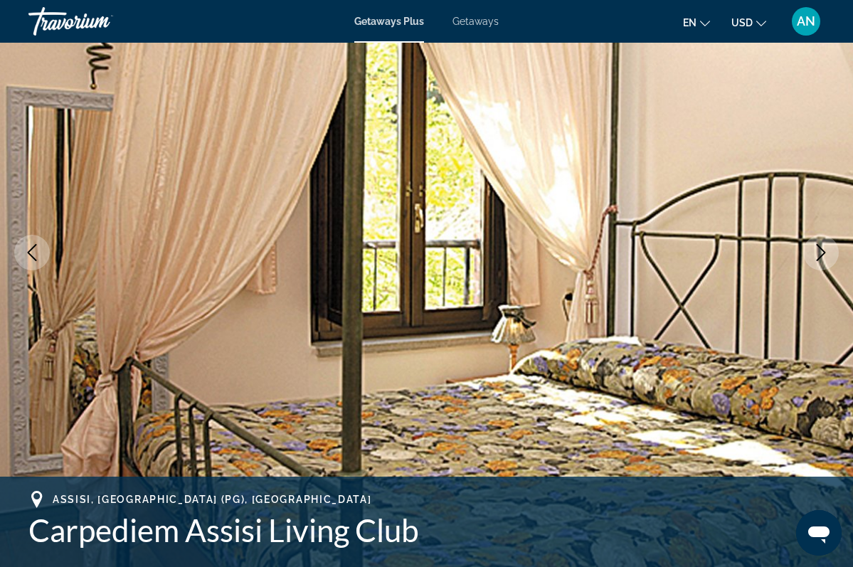
click at [823, 255] on icon "Next image" at bounding box center [820, 252] width 17 height 17
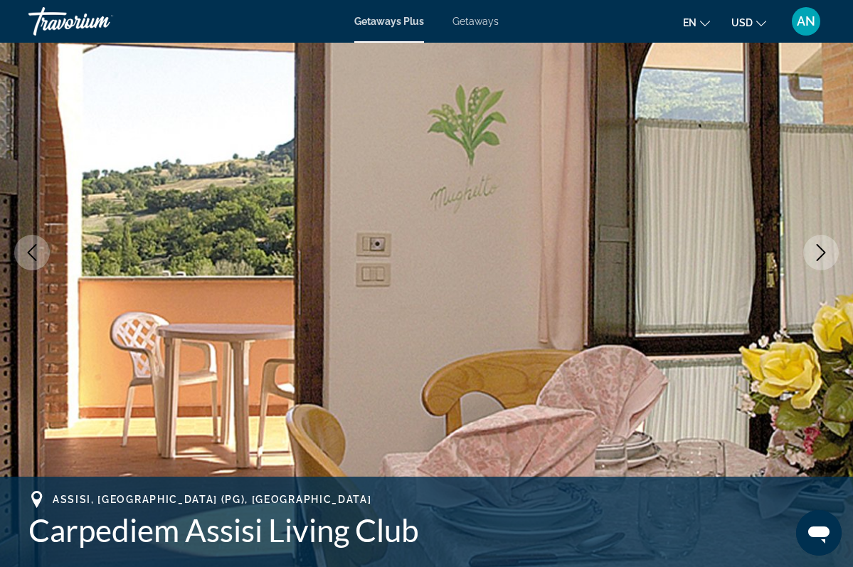
click at [823, 255] on icon "Next image" at bounding box center [820, 252] width 17 height 17
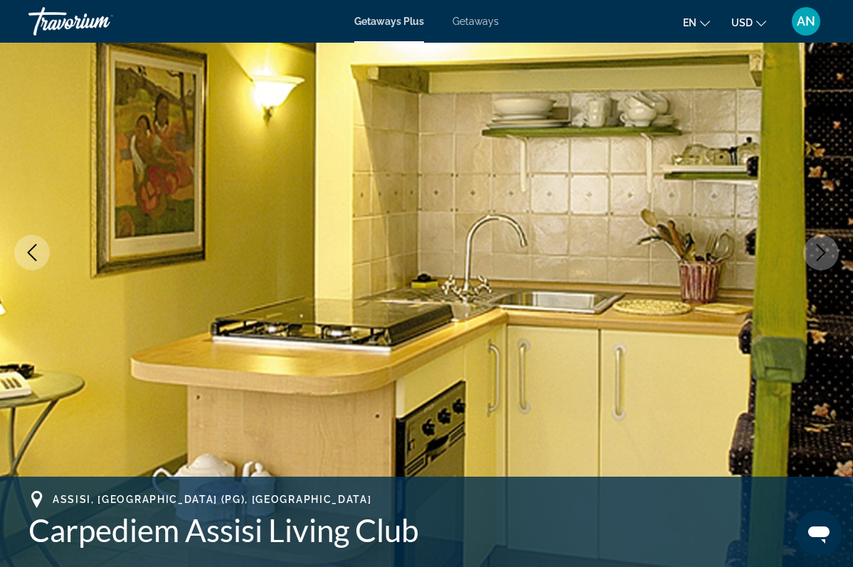
click at [823, 257] on icon "Next image" at bounding box center [820, 252] width 17 height 17
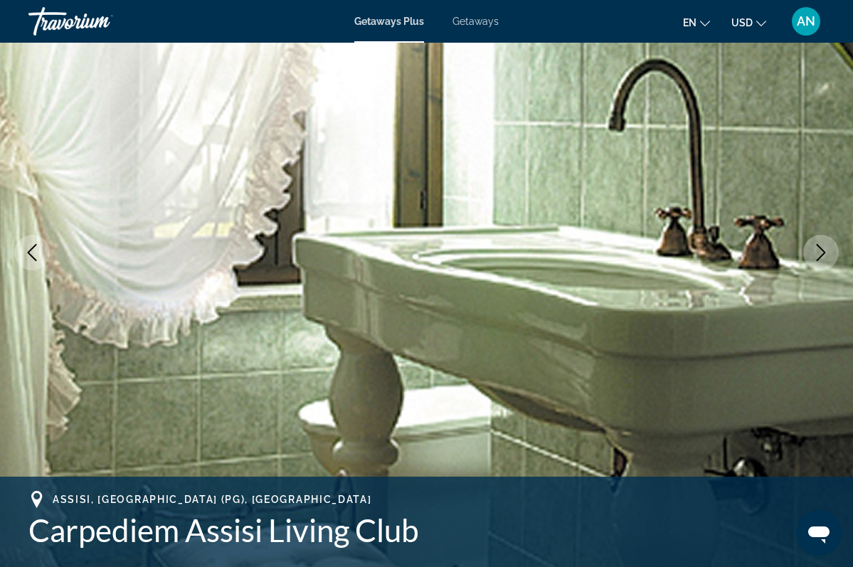
click at [823, 258] on icon "Next image" at bounding box center [820, 252] width 17 height 17
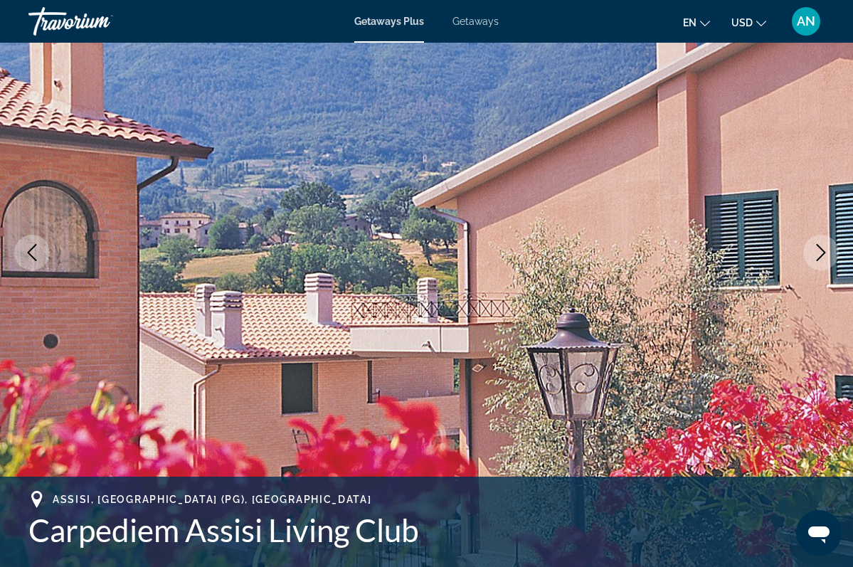
click at [824, 252] on icon "Next image" at bounding box center [821, 252] width 9 height 17
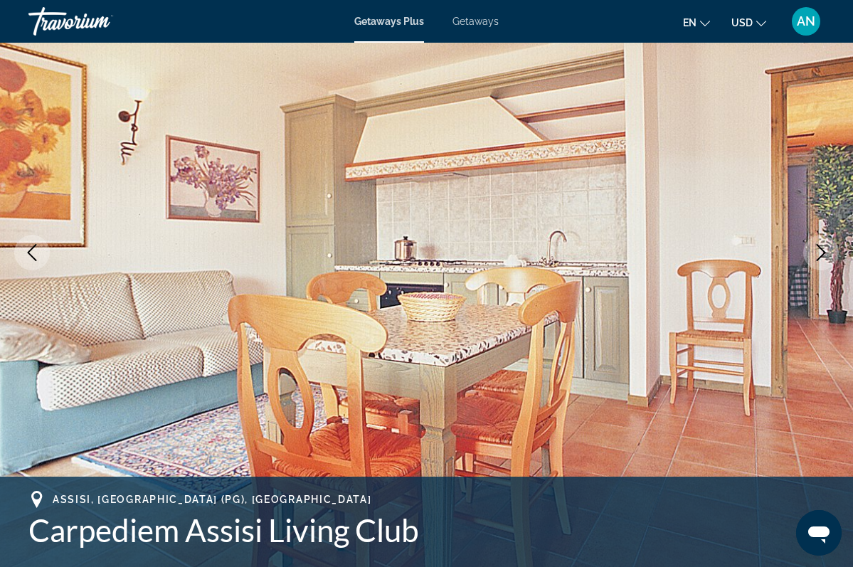
click at [824, 253] on icon "Next image" at bounding box center [821, 252] width 9 height 17
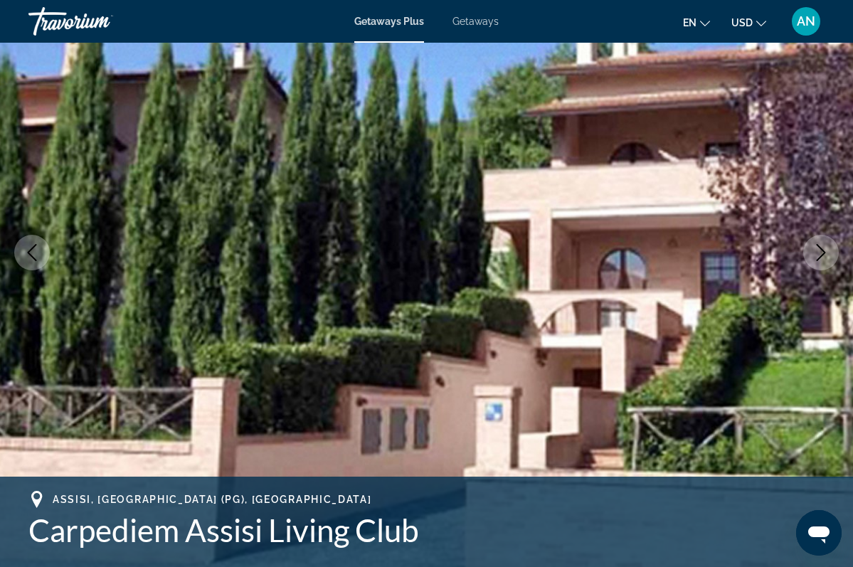
click at [824, 253] on icon "Next image" at bounding box center [821, 252] width 9 height 17
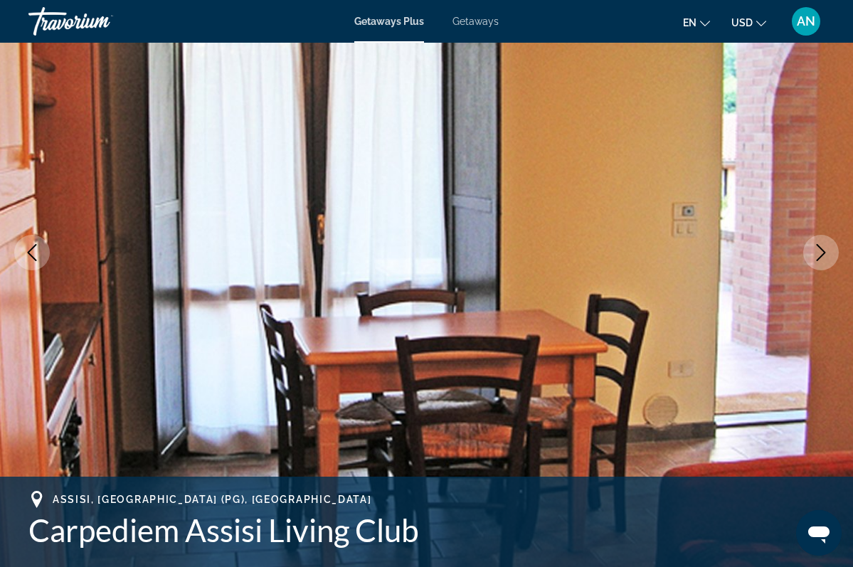
click at [824, 254] on icon "Next image" at bounding box center [821, 252] width 9 height 17
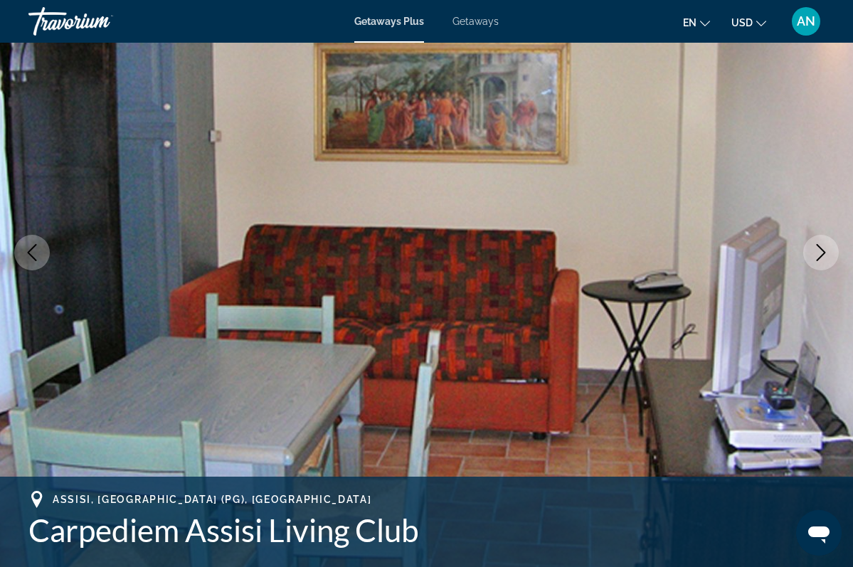
click at [824, 254] on icon "Next image" at bounding box center [821, 252] width 9 height 17
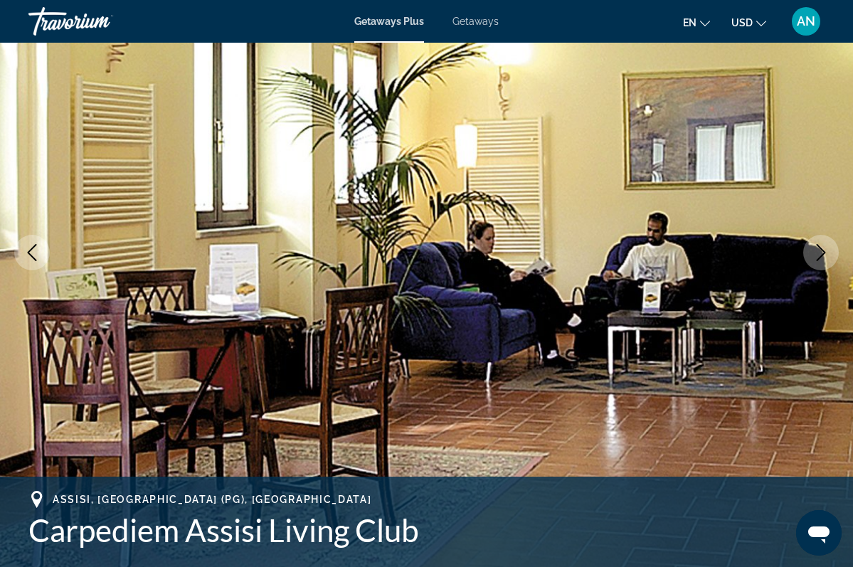
click at [824, 255] on icon "Next image" at bounding box center [820, 252] width 17 height 17
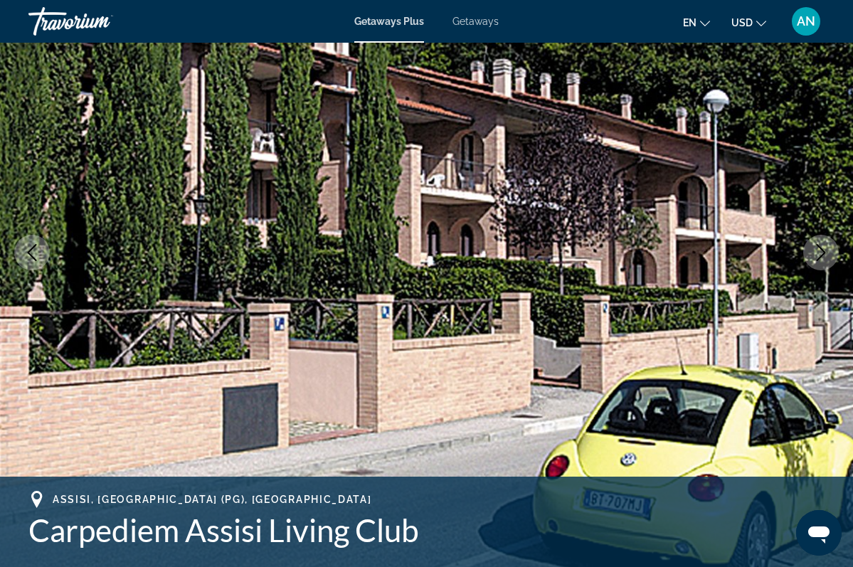
click at [824, 256] on icon "Next image" at bounding box center [820, 252] width 17 height 17
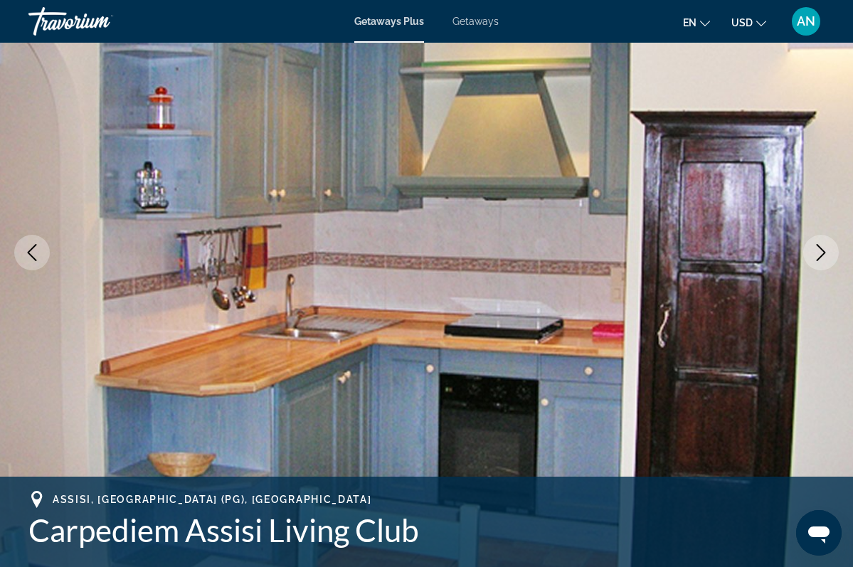
click at [824, 258] on icon "Next image" at bounding box center [820, 252] width 17 height 17
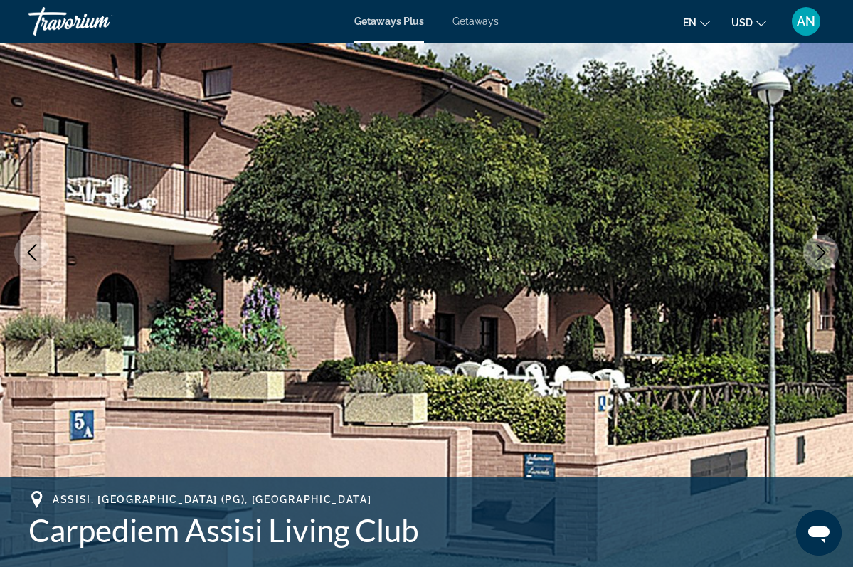
click at [824, 260] on icon "Next image" at bounding box center [820, 252] width 17 height 17
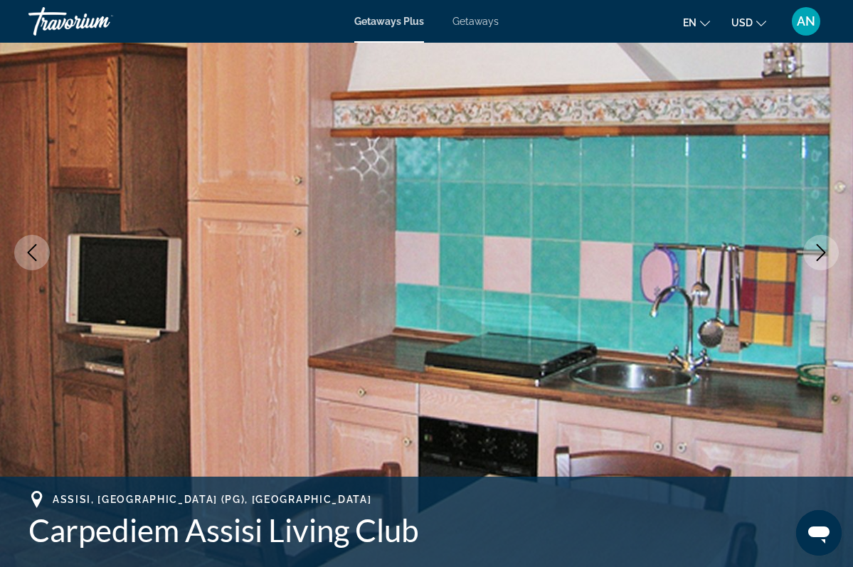
click at [824, 260] on icon "Next image" at bounding box center [820, 252] width 17 height 17
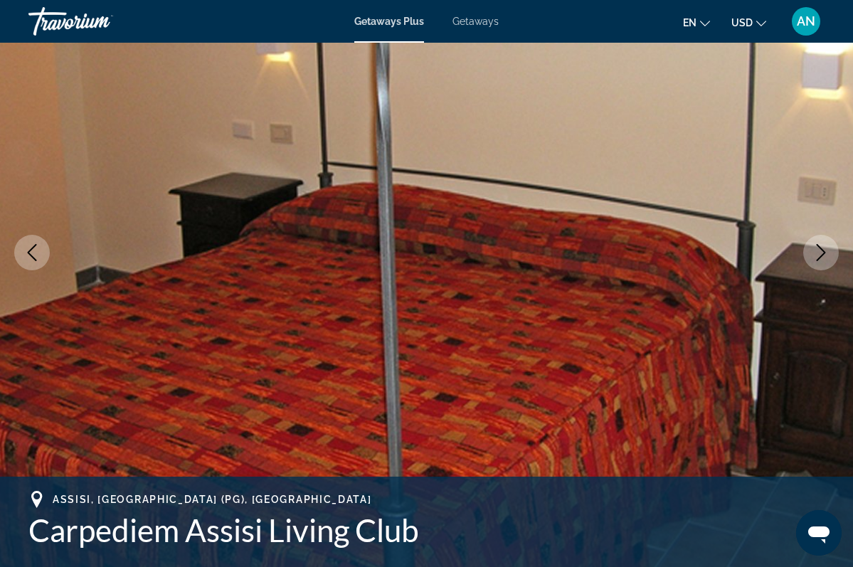
click at [824, 260] on icon "Next image" at bounding box center [820, 252] width 17 height 17
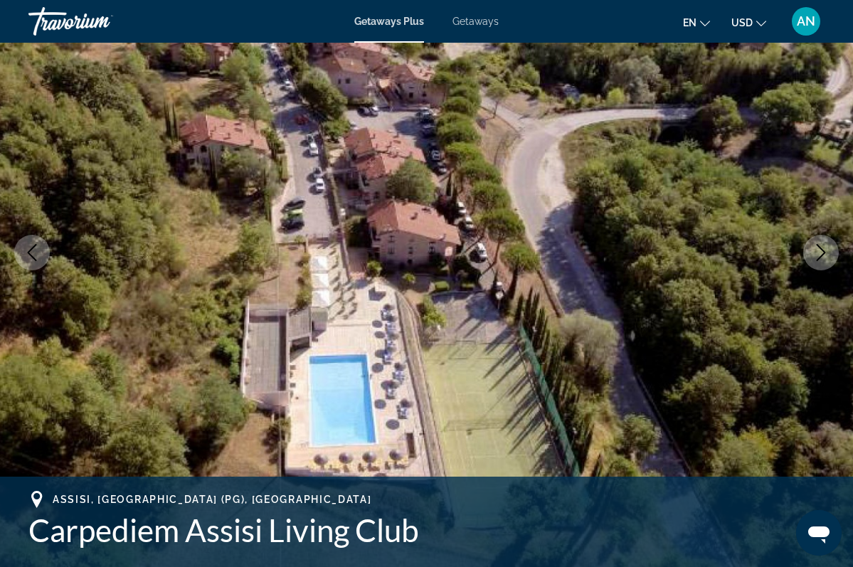
click at [823, 260] on icon "Next image" at bounding box center [820, 252] width 17 height 17
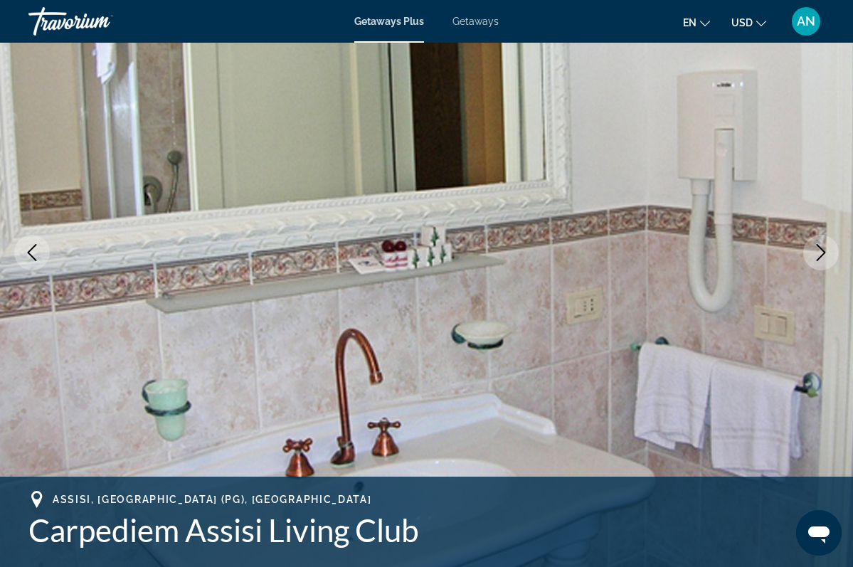
click at [823, 261] on button "Next image" at bounding box center [821, 253] width 36 height 36
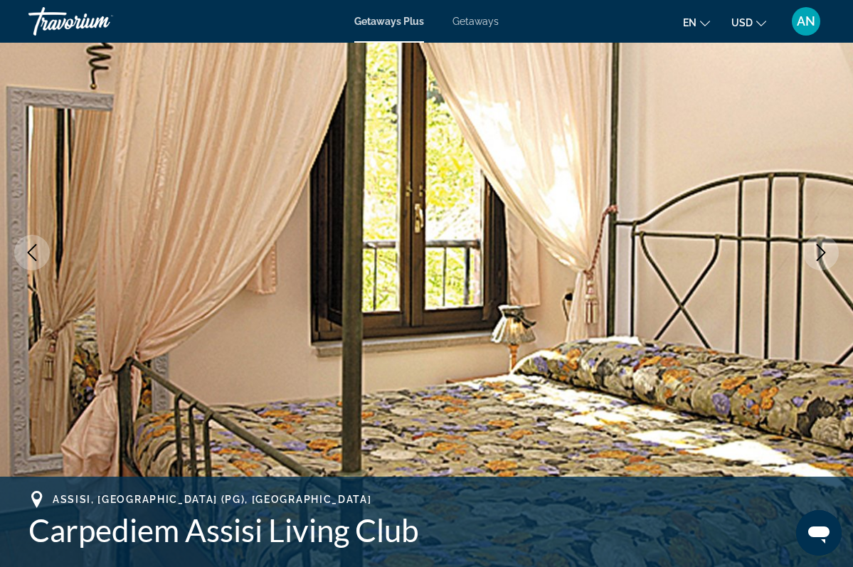
click at [823, 263] on button "Next image" at bounding box center [821, 253] width 36 height 36
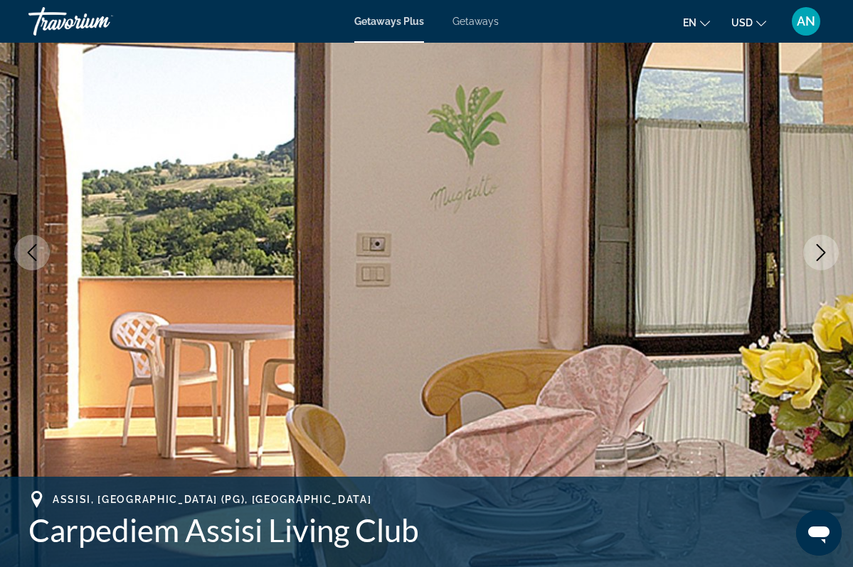
click at [822, 256] on icon "Next image" at bounding box center [821, 252] width 9 height 17
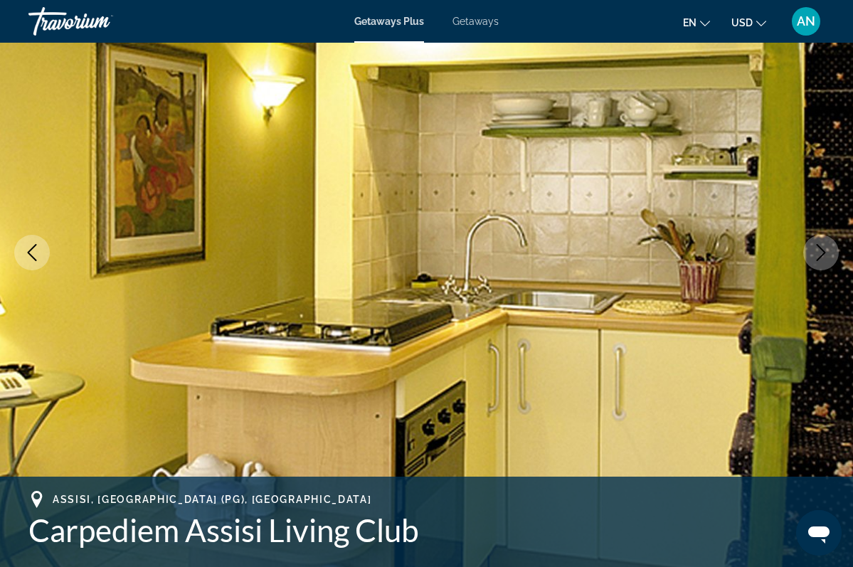
click at [822, 258] on icon "Next image" at bounding box center [820, 252] width 17 height 17
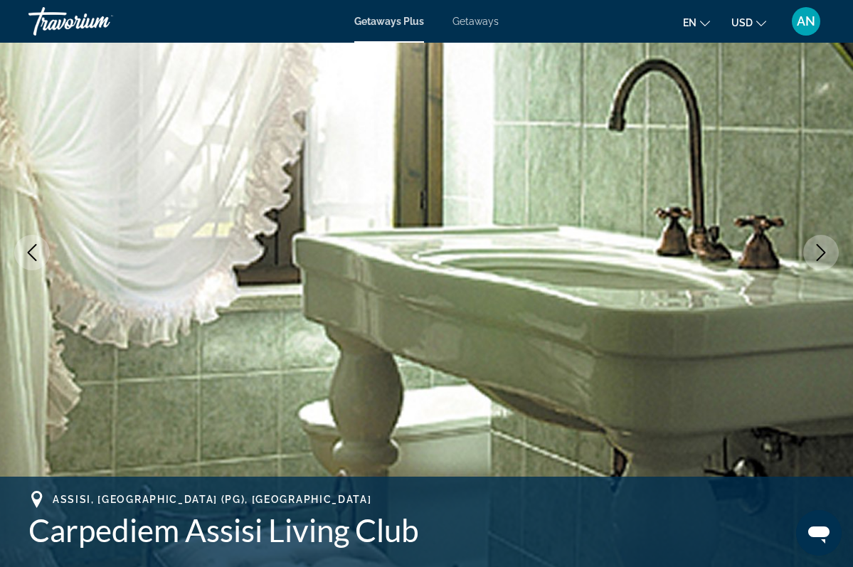
click at [817, 251] on icon "Next image" at bounding box center [820, 252] width 17 height 17
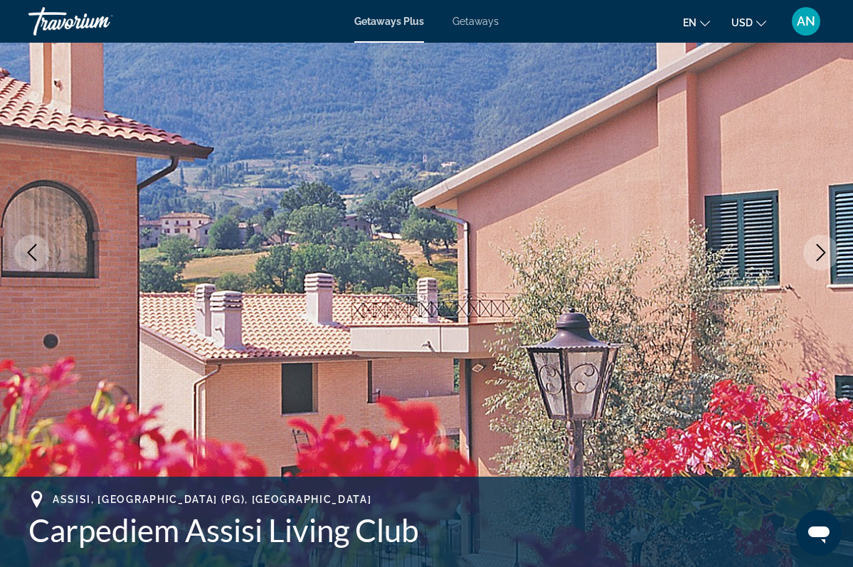
click at [817, 251] on icon "Next image" at bounding box center [820, 252] width 17 height 17
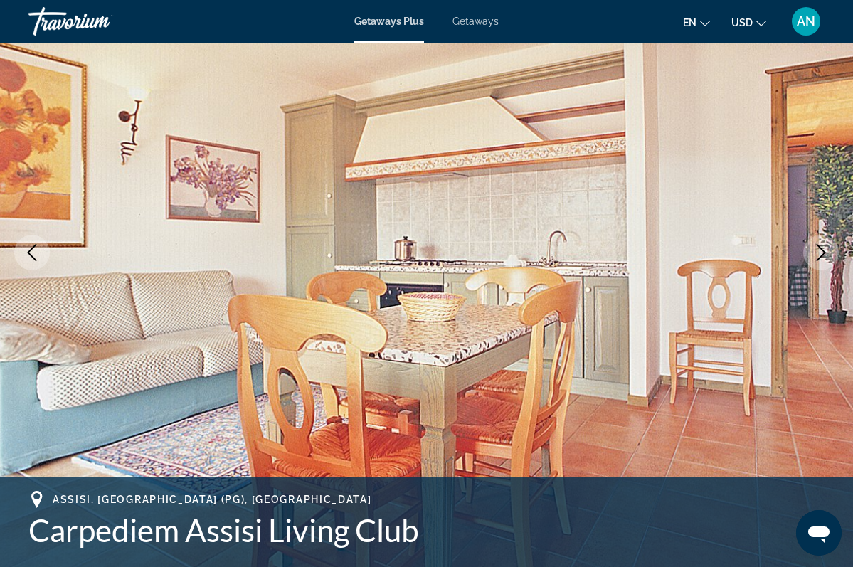
click at [817, 251] on icon "Next image" at bounding box center [820, 252] width 17 height 17
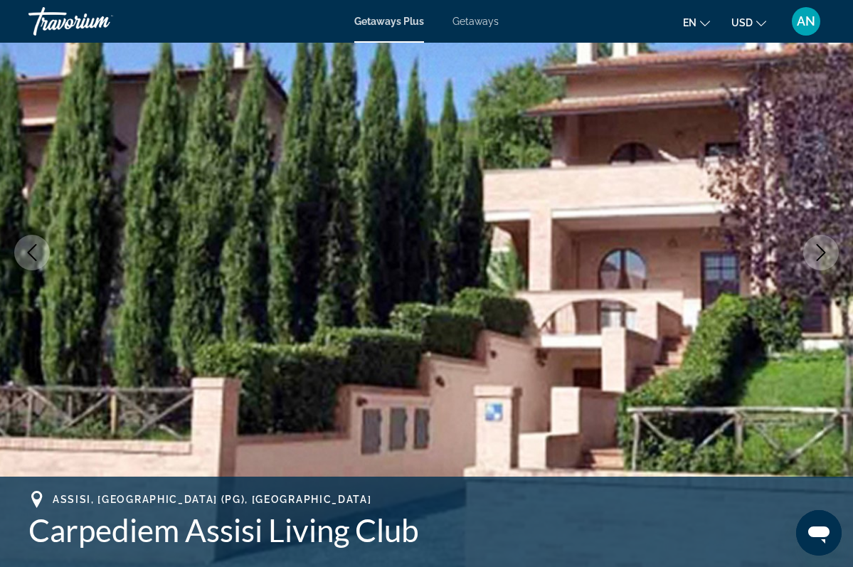
click at [830, 258] on button "Next image" at bounding box center [821, 253] width 36 height 36
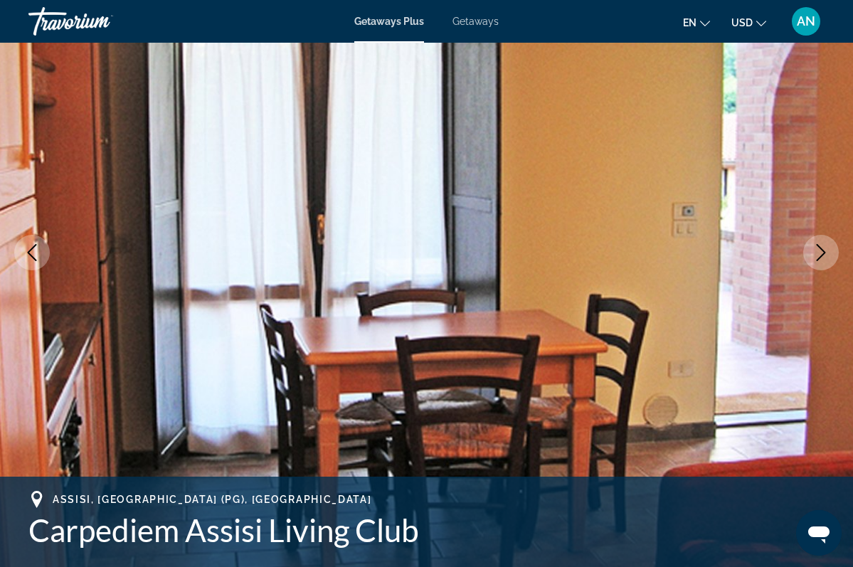
click at [830, 259] on button "Next image" at bounding box center [821, 253] width 36 height 36
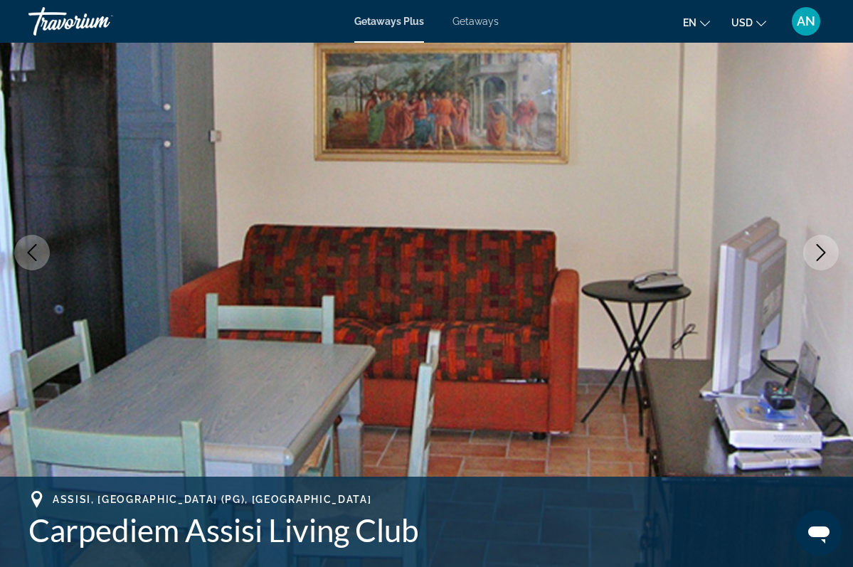
click at [830, 260] on button "Next image" at bounding box center [821, 253] width 36 height 36
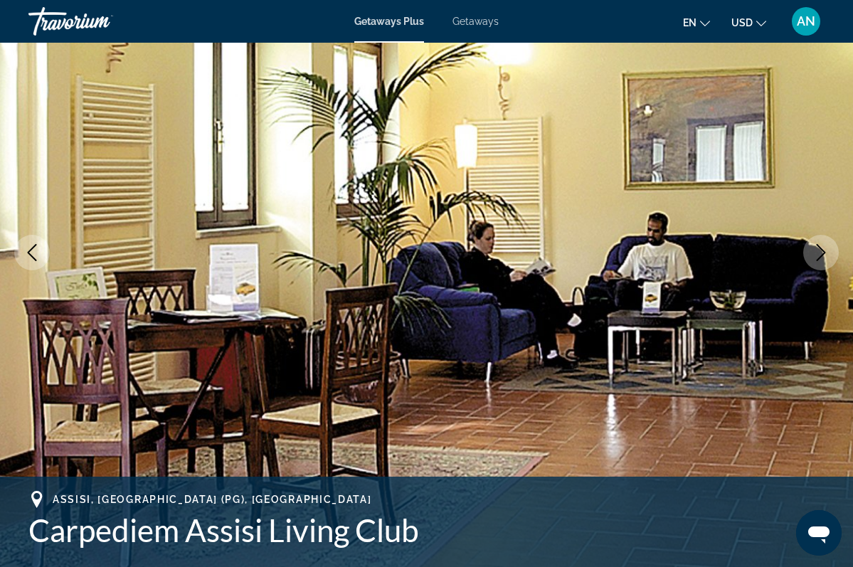
click at [830, 260] on button "Next image" at bounding box center [821, 253] width 36 height 36
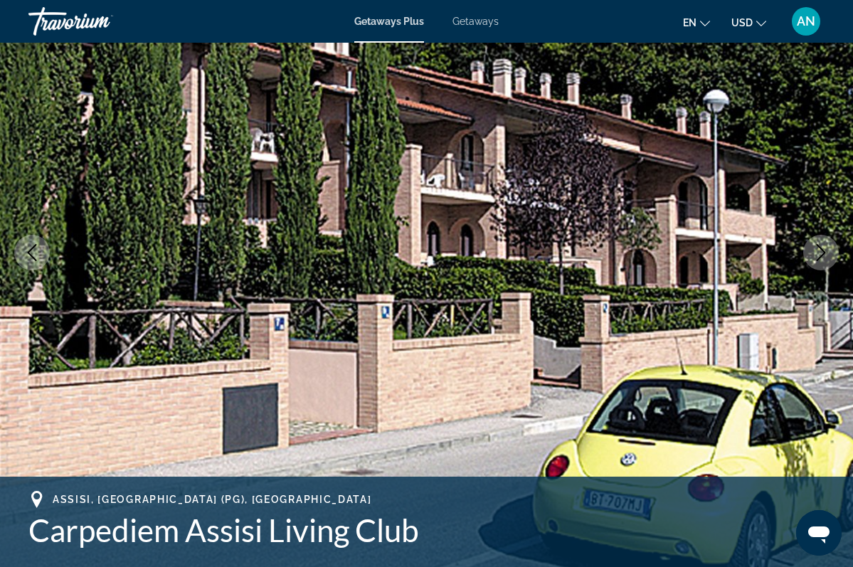
click at [830, 260] on button "Next image" at bounding box center [821, 253] width 36 height 36
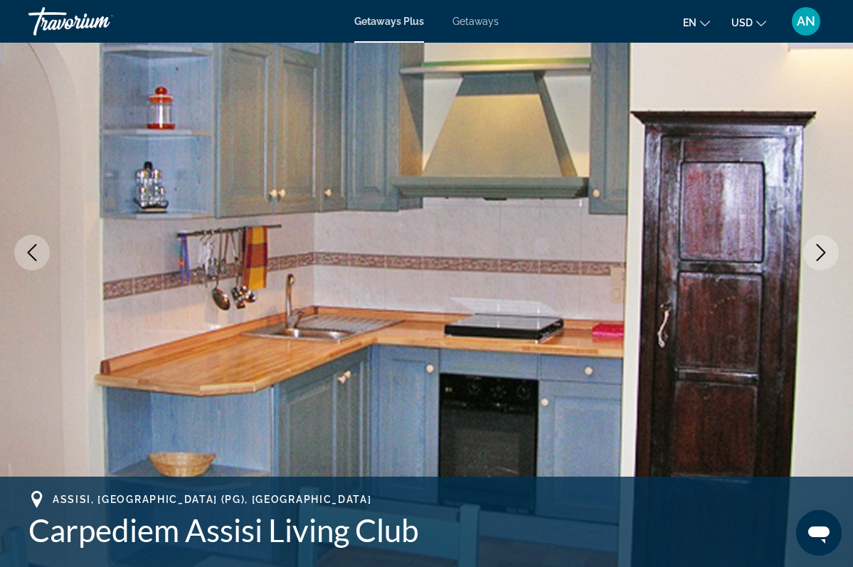
click at [821, 255] on icon "Next image" at bounding box center [820, 252] width 17 height 17
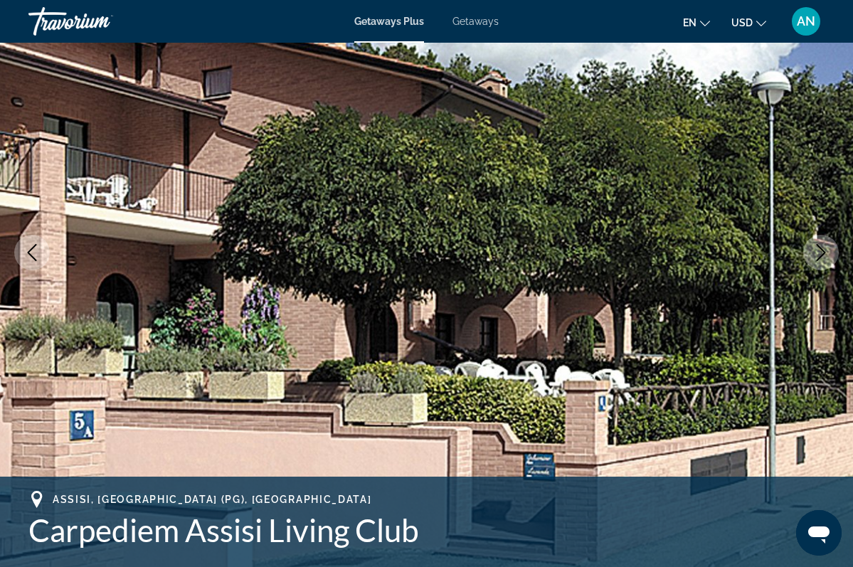
click at [821, 257] on icon "Next image" at bounding box center [821, 252] width 9 height 17
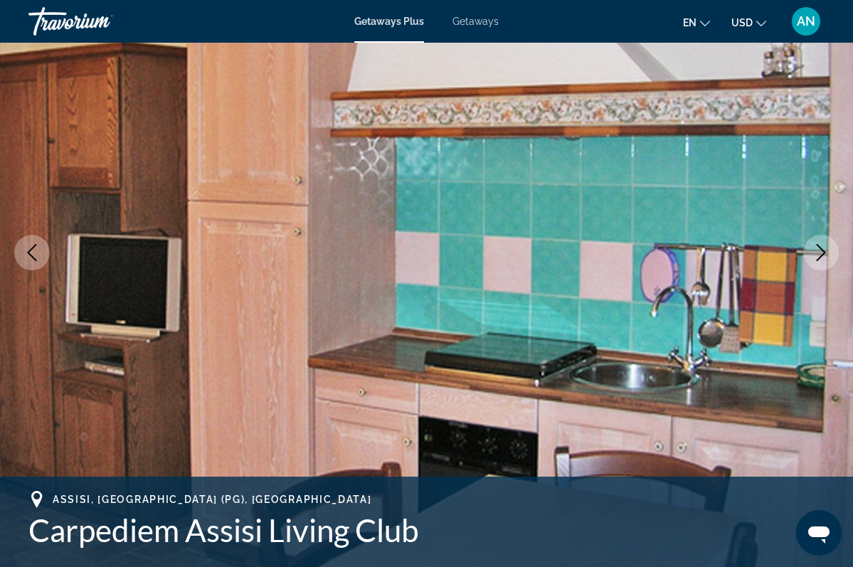
click at [821, 257] on icon "Next image" at bounding box center [821, 252] width 9 height 17
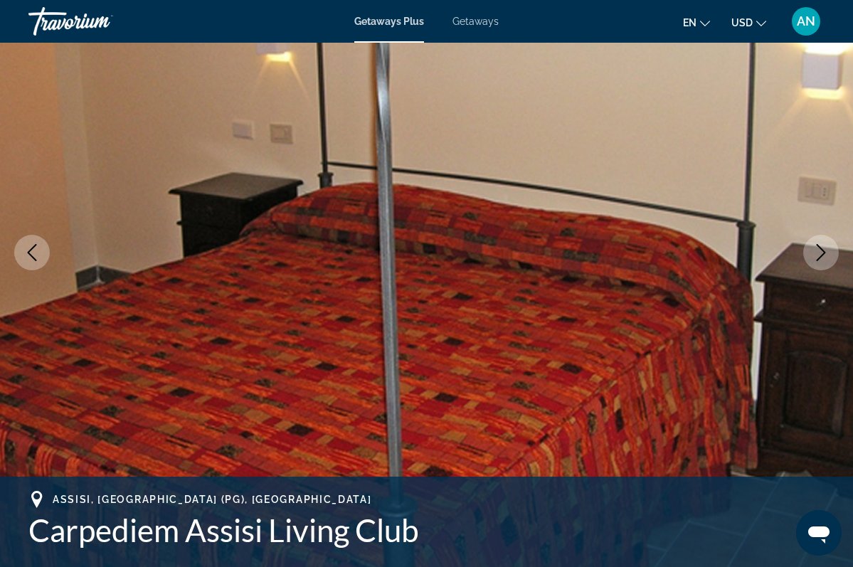
click at [821, 257] on icon "Next image" at bounding box center [821, 252] width 9 height 17
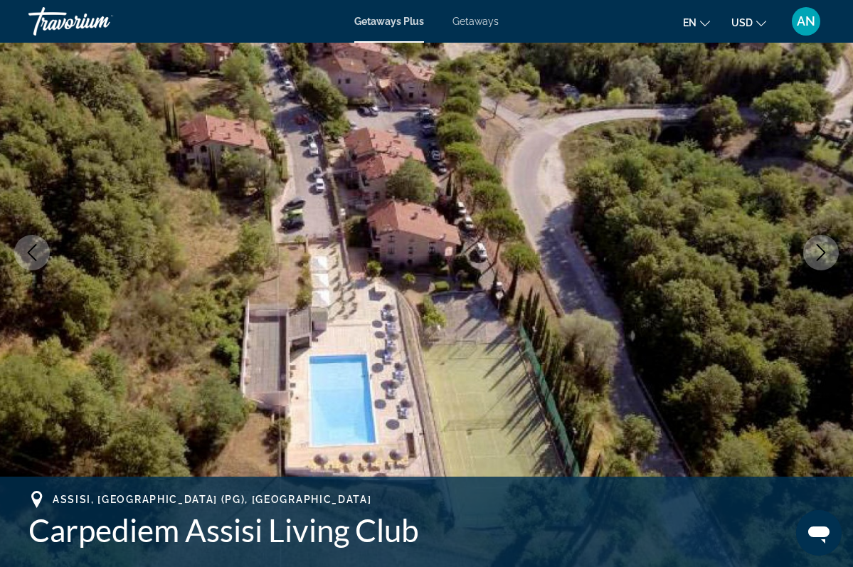
click at [821, 257] on icon "Next image" at bounding box center [821, 252] width 9 height 17
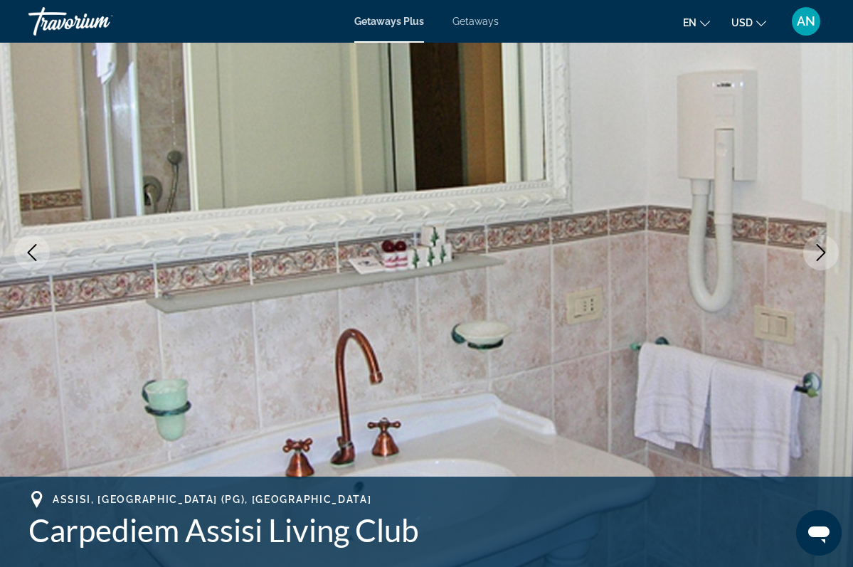
click at [821, 257] on icon "Next image" at bounding box center [821, 252] width 9 height 17
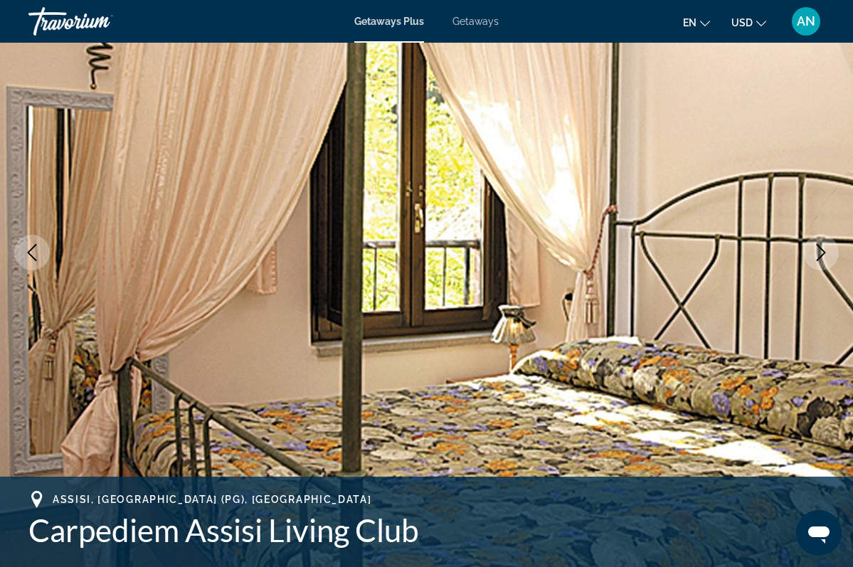
click at [821, 257] on icon "Next image" at bounding box center [821, 252] width 9 height 17
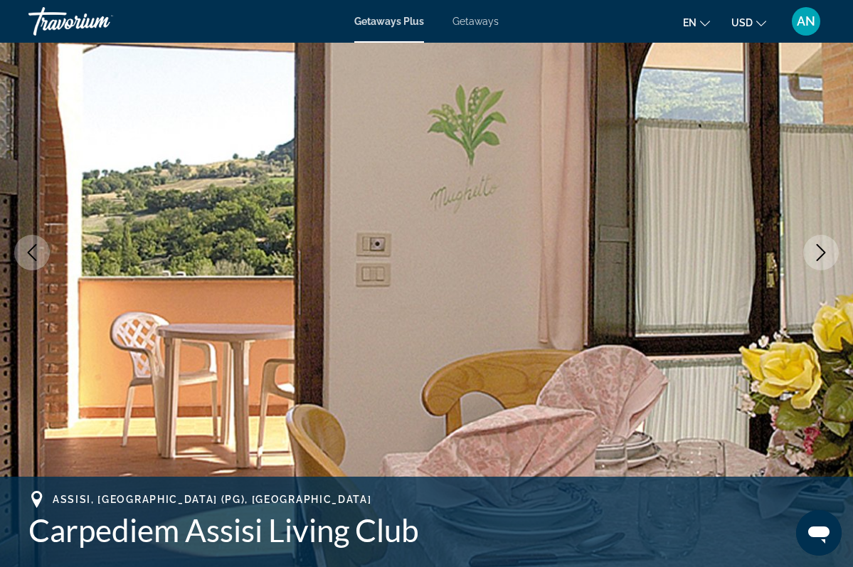
click at [821, 258] on icon "Next image" at bounding box center [820, 252] width 17 height 17
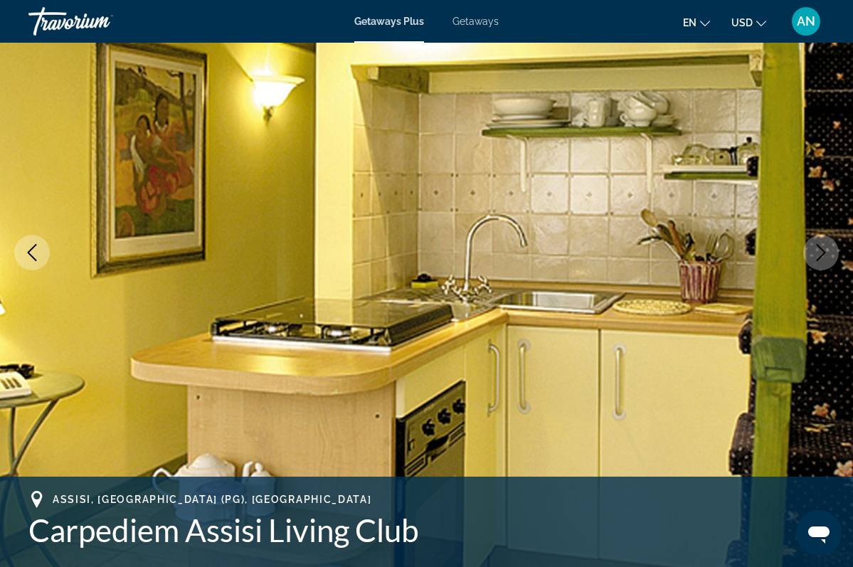
click at [821, 258] on icon "Next image" at bounding box center [820, 252] width 17 height 17
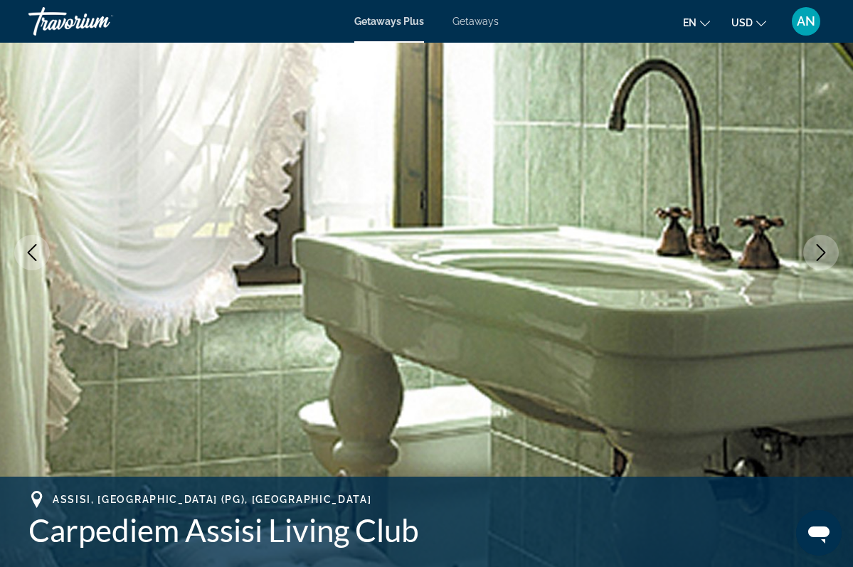
click at [821, 259] on icon "Next image" at bounding box center [820, 252] width 17 height 17
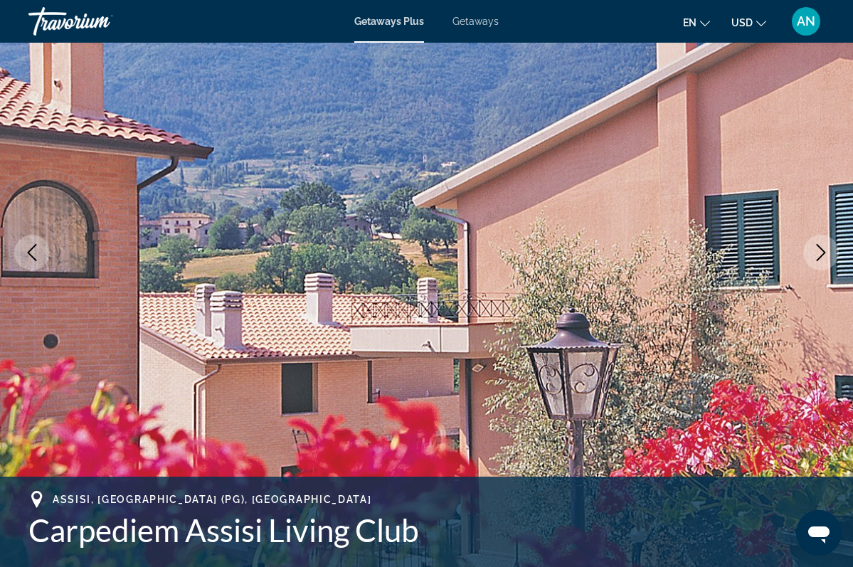
click at [819, 253] on icon "Next image" at bounding box center [820, 252] width 17 height 17
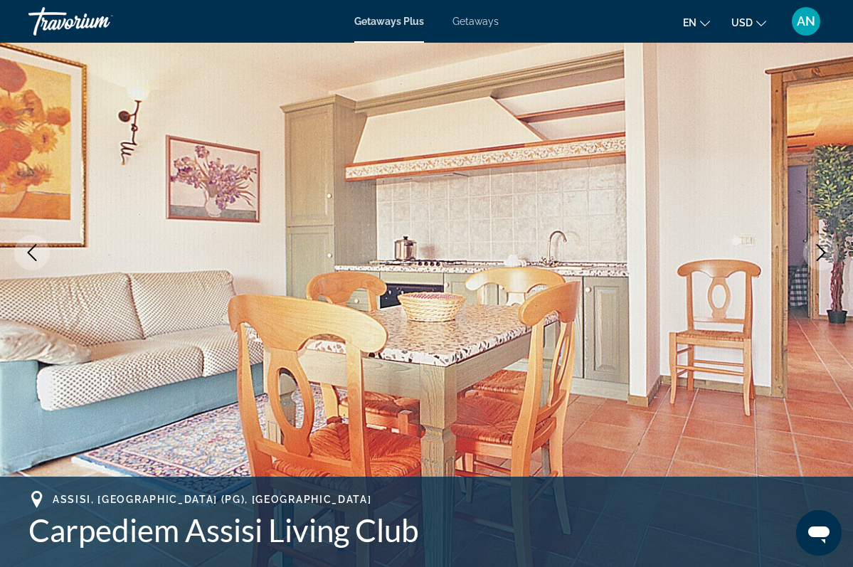
click at [819, 252] on icon "Next image" at bounding box center [820, 252] width 17 height 17
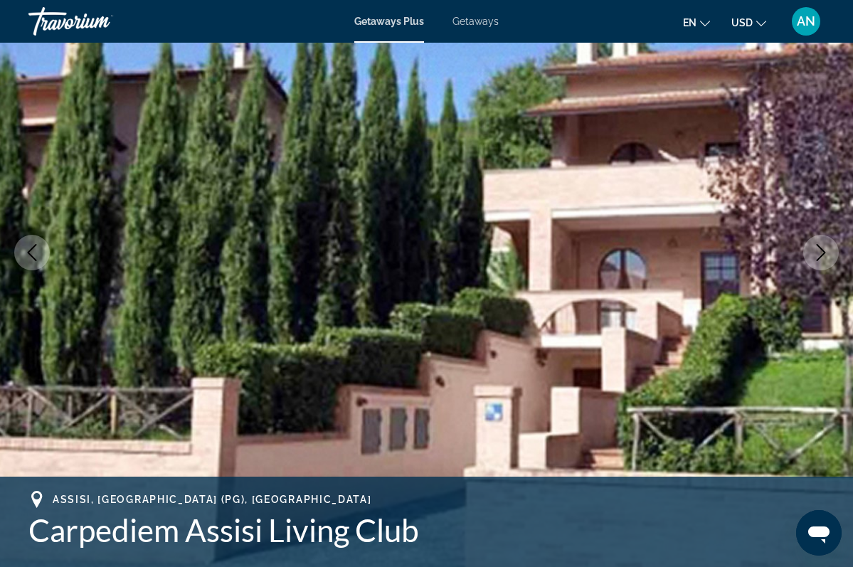
click at [819, 255] on icon "Next image" at bounding box center [820, 252] width 17 height 17
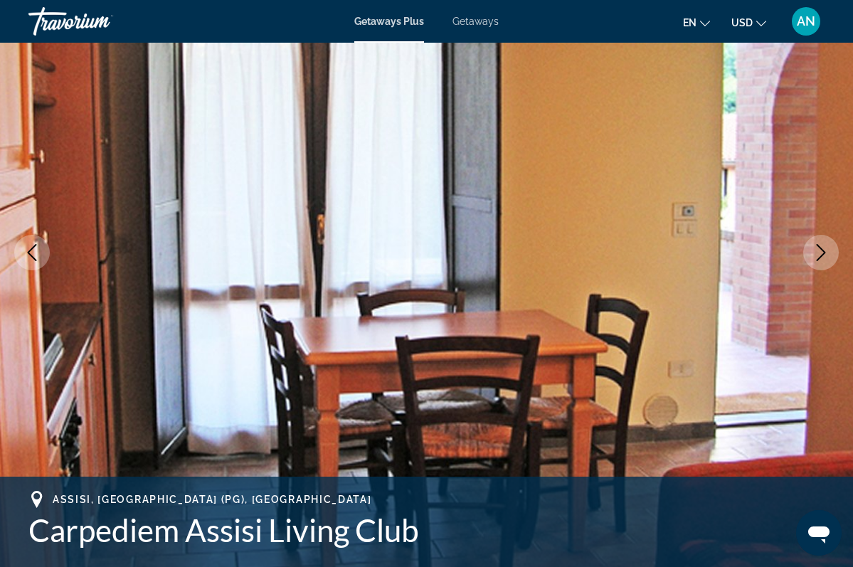
click at [819, 255] on icon "Next image" at bounding box center [820, 252] width 17 height 17
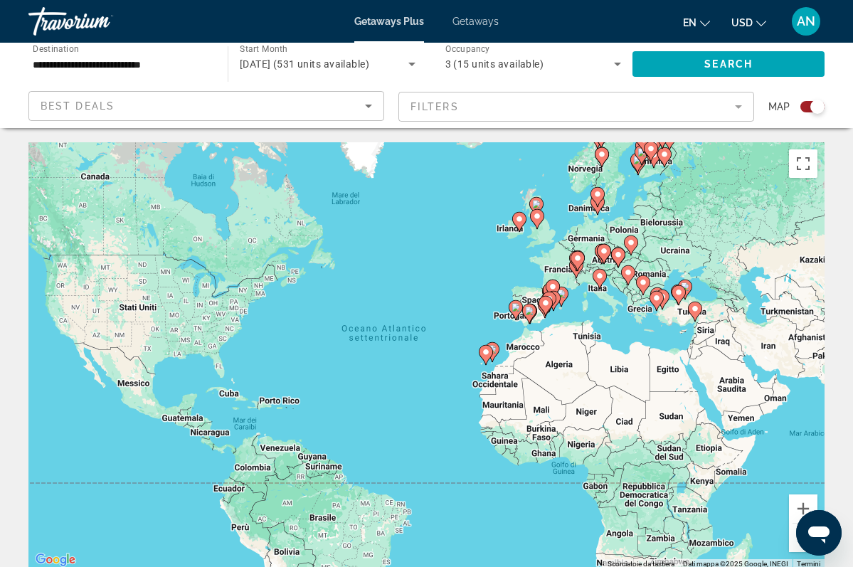
click at [490, 366] on div "Per attivare il trascinamento con la tastiera, premi Alt + Invio. Nello stato d…" at bounding box center [426, 355] width 796 height 427
click at [490, 355] on icon "Main content" at bounding box center [485, 355] width 13 height 18
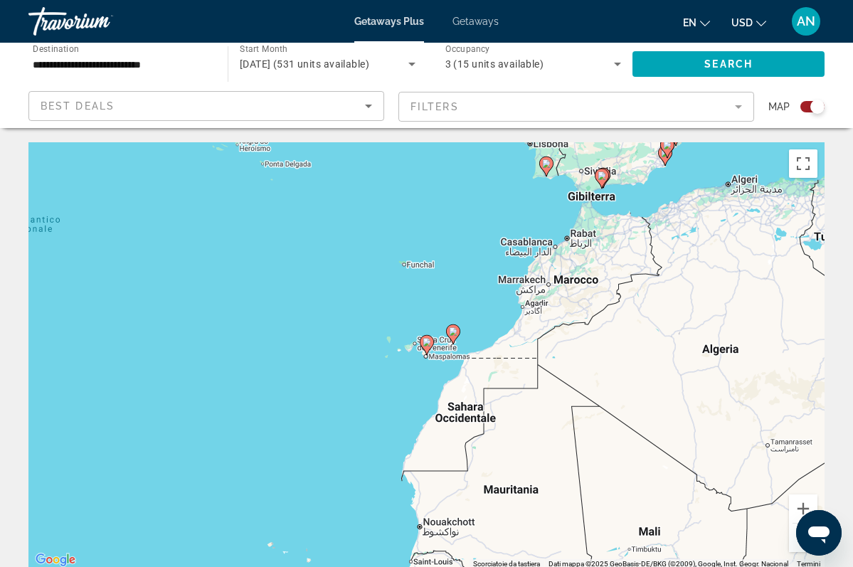
click at [428, 351] on icon "Main content" at bounding box center [427, 345] width 14 height 20
type input "**********"
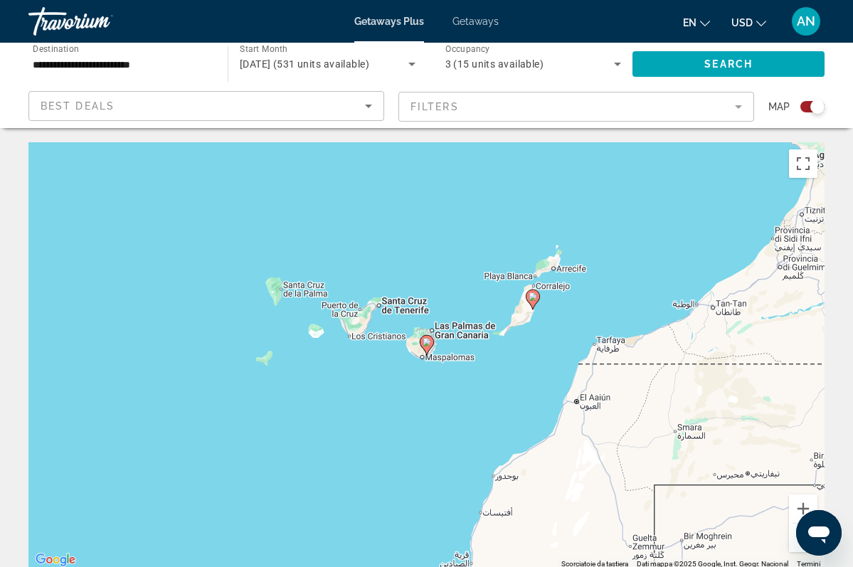
click at [454, 338] on div "Per navigare, premi i tasti Freccia. Per attivare il trascinamento con la tasti…" at bounding box center [426, 355] width 796 height 427
click at [425, 349] on icon "Main content" at bounding box center [426, 345] width 13 height 18
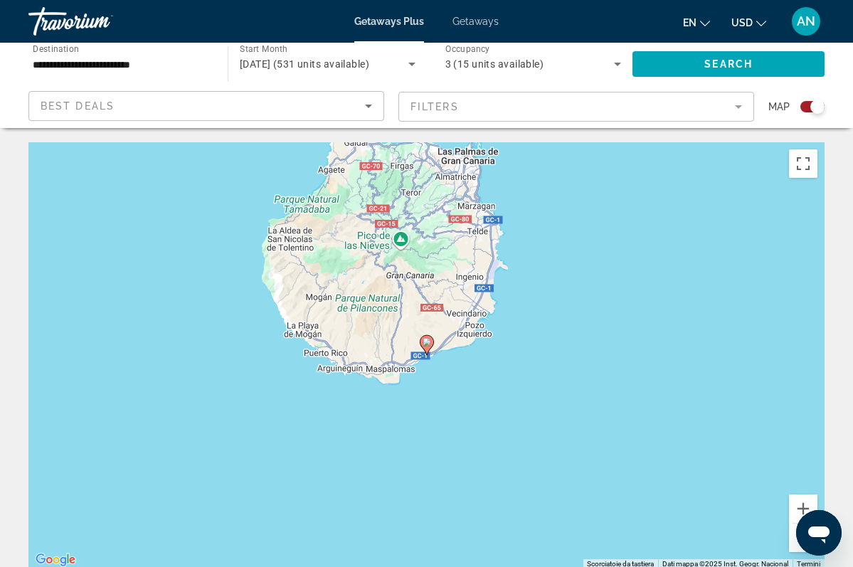
click at [425, 351] on g "Main content" at bounding box center [427, 345] width 14 height 20
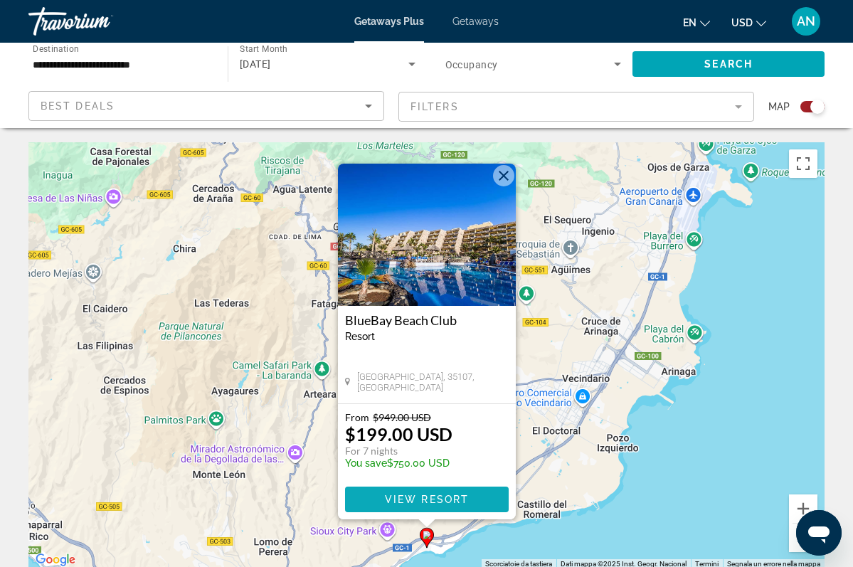
click at [431, 502] on span "View Resort" at bounding box center [426, 499] width 84 height 11
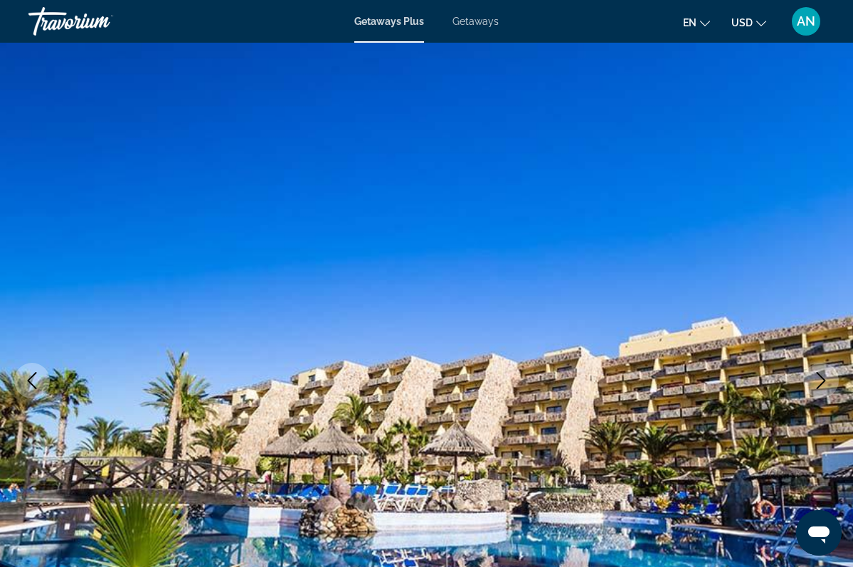
click at [847, 301] on img "Main content" at bounding box center [426, 381] width 853 height 676
click at [29, 277] on img "Main content" at bounding box center [426, 381] width 853 height 676
click at [36, 295] on img "Main content" at bounding box center [426, 381] width 853 height 676
click at [848, 271] on img "Main content" at bounding box center [426, 381] width 853 height 676
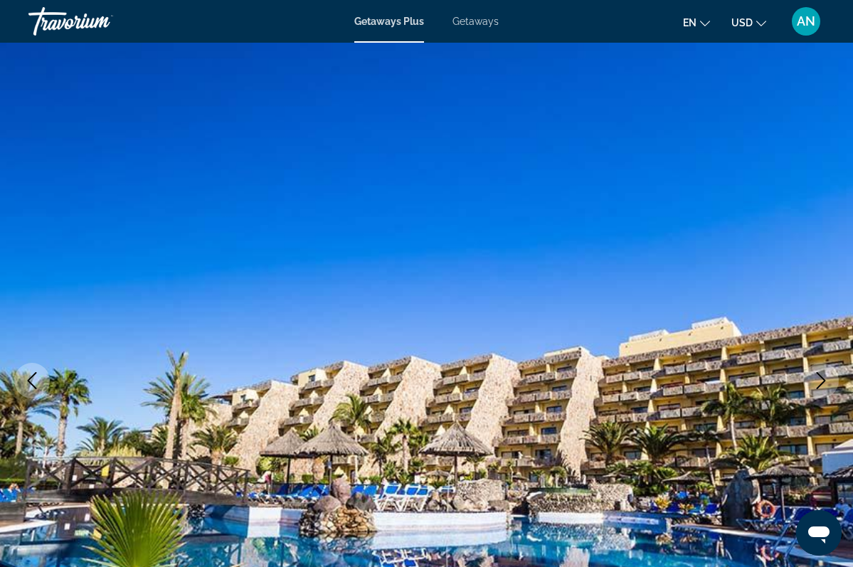
click at [842, 260] on img "Main content" at bounding box center [426, 381] width 853 height 676
click at [122, 285] on img "Main content" at bounding box center [426, 381] width 853 height 676
click at [41, 311] on img "Main content" at bounding box center [426, 381] width 853 height 676
click at [28, 380] on icon "Previous image" at bounding box center [32, 380] width 9 height 17
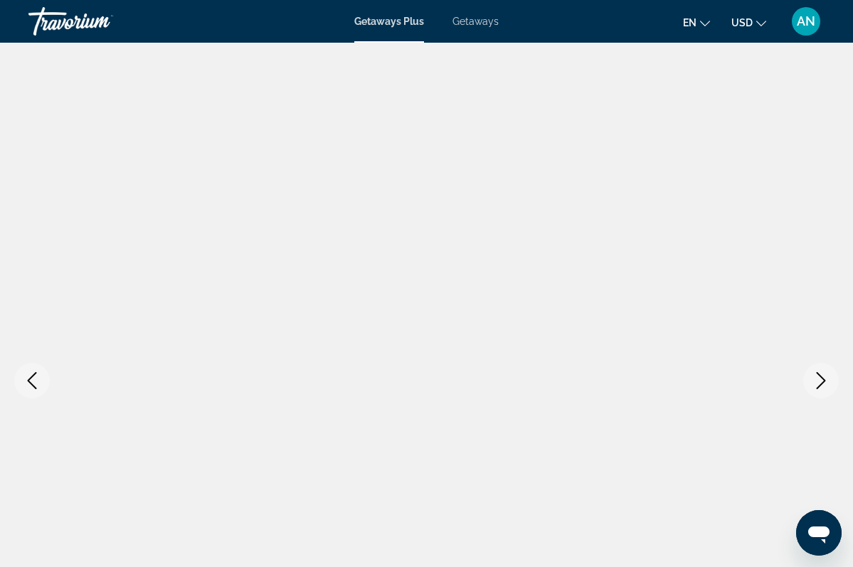
click at [401, 41] on div at bounding box center [389, 41] width 70 height 1
click at [394, 22] on span "Getaways Plus" at bounding box center [389, 21] width 70 height 11
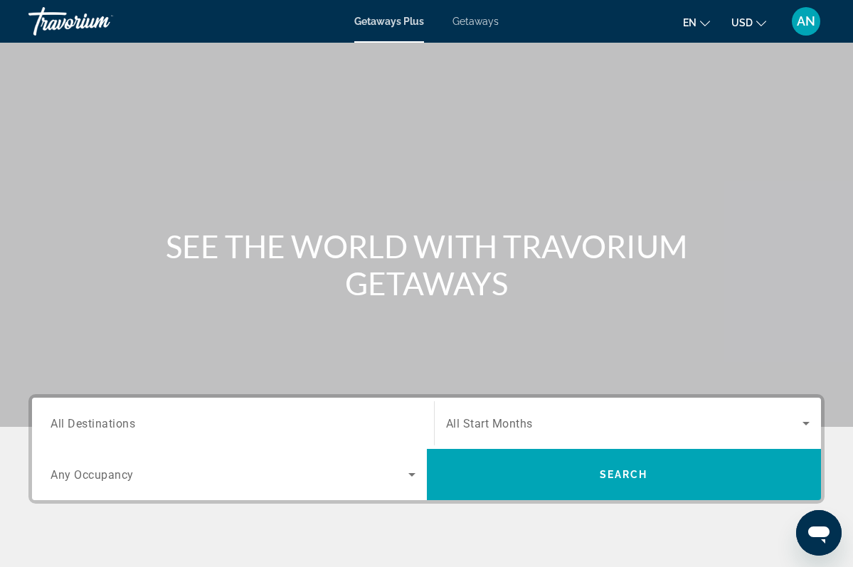
click at [110, 426] on span "All Destinations" at bounding box center [93, 423] width 85 height 14
click at [110, 426] on input "Destination All Destinations" at bounding box center [233, 423] width 365 height 17
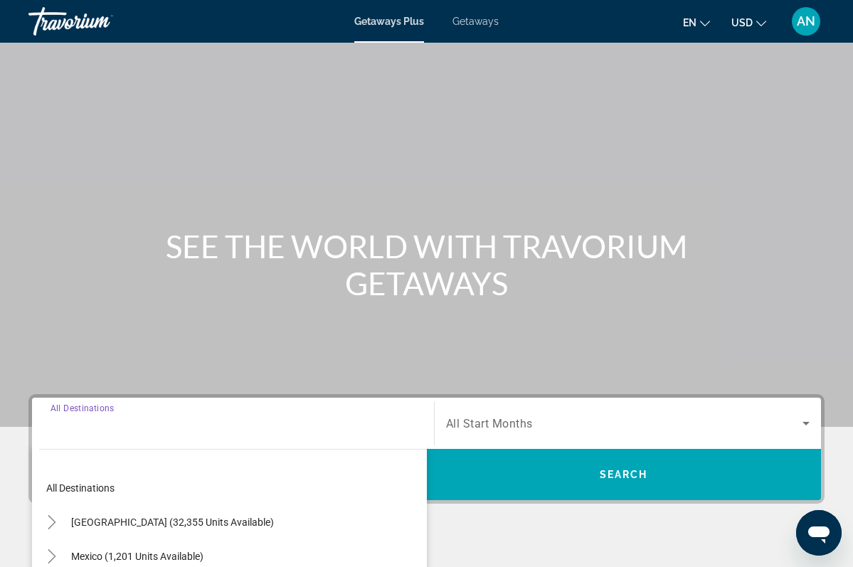
scroll to position [253, 0]
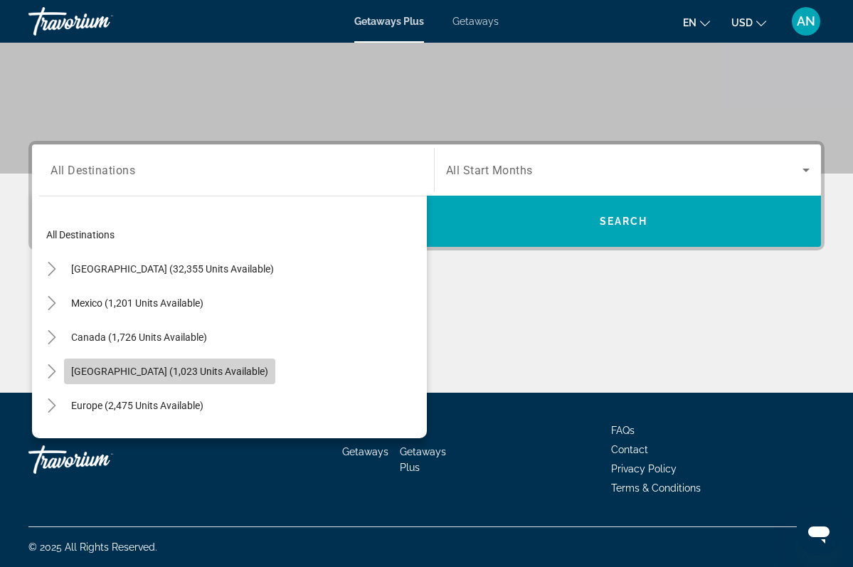
click at [106, 372] on span "[GEOGRAPHIC_DATA] (1,023 units available)" at bounding box center [169, 371] width 197 height 11
type input "**********"
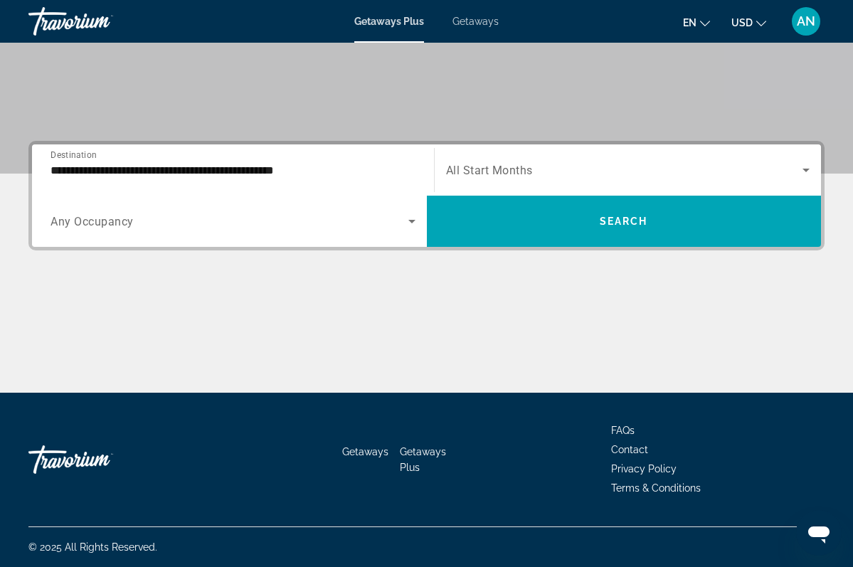
click at [103, 223] on span "Any Occupancy" at bounding box center [92, 222] width 83 height 14
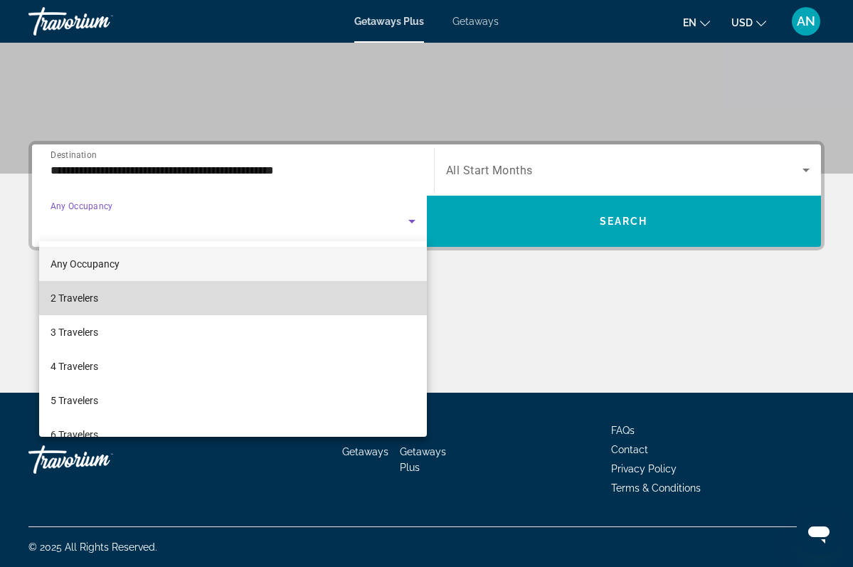
click at [367, 300] on mat-option "2 Travelers" at bounding box center [233, 298] width 388 height 34
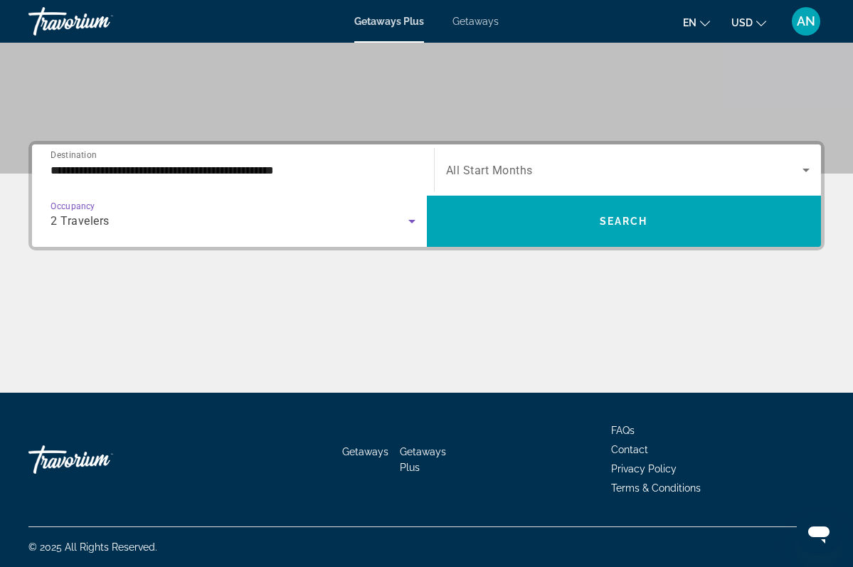
click at [608, 161] on div "Search widget" at bounding box center [628, 170] width 364 height 40
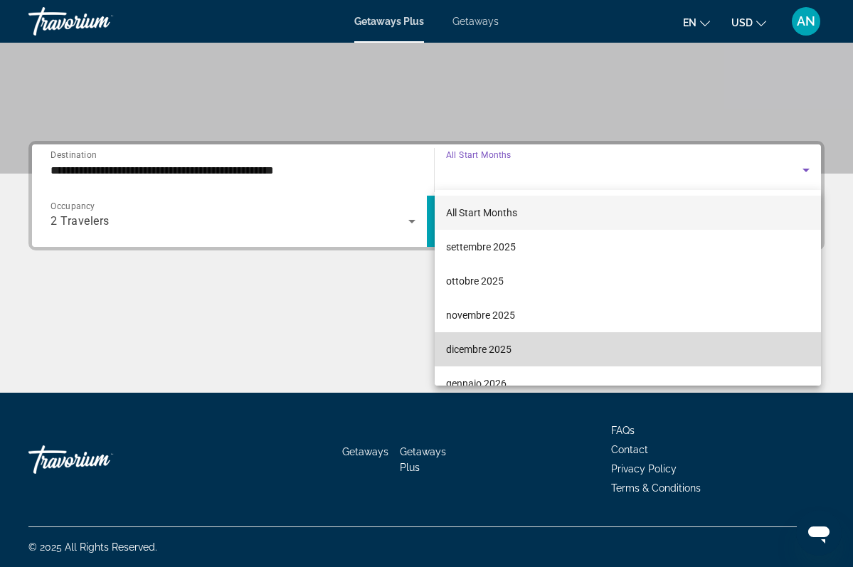
click at [484, 349] on span "dicembre 2025" at bounding box center [478, 349] width 65 height 17
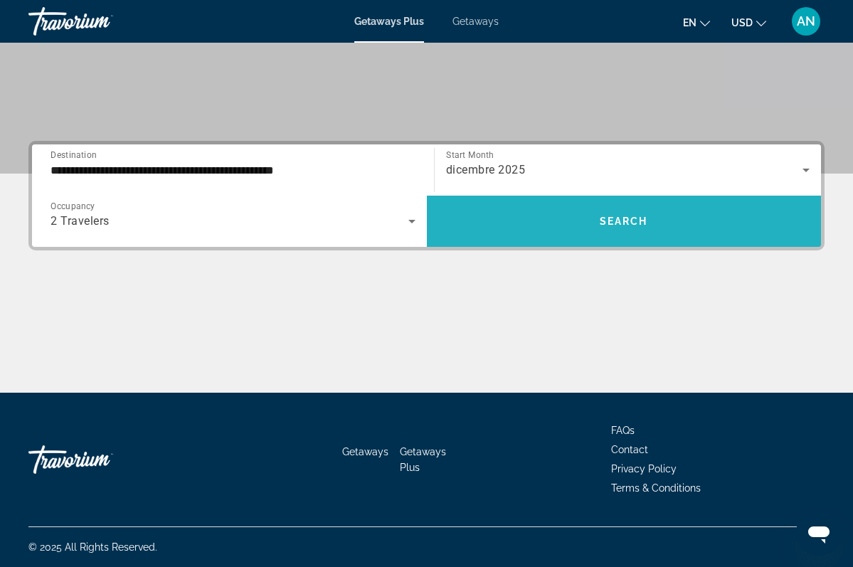
click at [623, 223] on span "Search" at bounding box center [624, 221] width 48 height 11
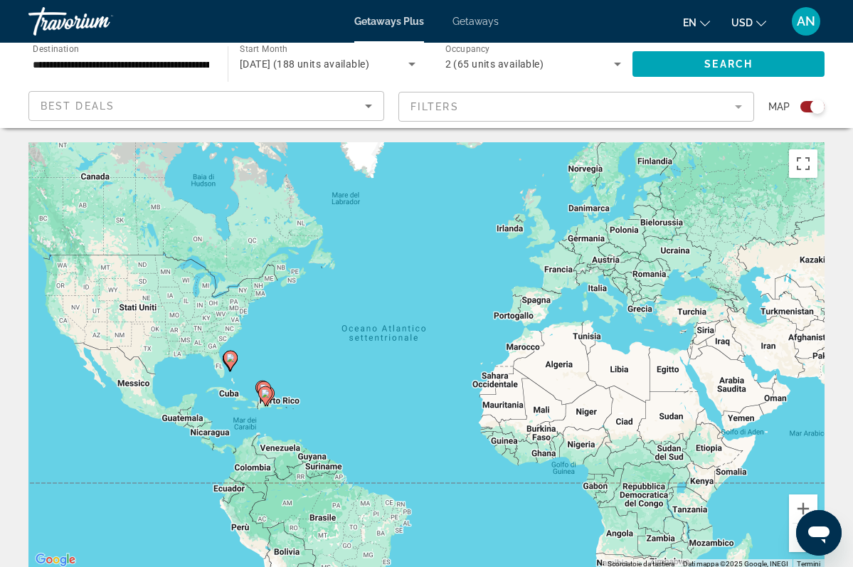
click at [266, 399] on icon "Main content" at bounding box center [264, 396] width 13 height 18
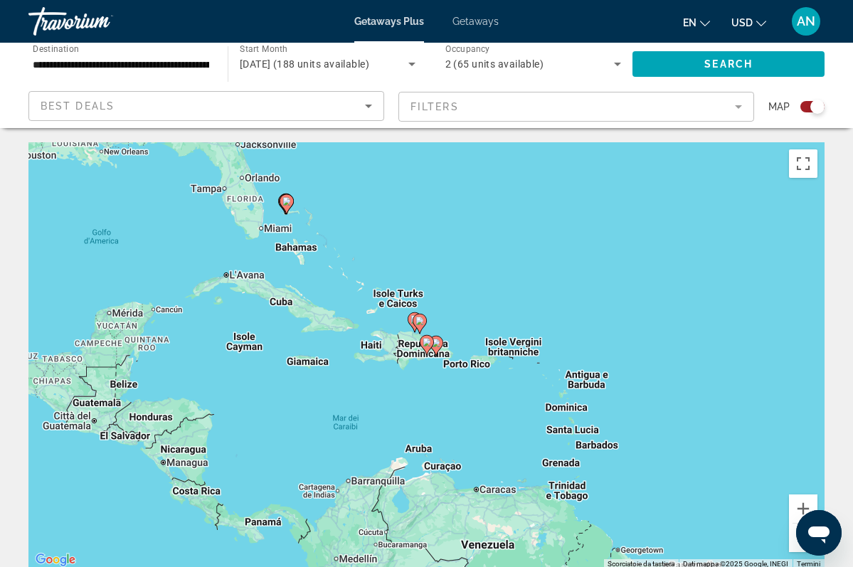
click at [430, 346] on image "Main content" at bounding box center [427, 342] width 9 height 9
type input "**********"
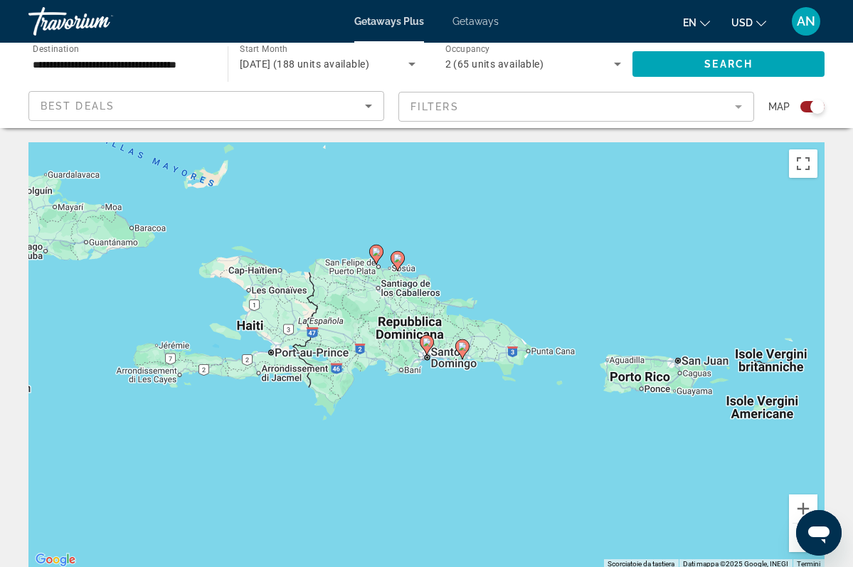
click at [430, 346] on image "Main content" at bounding box center [427, 342] width 9 height 9
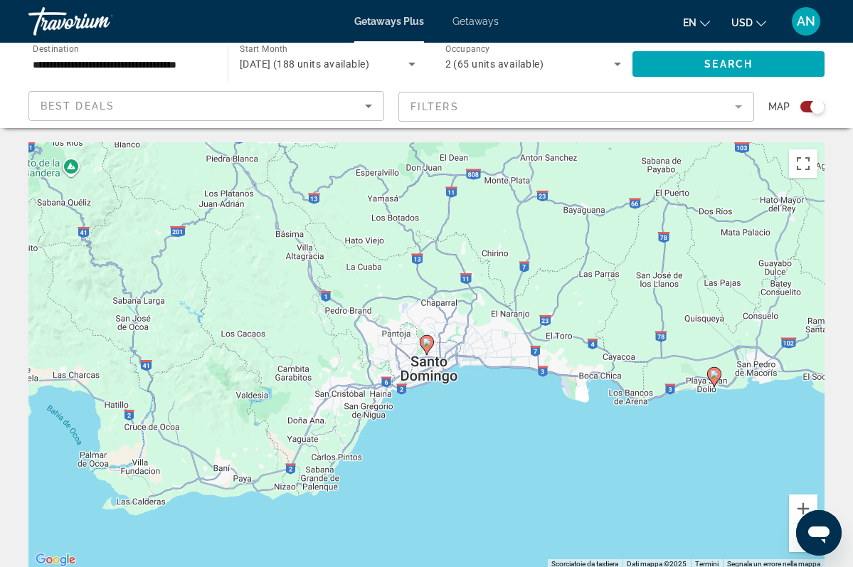
click at [410, 345] on div "Per navigare, premi i tasti Freccia. Per attivare il trascinamento con la tasti…" at bounding box center [426, 355] width 796 height 427
click at [429, 366] on div "Per attivare il trascinamento con la tastiera, premi Alt + Invio. Nello stato d…" at bounding box center [426, 355] width 796 height 427
click at [428, 379] on div "Per attivare il trascinamento con la tastiera, premi Alt + Invio. Nello stato d…" at bounding box center [426, 355] width 796 height 427
click at [430, 347] on icon "Main content" at bounding box center [426, 345] width 13 height 18
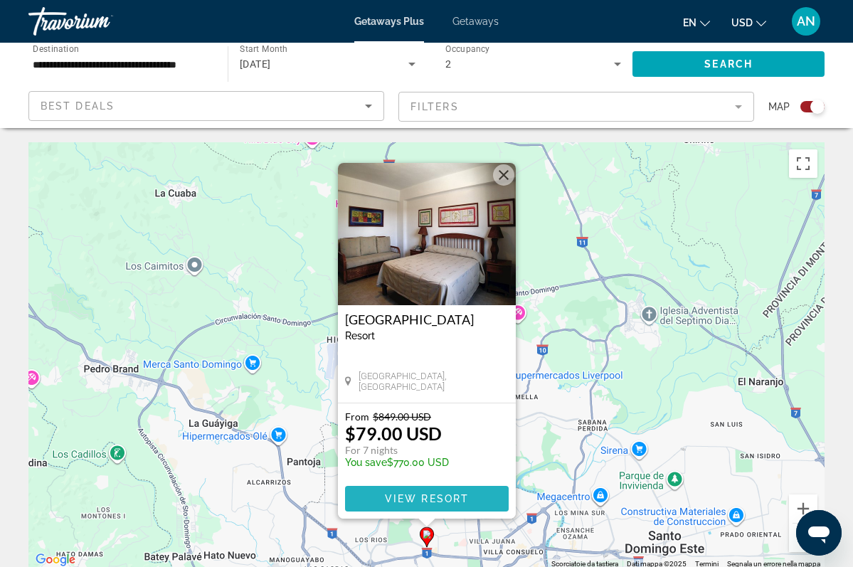
click at [410, 497] on span "View Resort" at bounding box center [426, 498] width 84 height 11
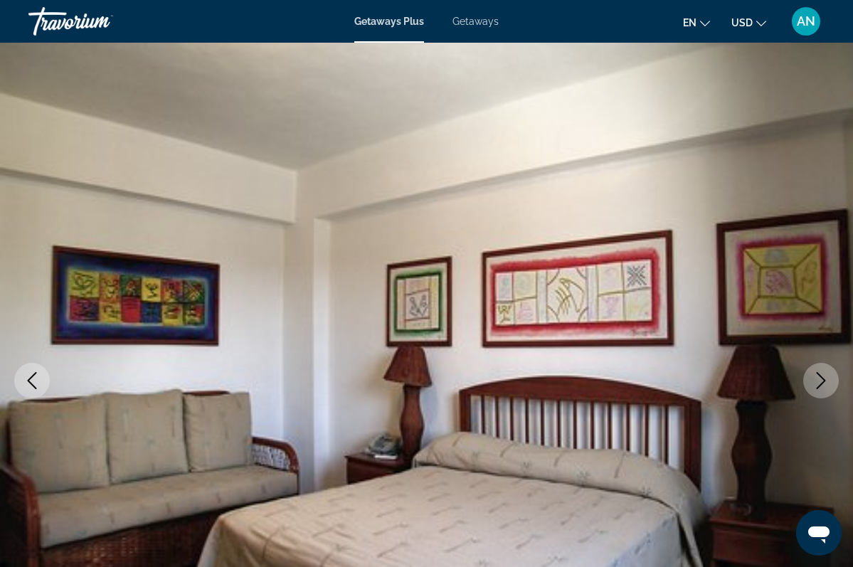
click at [826, 373] on icon "Next image" at bounding box center [820, 380] width 17 height 17
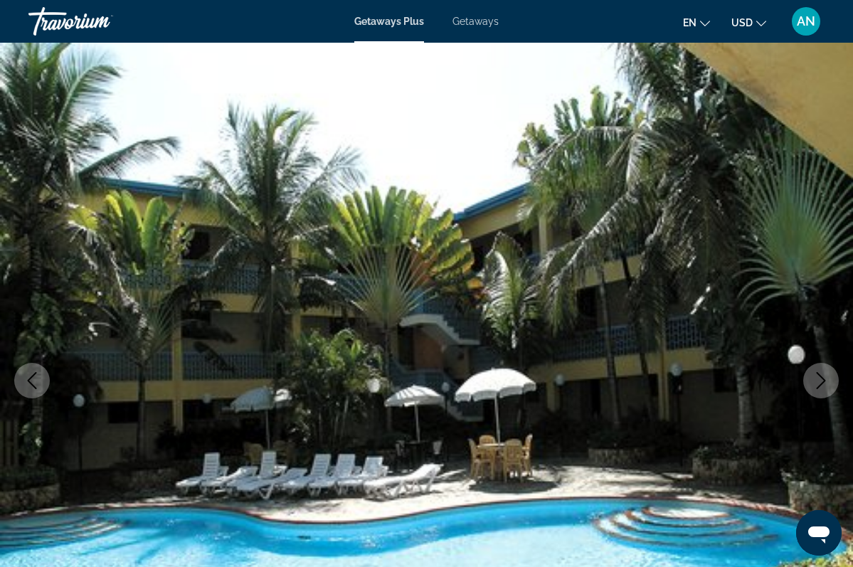
click at [816, 374] on icon "Next image" at bounding box center [820, 380] width 17 height 17
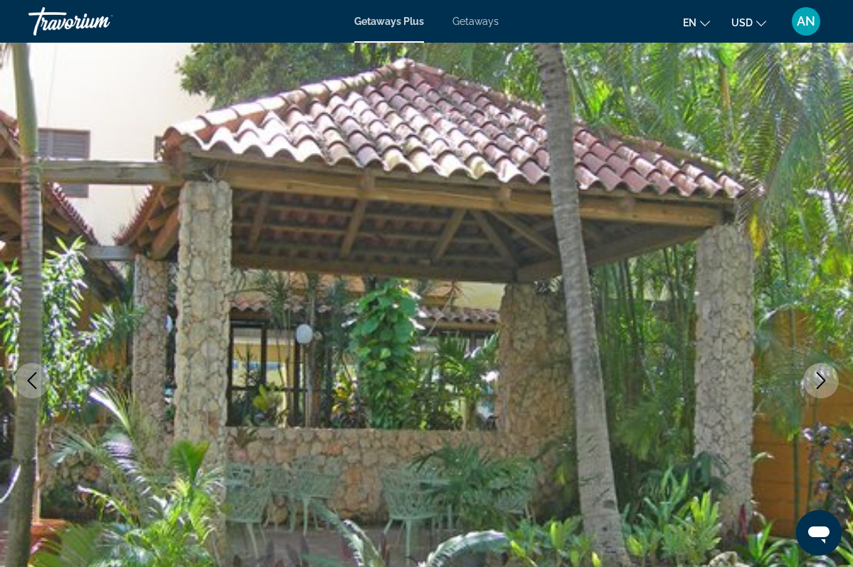
click at [816, 373] on icon "Next image" at bounding box center [820, 380] width 17 height 17
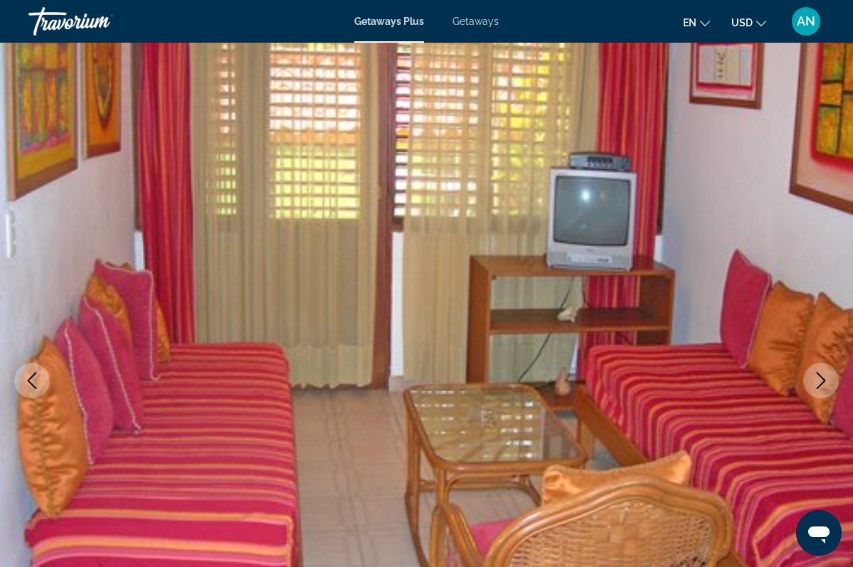
click at [816, 373] on icon "Next image" at bounding box center [820, 380] width 17 height 17
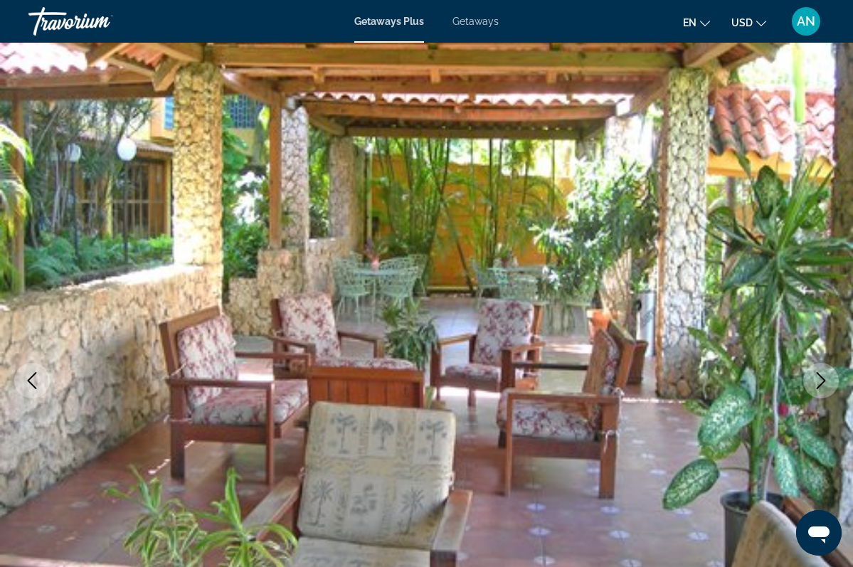
click at [818, 376] on icon "Next image" at bounding box center [820, 380] width 17 height 17
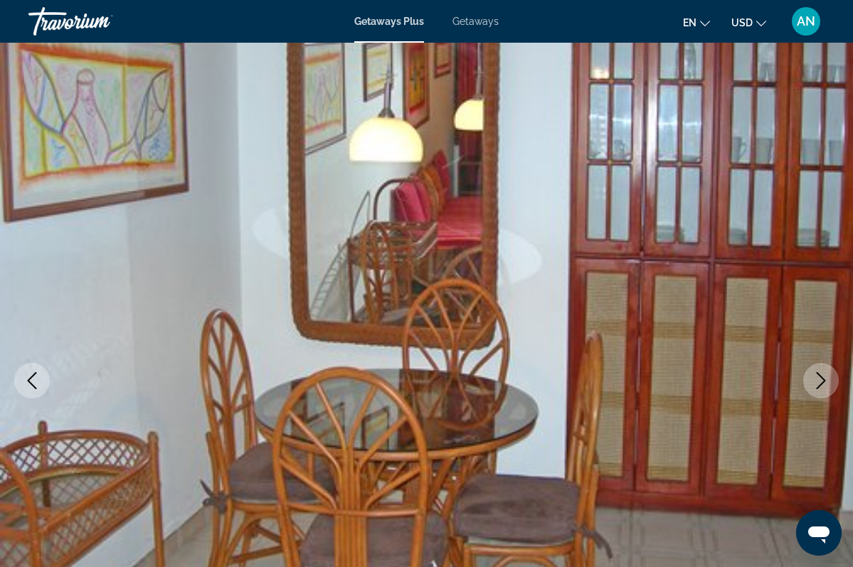
click at [818, 376] on icon "Next image" at bounding box center [820, 380] width 17 height 17
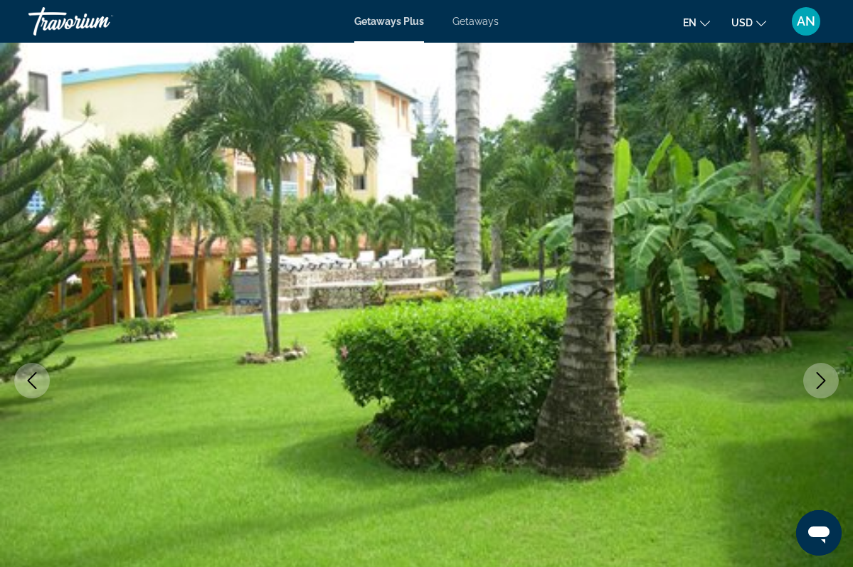
click at [819, 377] on icon "Next image" at bounding box center [820, 380] width 17 height 17
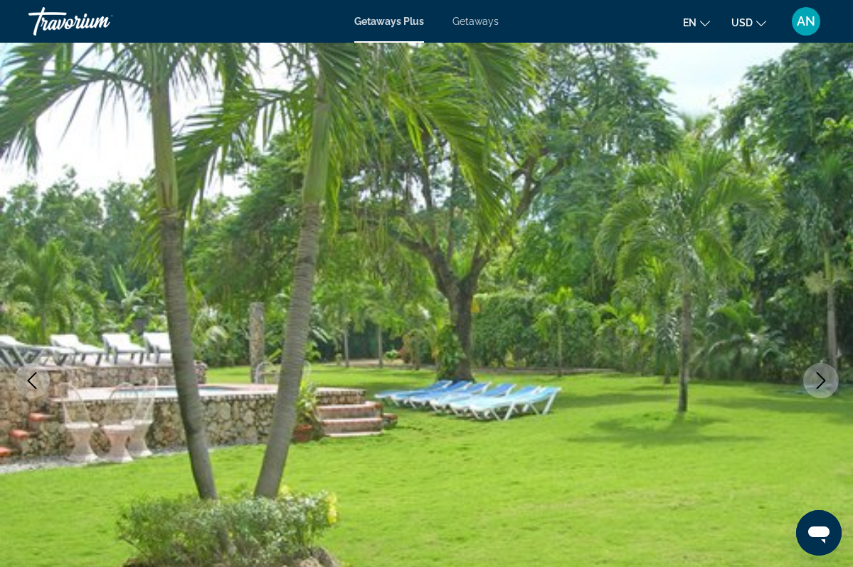
click at [820, 378] on icon "Next image" at bounding box center [820, 380] width 17 height 17
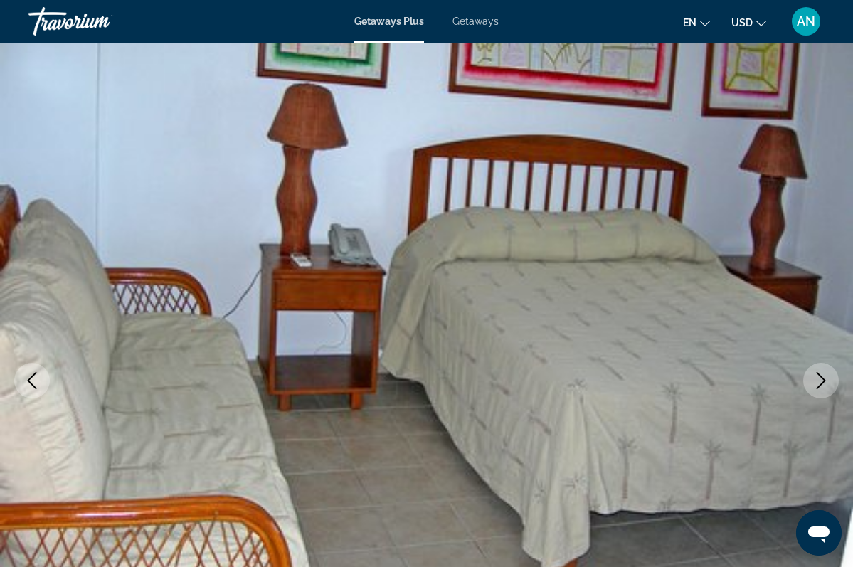
click at [820, 381] on icon "Next image" at bounding box center [820, 380] width 17 height 17
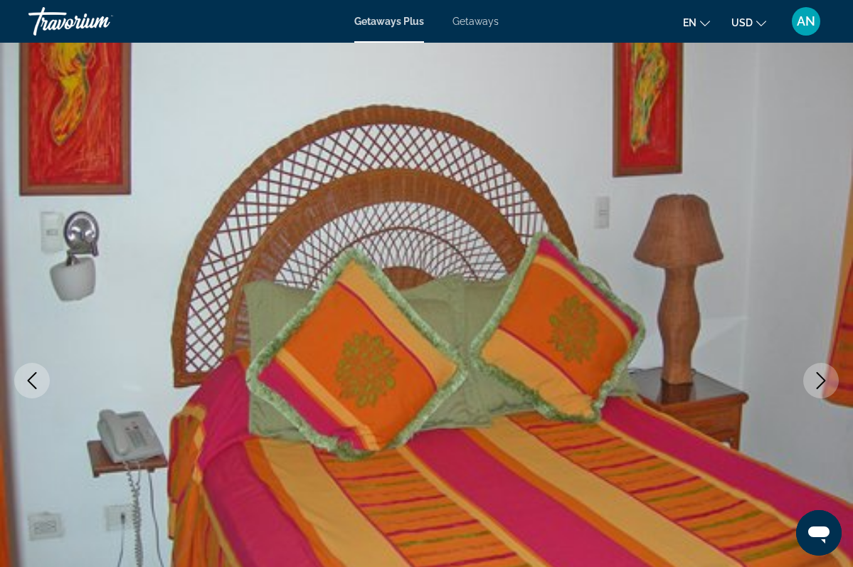
click at [820, 381] on icon "Next image" at bounding box center [820, 380] width 17 height 17
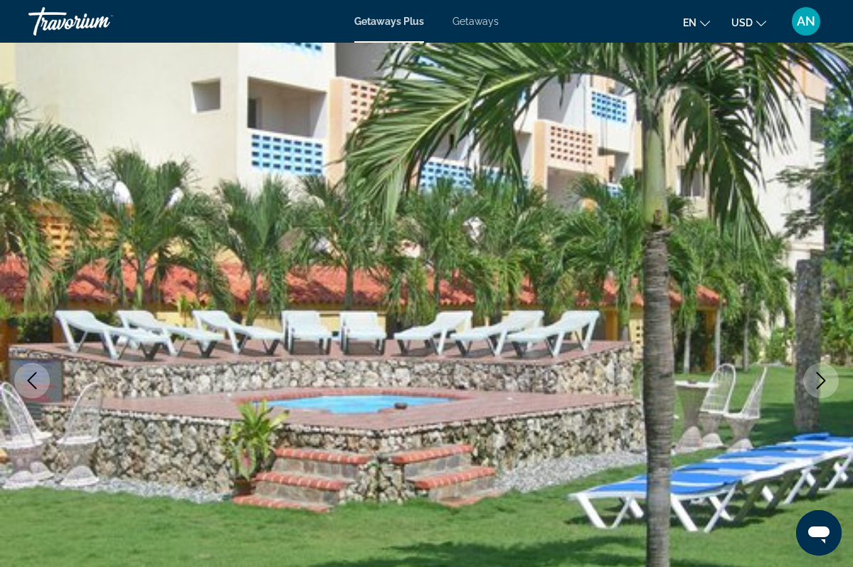
click at [820, 383] on icon "Next image" at bounding box center [820, 380] width 17 height 17
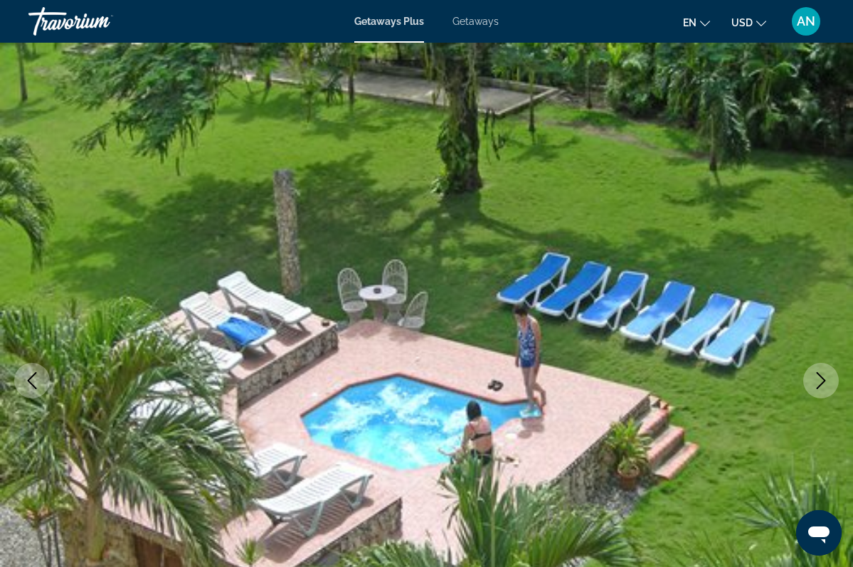
click at [820, 385] on icon "Next image" at bounding box center [821, 380] width 9 height 17
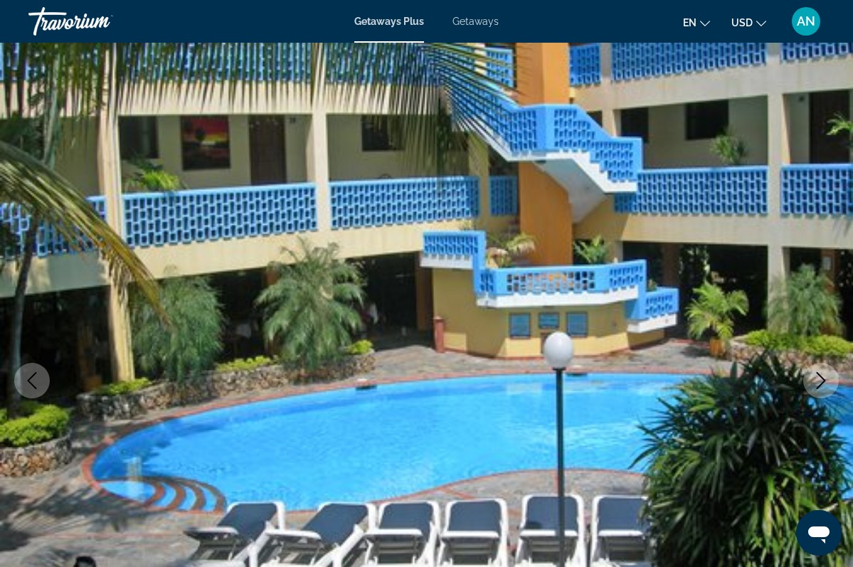
click at [820, 386] on icon "Next image" at bounding box center [820, 380] width 17 height 17
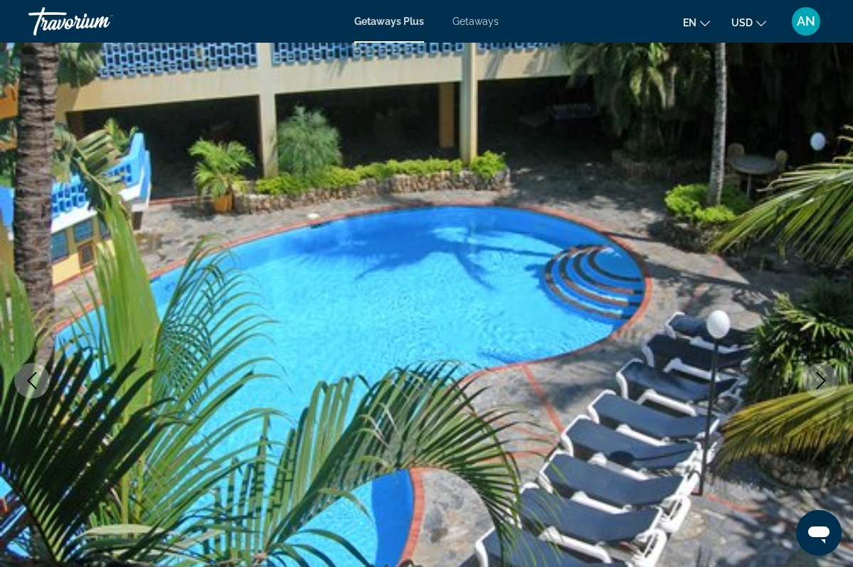
click at [820, 378] on icon "Next image" at bounding box center [820, 380] width 17 height 17
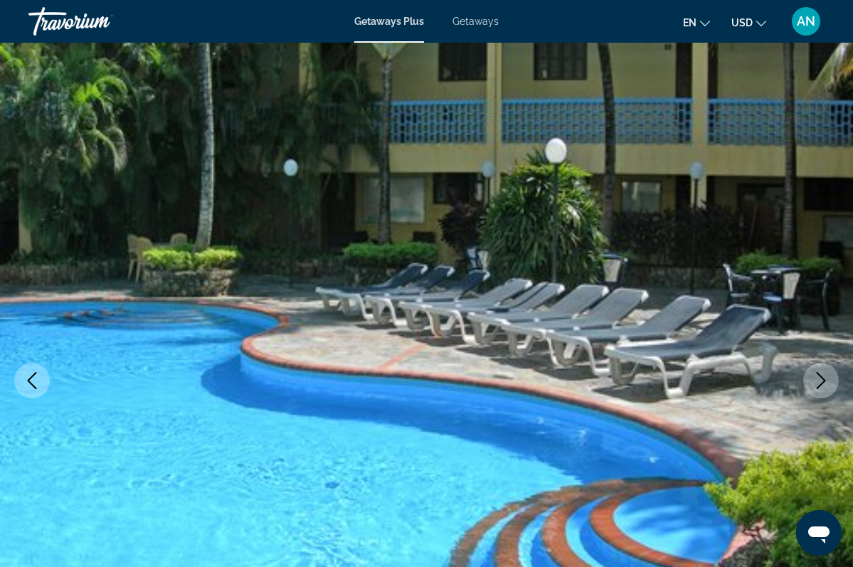
click at [820, 379] on icon "Next image" at bounding box center [820, 380] width 17 height 17
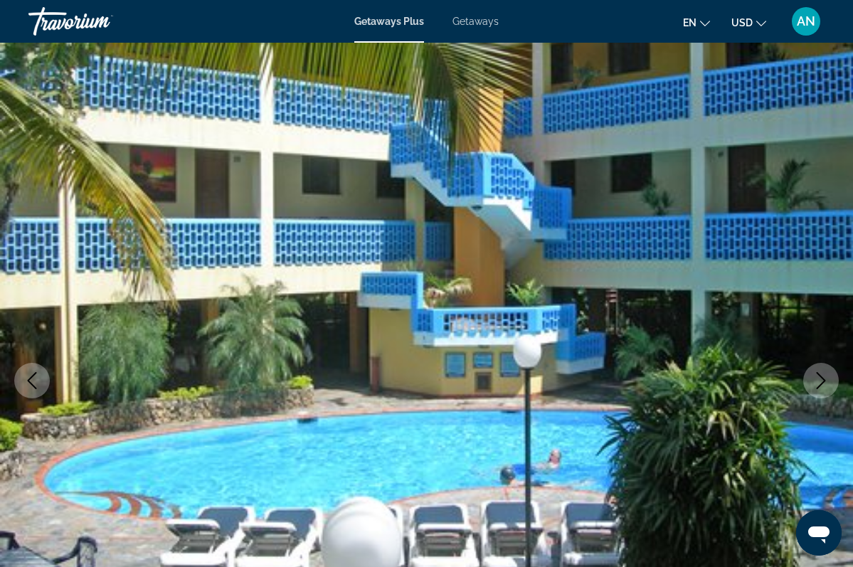
click at [820, 379] on icon "Next image" at bounding box center [820, 380] width 17 height 17
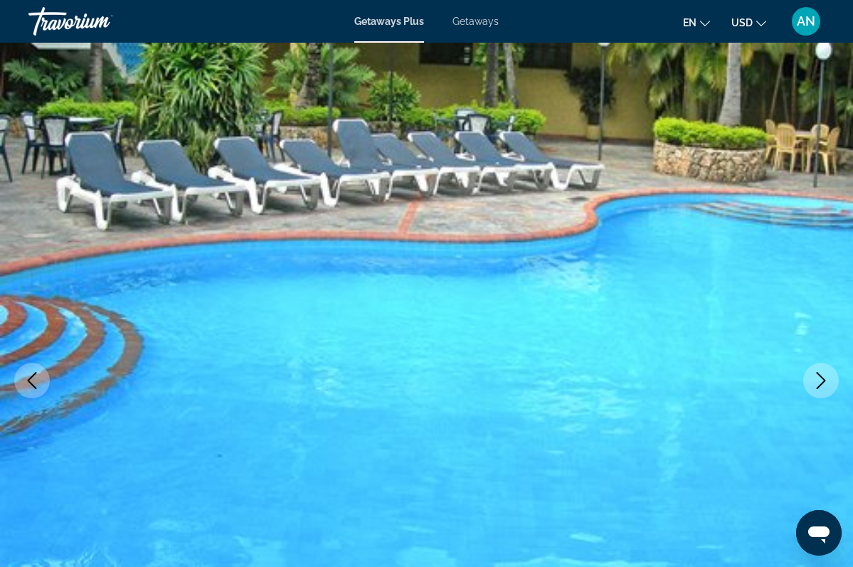
click at [820, 380] on icon "Next image" at bounding box center [820, 380] width 17 height 17
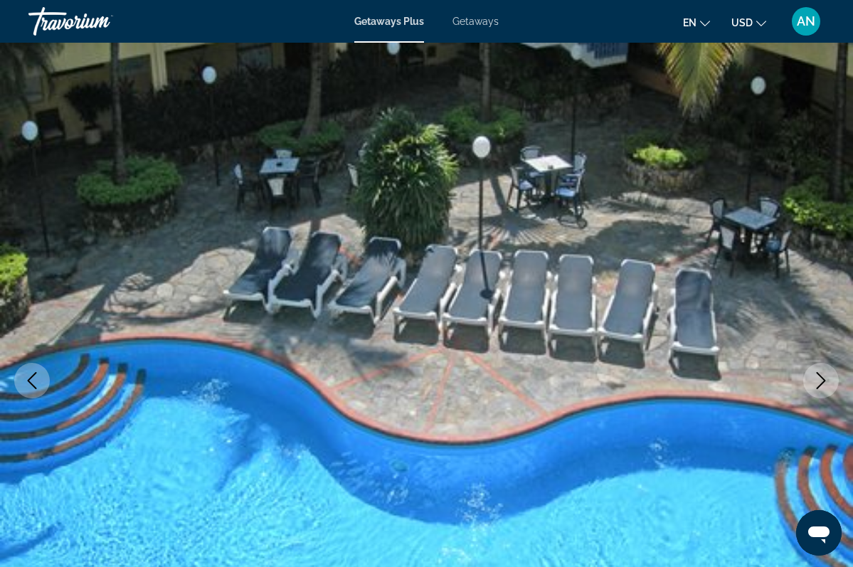
click at [820, 381] on icon "Next image" at bounding box center [820, 380] width 17 height 17
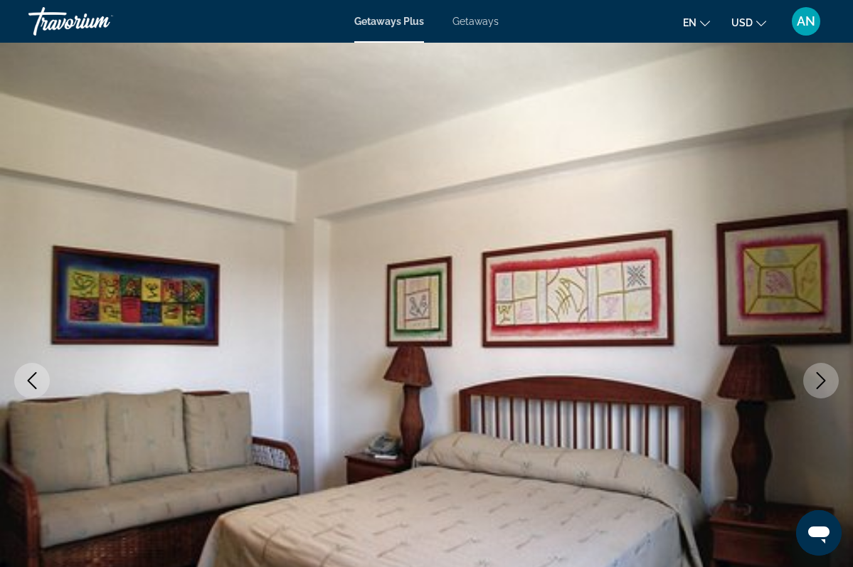
click at [820, 381] on icon "Next image" at bounding box center [820, 380] width 17 height 17
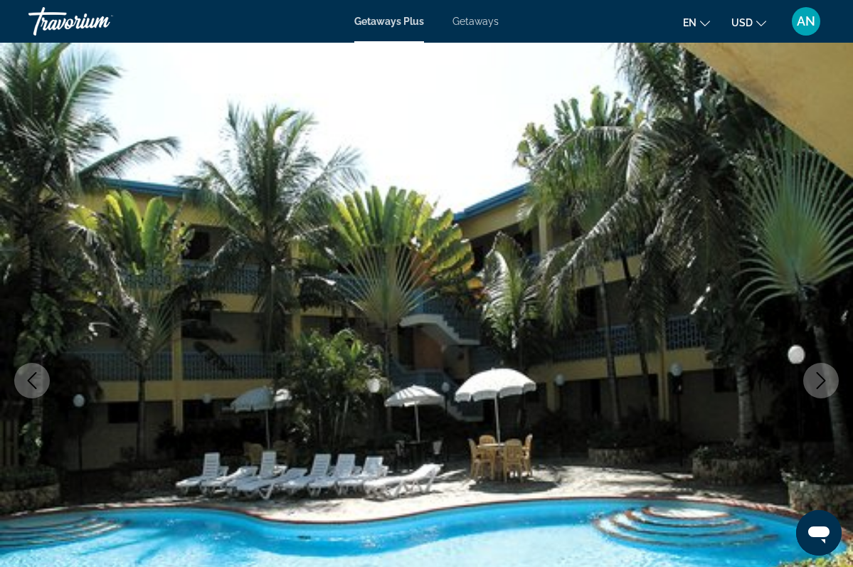
click at [820, 382] on icon "Next image" at bounding box center [820, 380] width 17 height 17
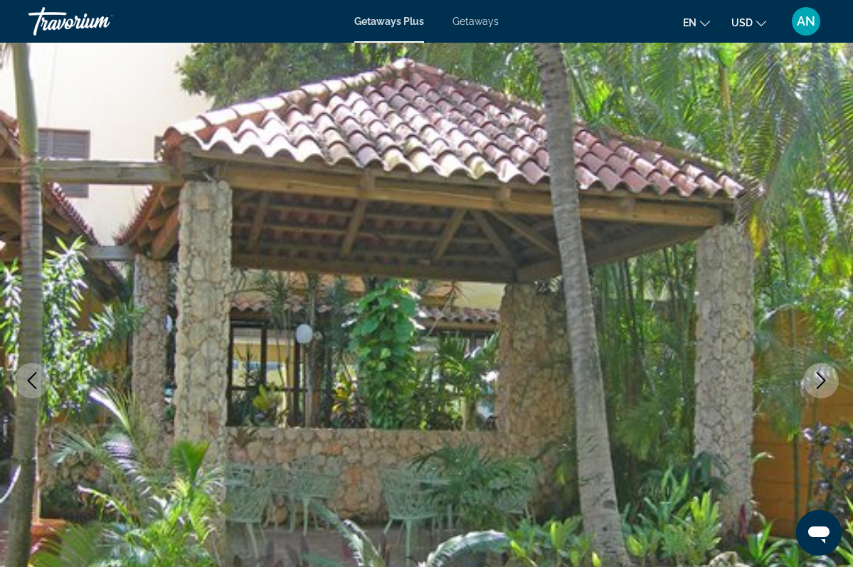
click at [820, 382] on icon "Next image" at bounding box center [820, 380] width 17 height 17
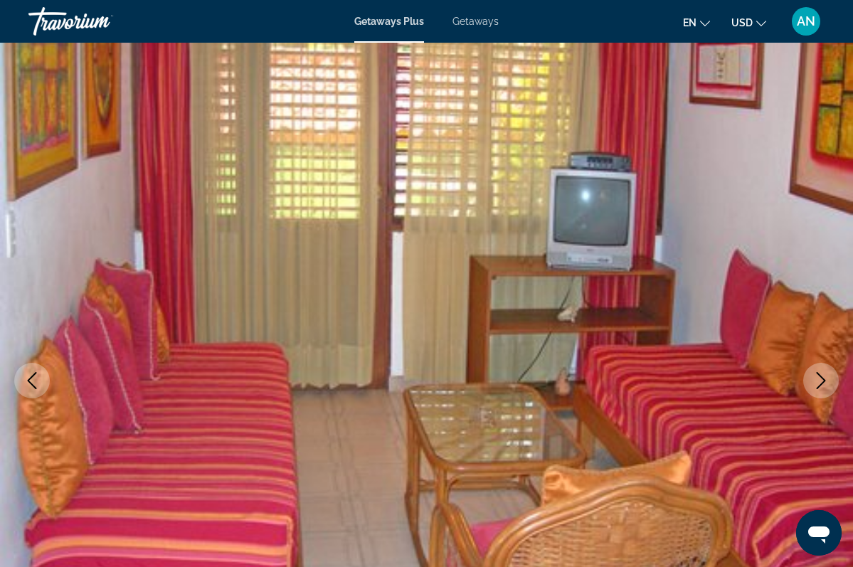
click at [820, 383] on icon "Next image" at bounding box center [820, 380] width 17 height 17
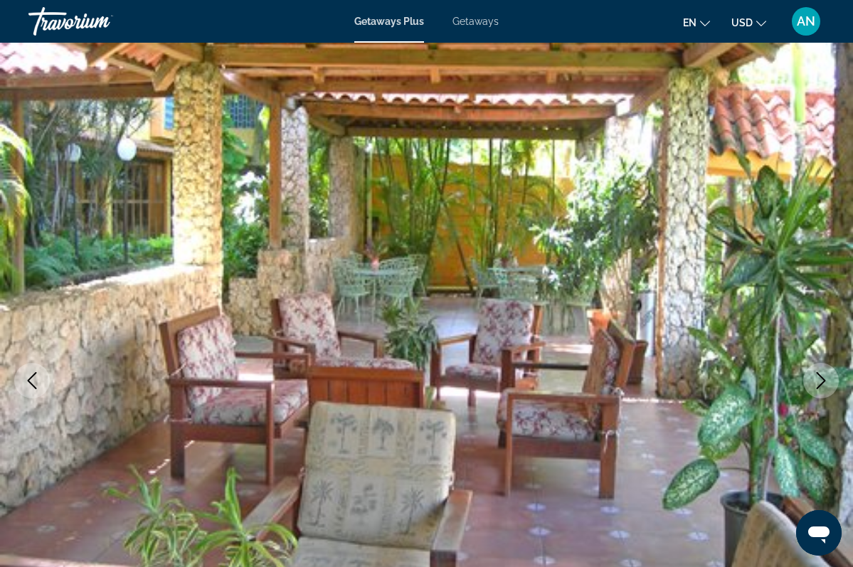
click at [820, 383] on icon "Next image" at bounding box center [820, 380] width 17 height 17
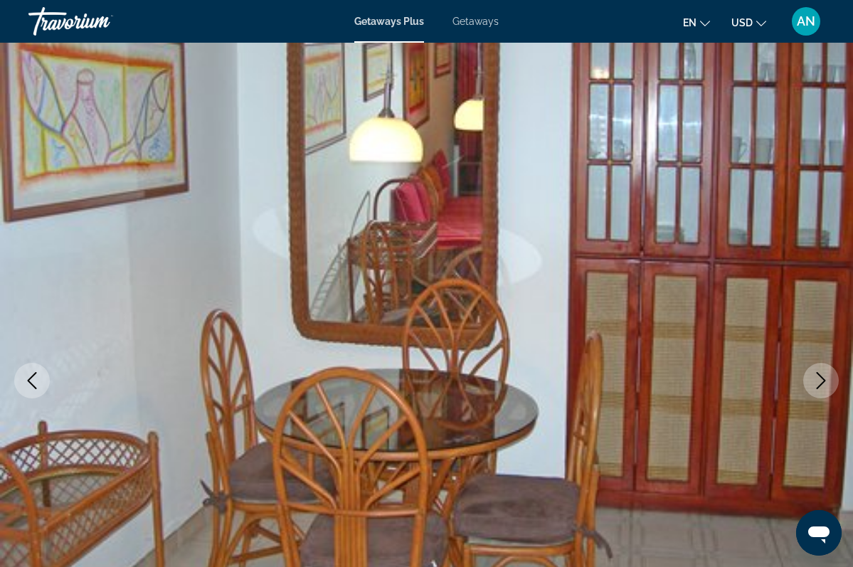
click at [820, 383] on icon "Next image" at bounding box center [820, 380] width 17 height 17
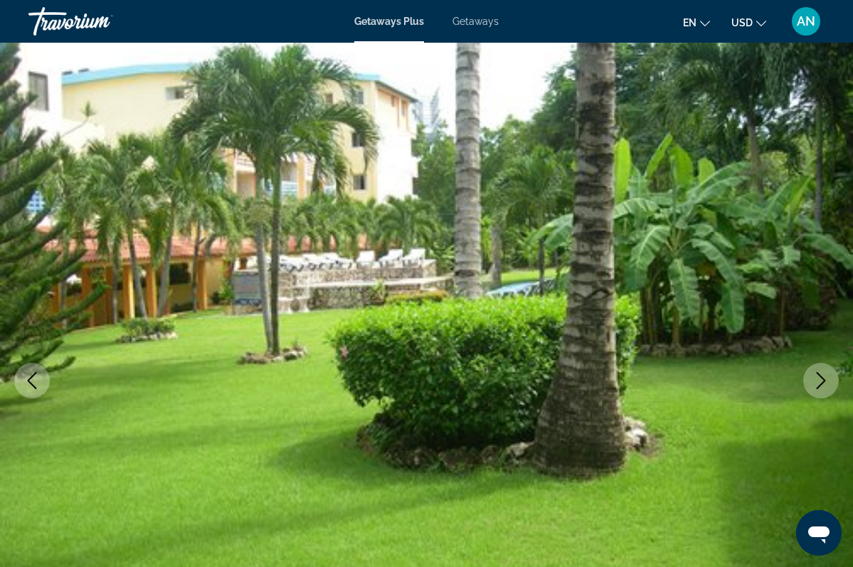
click at [821, 378] on icon "Next image" at bounding box center [820, 380] width 17 height 17
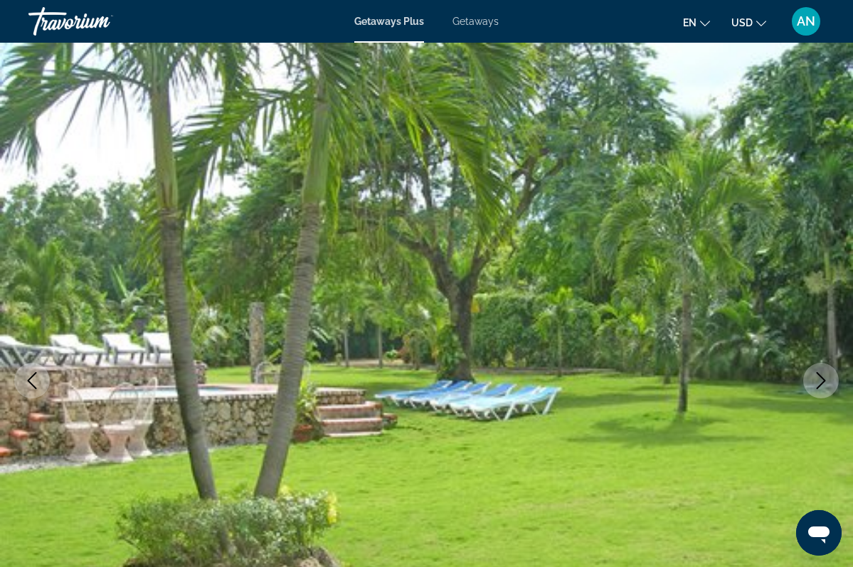
click at [821, 378] on icon "Next image" at bounding box center [820, 380] width 17 height 17
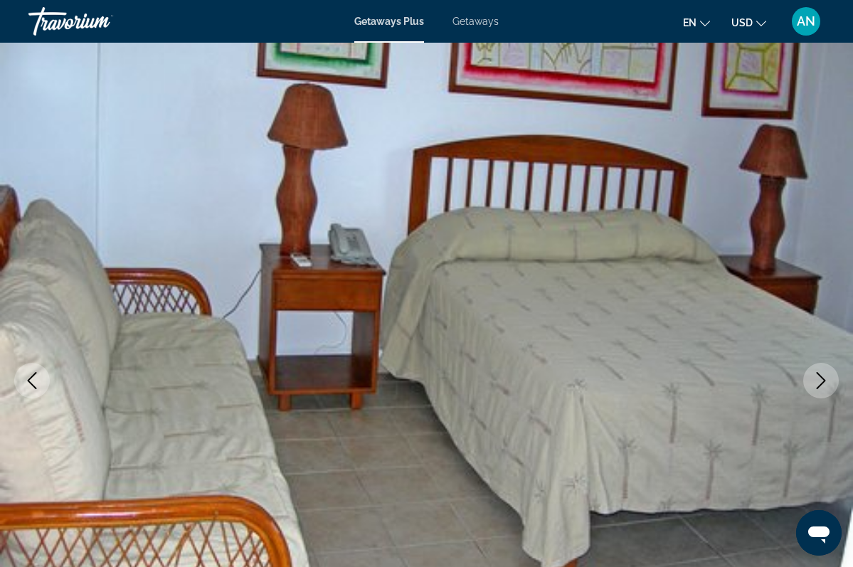
click at [821, 378] on icon "Next image" at bounding box center [820, 380] width 17 height 17
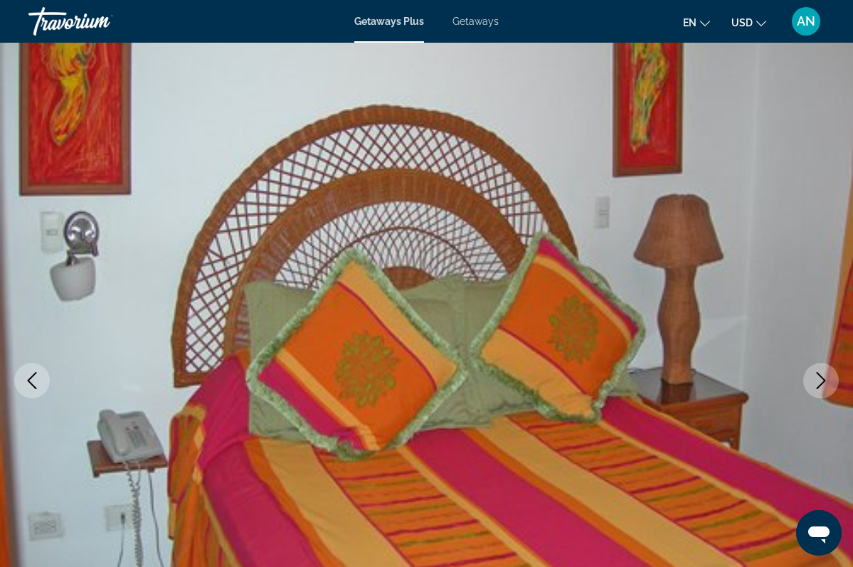
click at [821, 380] on icon "Next image" at bounding box center [820, 380] width 17 height 17
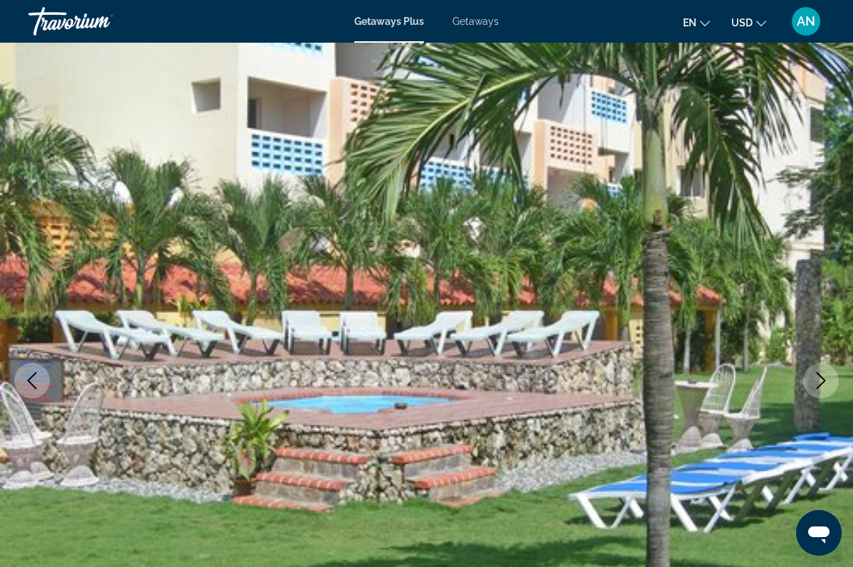
click at [821, 380] on icon "Next image" at bounding box center [820, 380] width 17 height 17
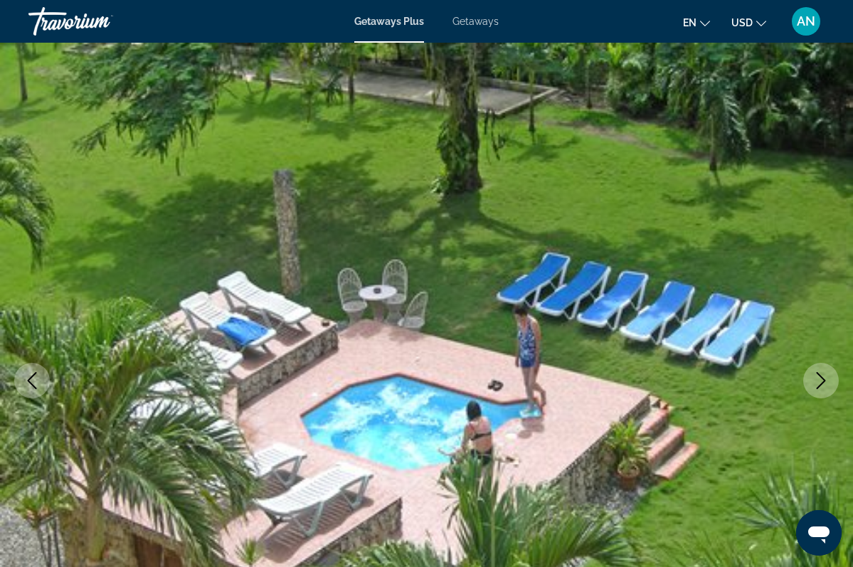
click at [821, 380] on icon "Next image" at bounding box center [820, 380] width 17 height 17
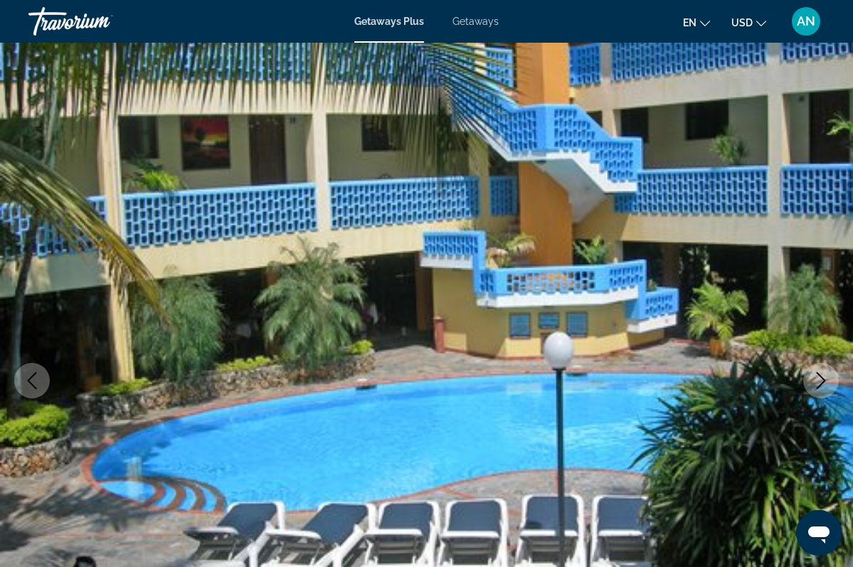
click at [821, 380] on icon "Next image" at bounding box center [820, 380] width 17 height 17
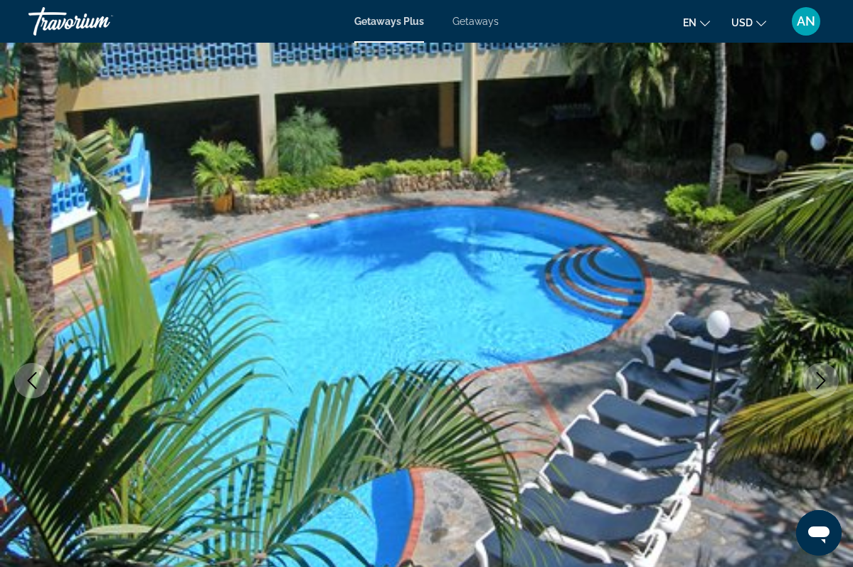
click at [843, 344] on img "Main content" at bounding box center [426, 381] width 853 height 676
click at [845, 293] on img "Main content" at bounding box center [426, 381] width 853 height 676
click at [36, 381] on icon "Previous image" at bounding box center [31, 380] width 17 height 17
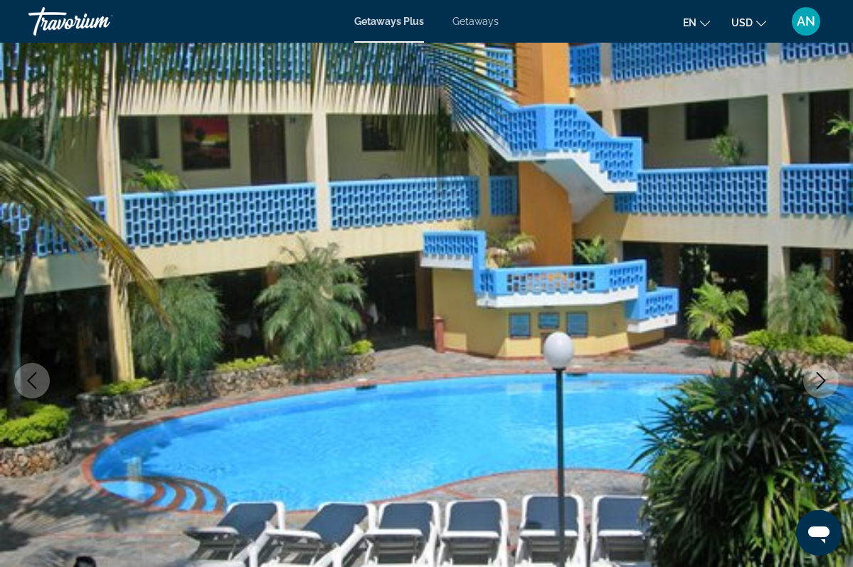
click at [36, 381] on icon "Previous image" at bounding box center [31, 380] width 17 height 17
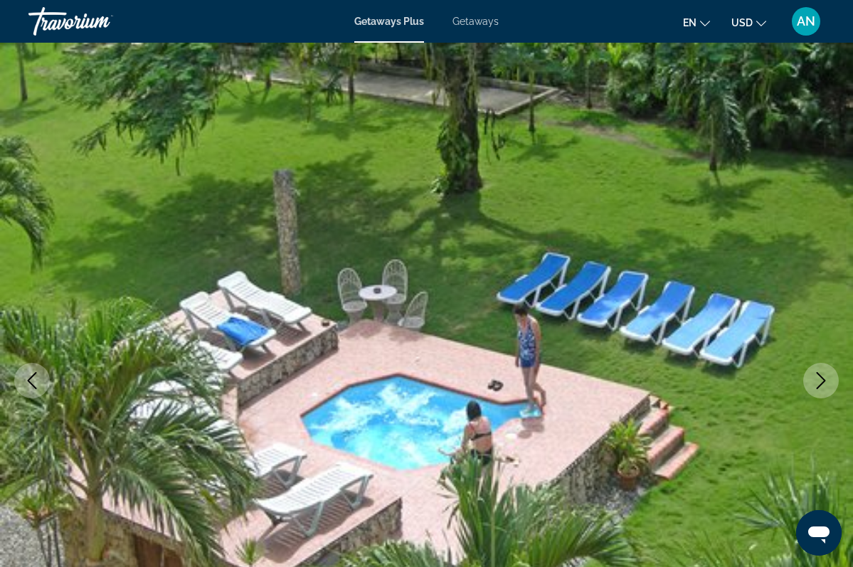
click at [36, 381] on icon "Previous image" at bounding box center [31, 380] width 17 height 17
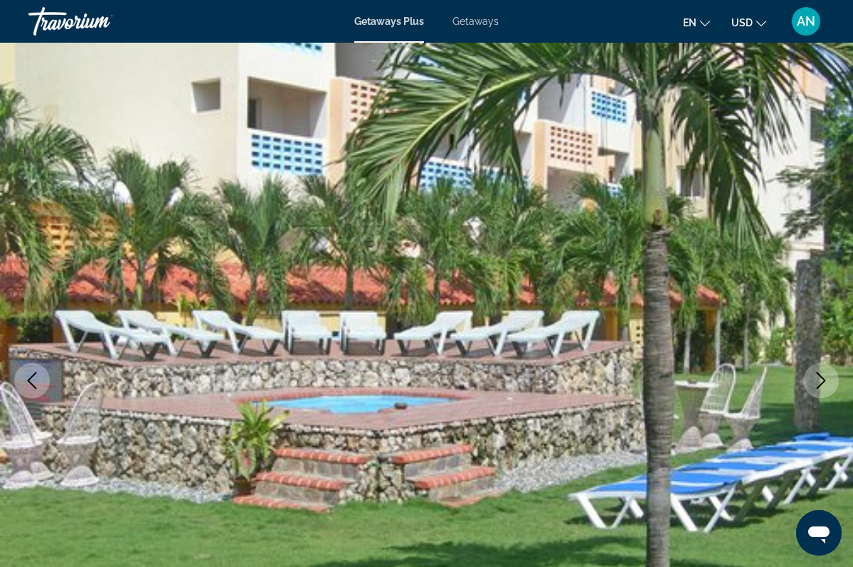
click at [36, 381] on icon "Previous image" at bounding box center [31, 380] width 17 height 17
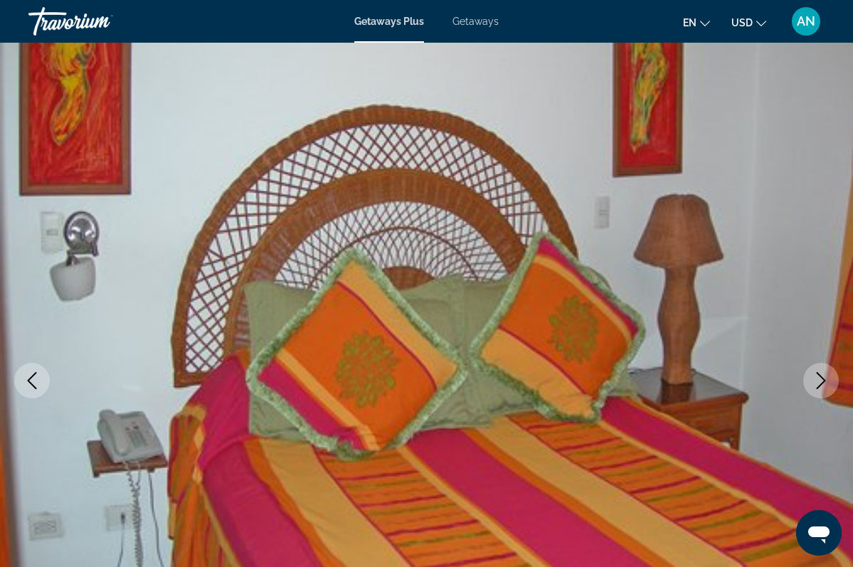
click at [35, 381] on icon "Previous image" at bounding box center [31, 380] width 17 height 17
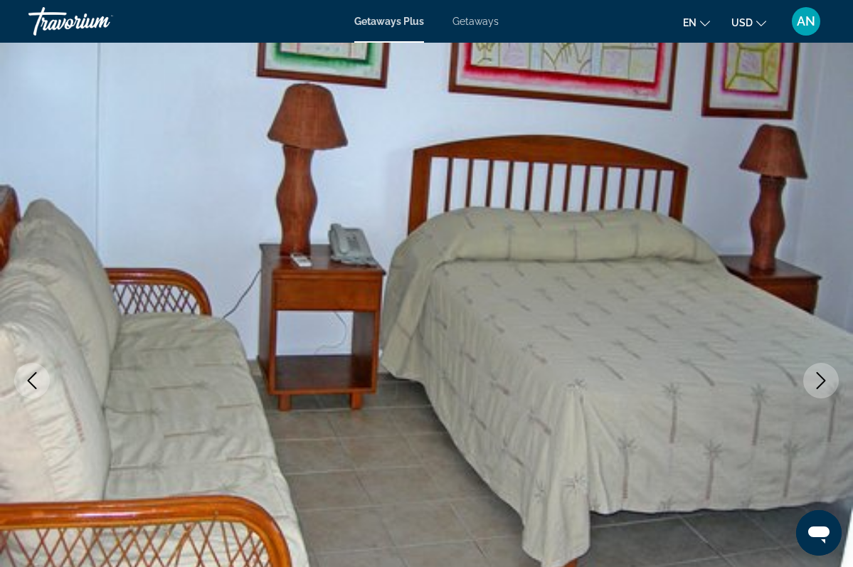
click at [35, 381] on icon "Previous image" at bounding box center [31, 380] width 17 height 17
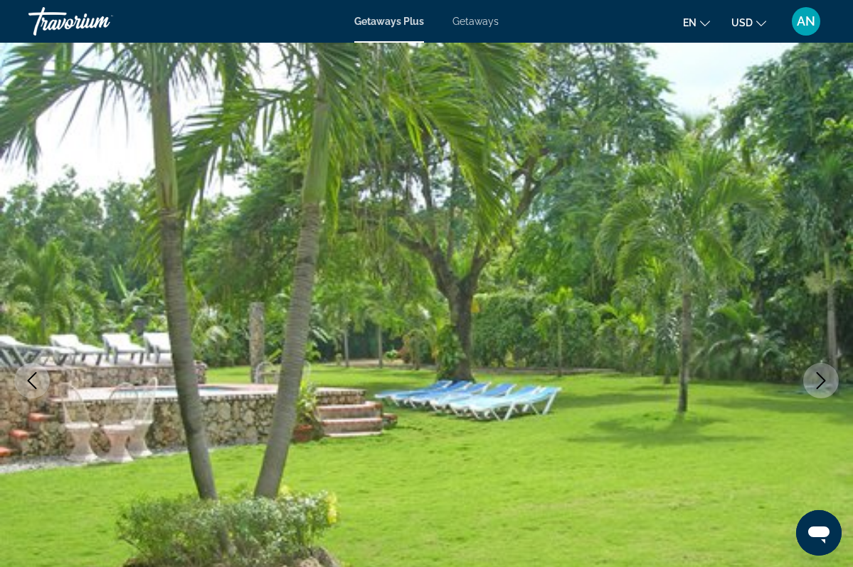
click at [35, 381] on icon "Previous image" at bounding box center [31, 380] width 17 height 17
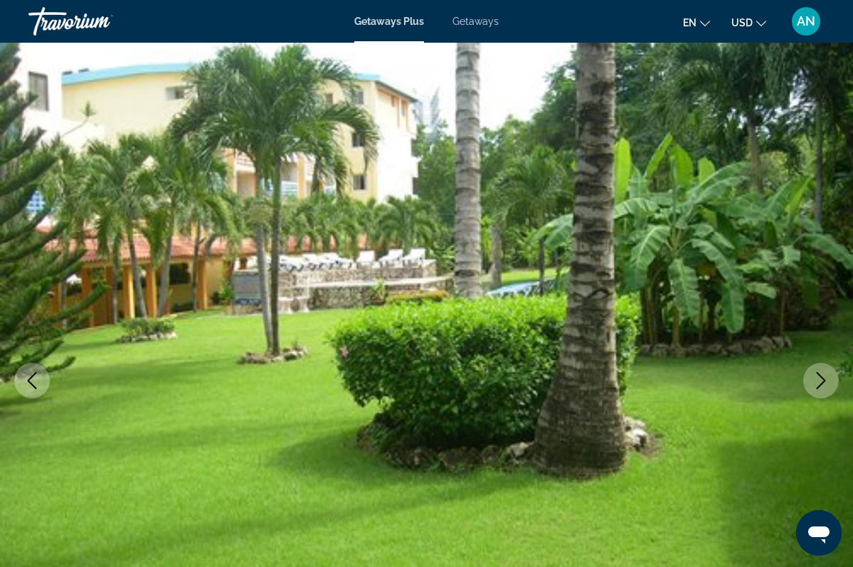
click at [34, 381] on icon "Previous image" at bounding box center [31, 380] width 17 height 17
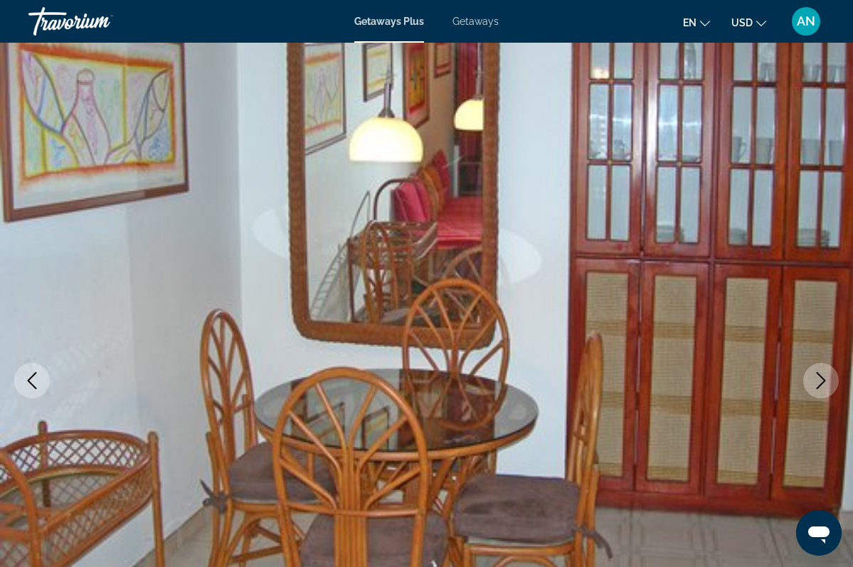
click at [34, 381] on icon "Previous image" at bounding box center [31, 380] width 17 height 17
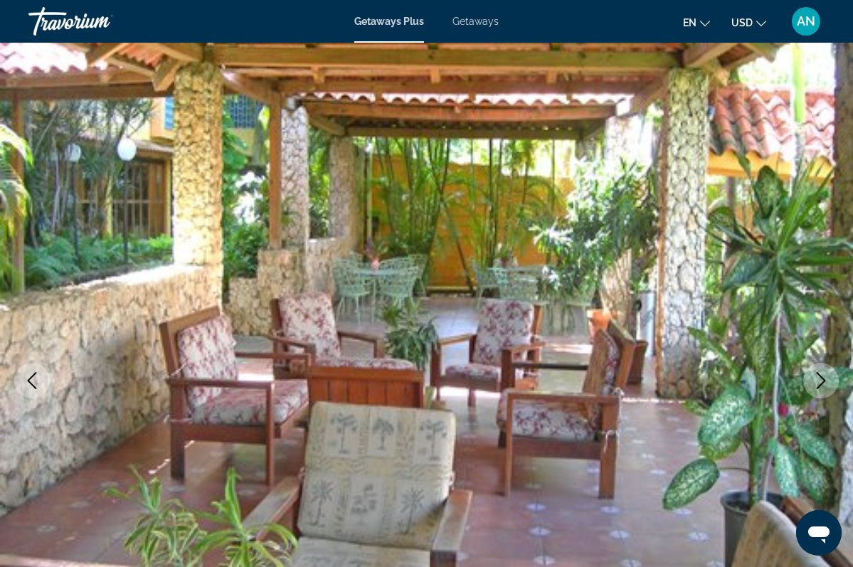
click at [33, 381] on icon "Previous image" at bounding box center [31, 380] width 17 height 17
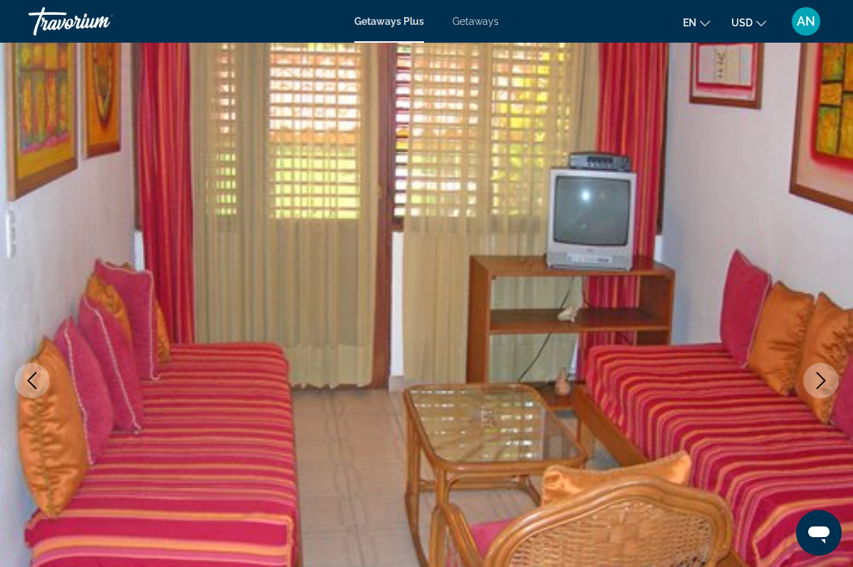
click at [33, 381] on icon "Previous image" at bounding box center [31, 380] width 17 height 17
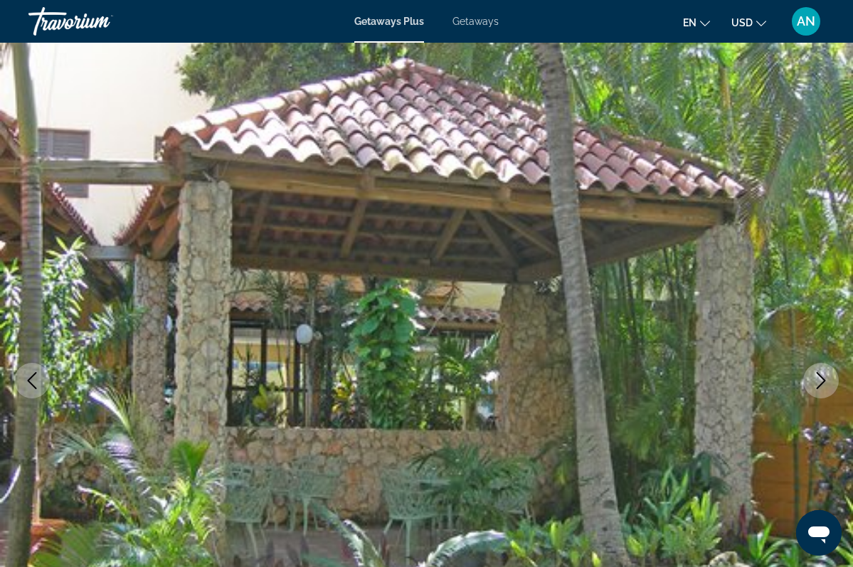
click at [32, 381] on icon "Previous image" at bounding box center [31, 380] width 17 height 17
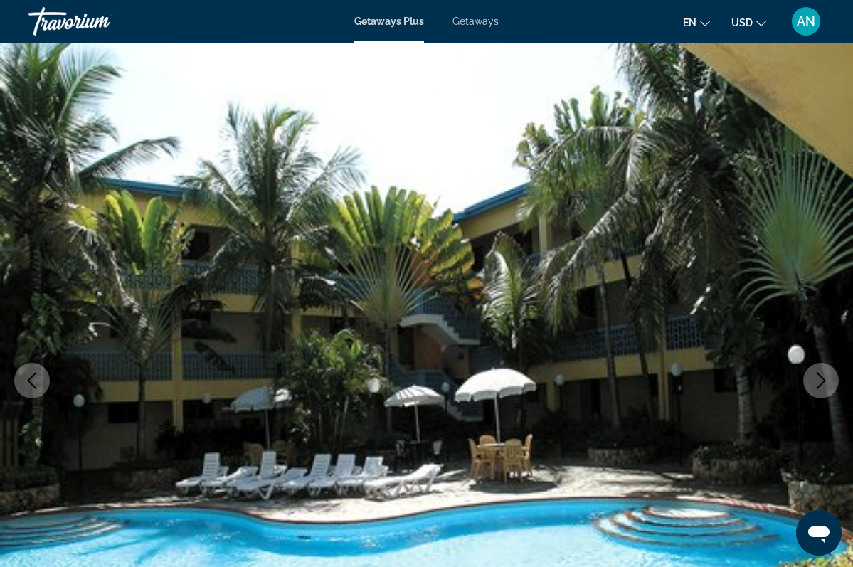
click at [32, 381] on icon "Previous image" at bounding box center [31, 380] width 17 height 17
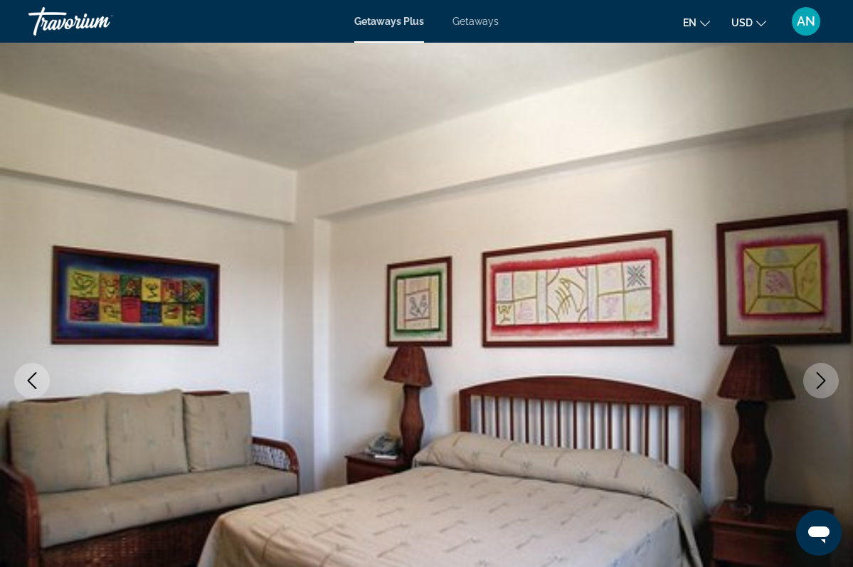
click at [32, 381] on icon "Previous image" at bounding box center [31, 380] width 17 height 17
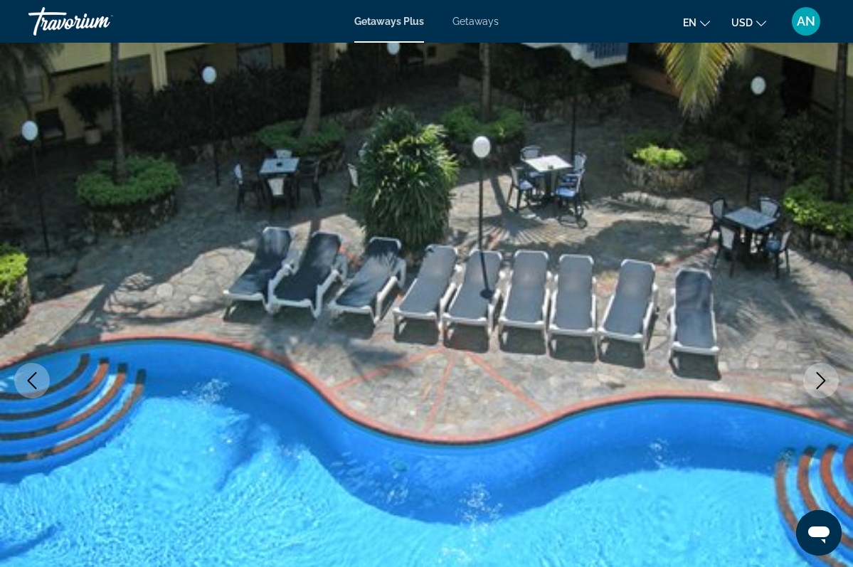
click at [32, 381] on icon "Previous image" at bounding box center [31, 380] width 17 height 17
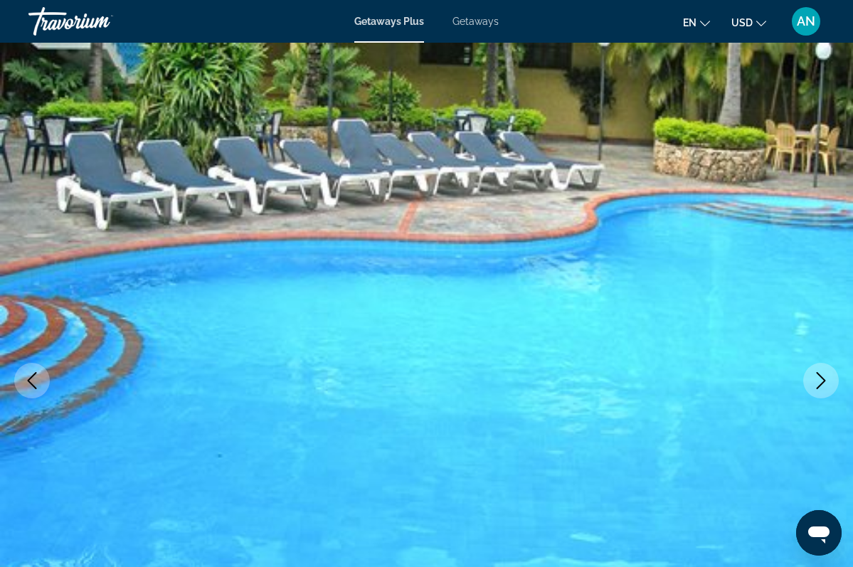
click at [32, 381] on icon "Previous image" at bounding box center [31, 380] width 17 height 17
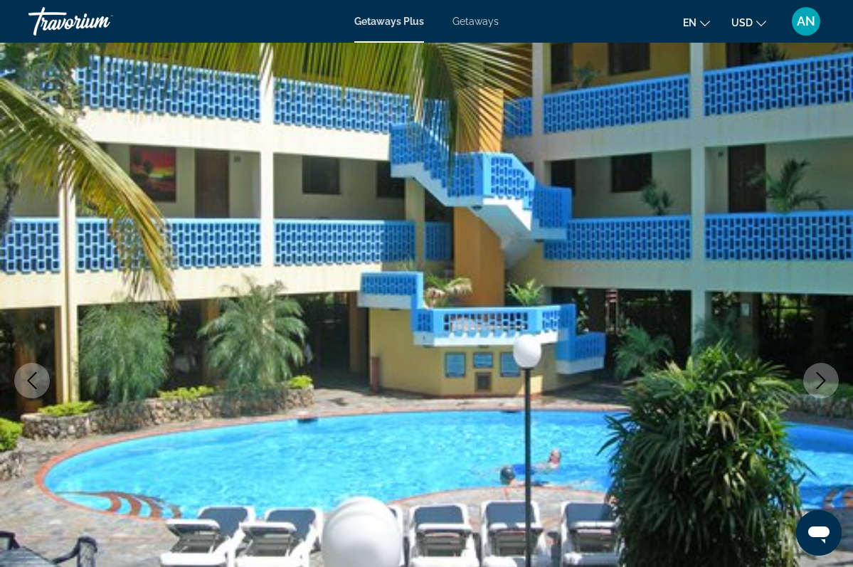
click at [32, 381] on icon "Previous image" at bounding box center [31, 380] width 17 height 17
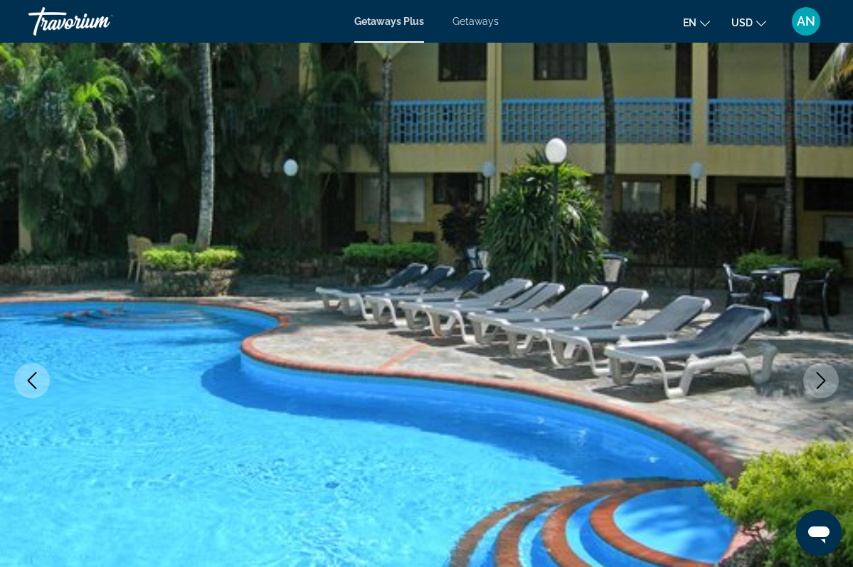
click at [32, 381] on icon "Previous image" at bounding box center [31, 380] width 17 height 17
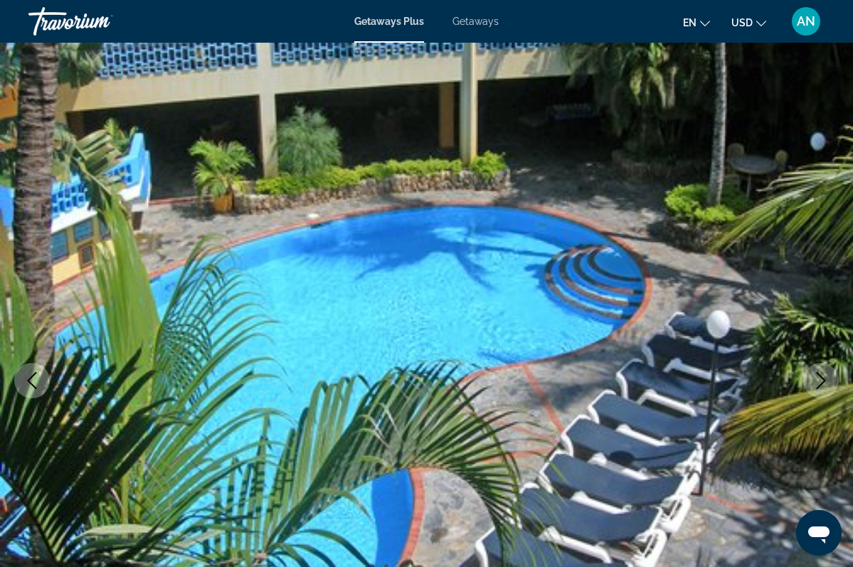
click at [28, 374] on icon "Previous image" at bounding box center [31, 380] width 17 height 17
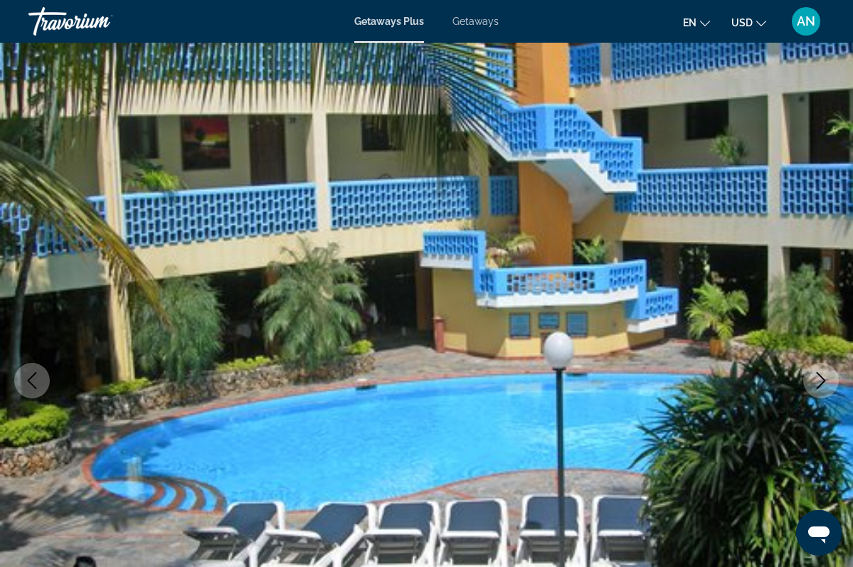
click at [34, 388] on icon "Previous image" at bounding box center [31, 380] width 17 height 17
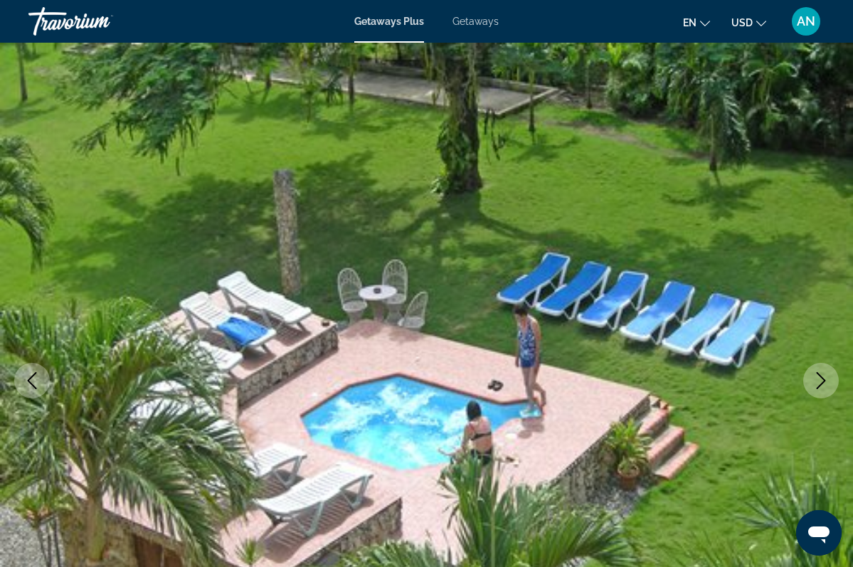
click at [34, 388] on icon "Previous image" at bounding box center [31, 380] width 17 height 17
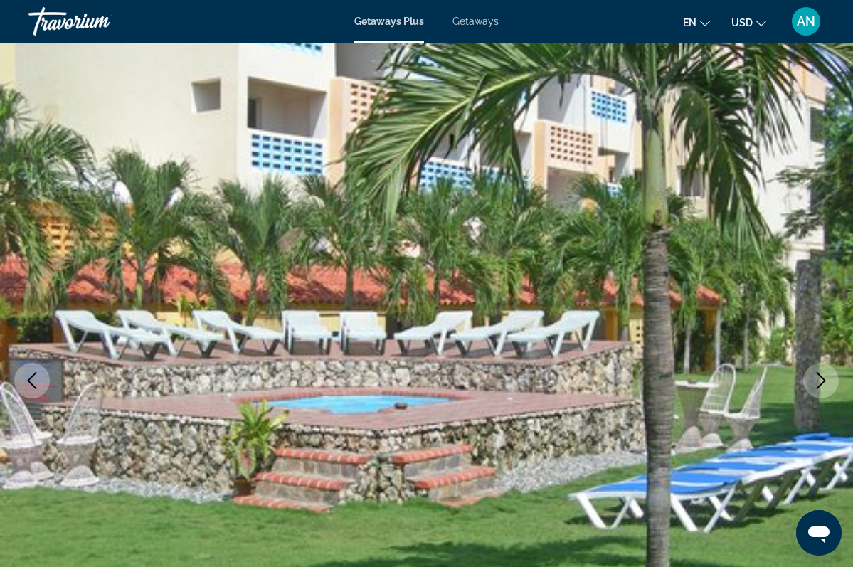
click at [32, 387] on icon "Previous image" at bounding box center [31, 380] width 17 height 17
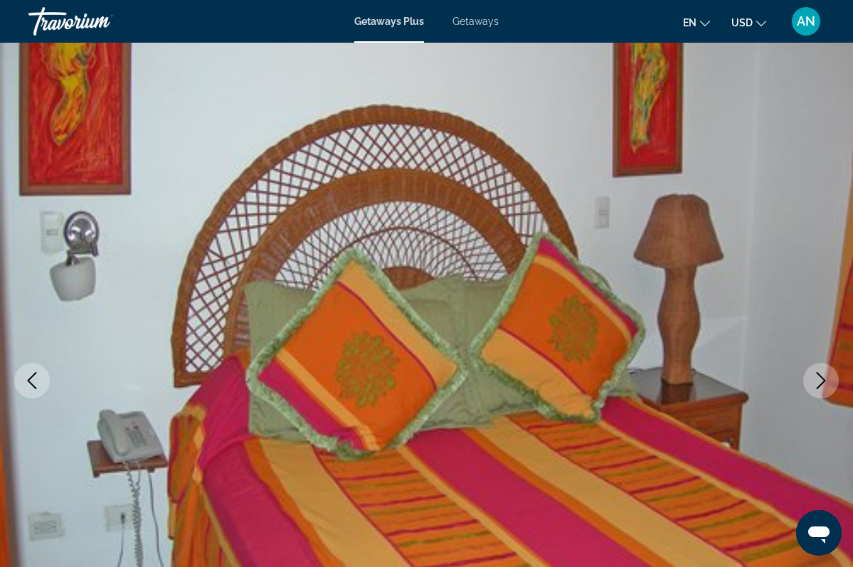
click at [33, 378] on icon "Previous image" at bounding box center [31, 380] width 17 height 17
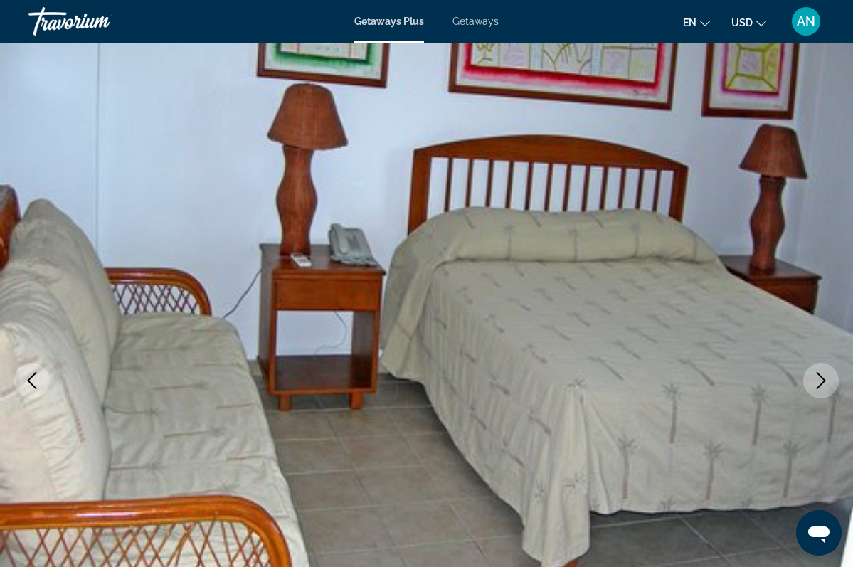
click at [33, 378] on icon "Previous image" at bounding box center [31, 380] width 17 height 17
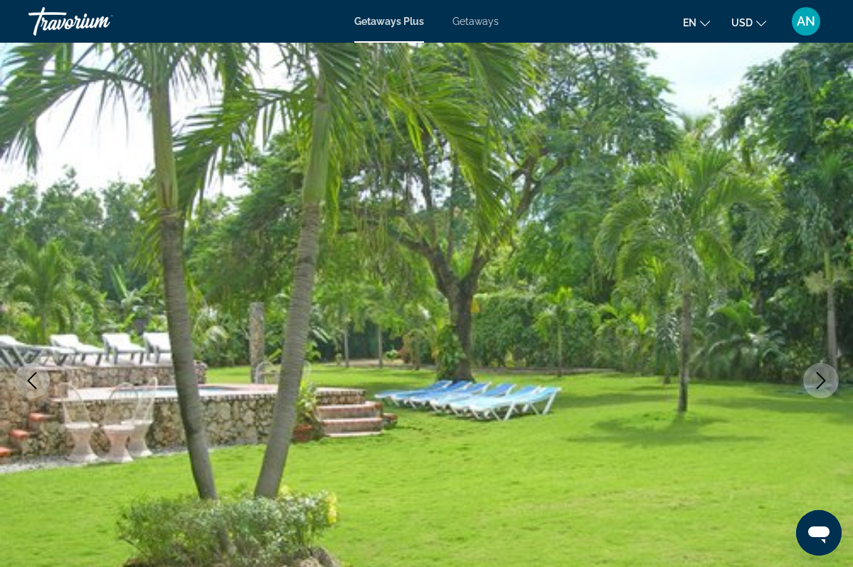
click at [33, 378] on icon "Previous image" at bounding box center [31, 380] width 17 height 17
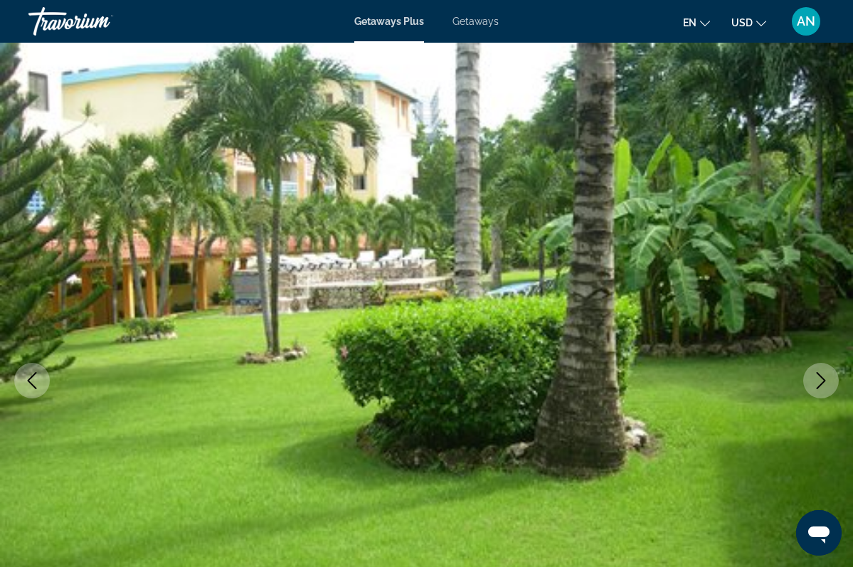
click at [33, 378] on icon "Previous image" at bounding box center [31, 380] width 17 height 17
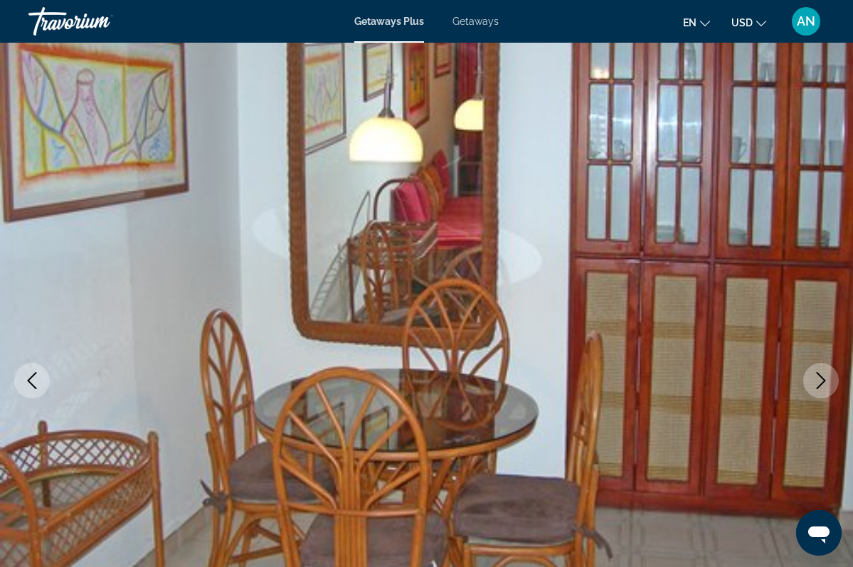
click at [33, 378] on icon "Previous image" at bounding box center [31, 380] width 17 height 17
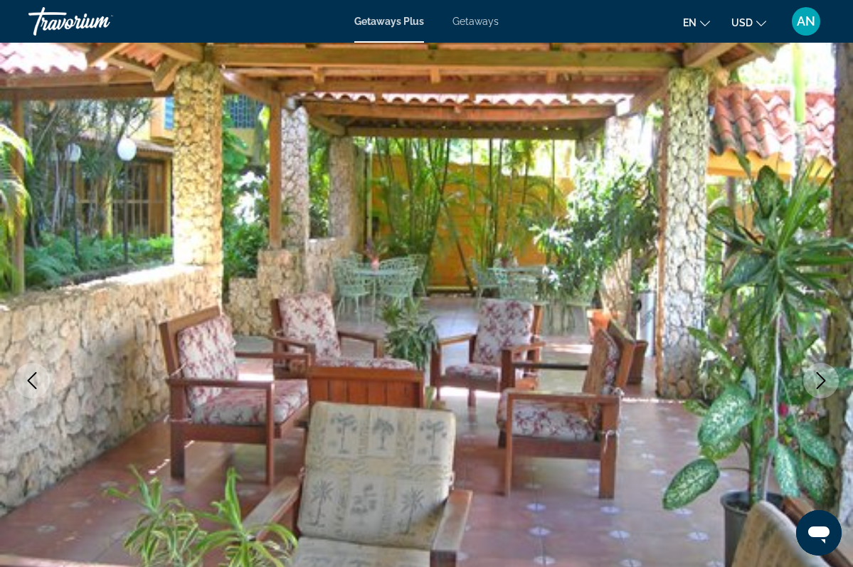
click at [33, 378] on icon "Previous image" at bounding box center [31, 380] width 17 height 17
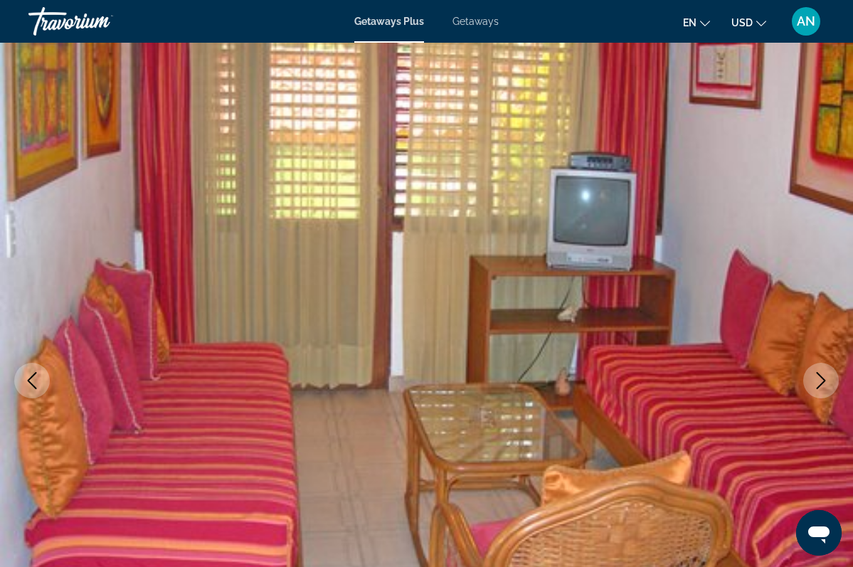
click at [33, 378] on icon "Previous image" at bounding box center [31, 380] width 17 height 17
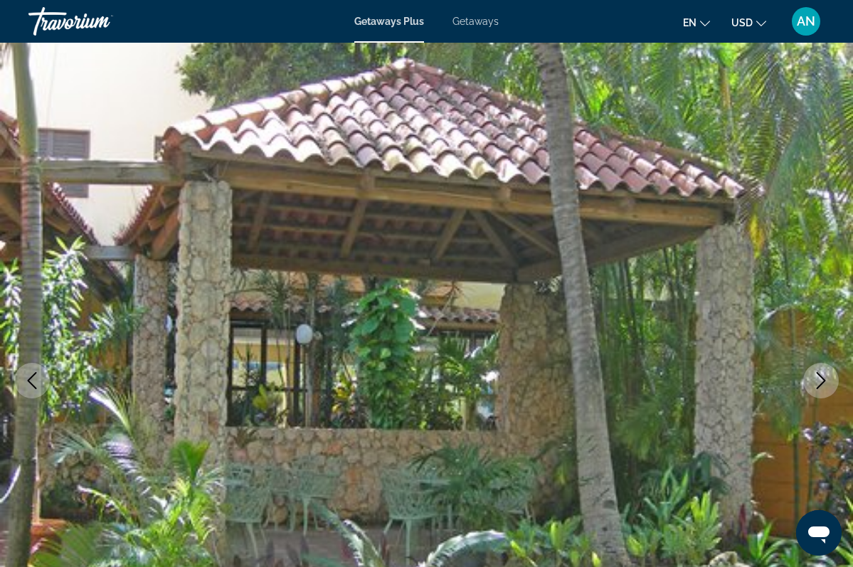
click at [33, 378] on icon "Previous image" at bounding box center [31, 380] width 17 height 17
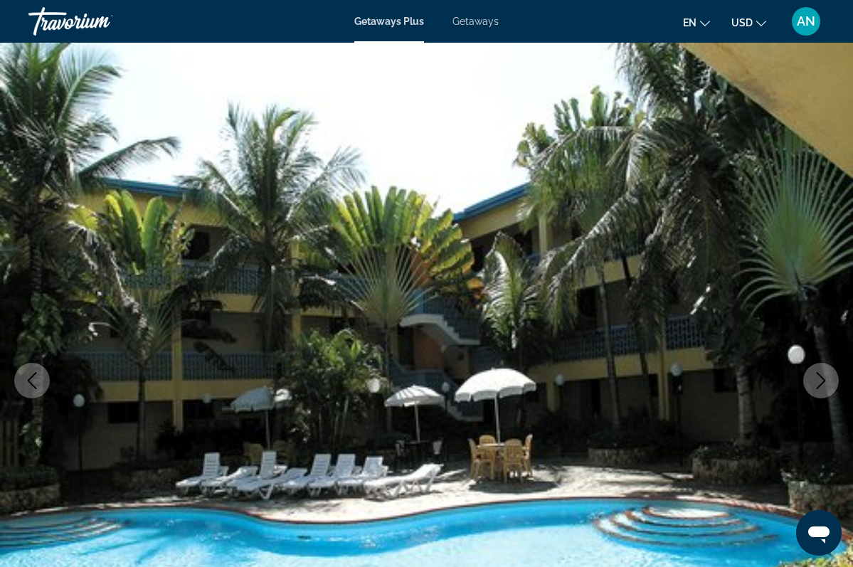
click at [33, 378] on icon "Previous image" at bounding box center [31, 380] width 17 height 17
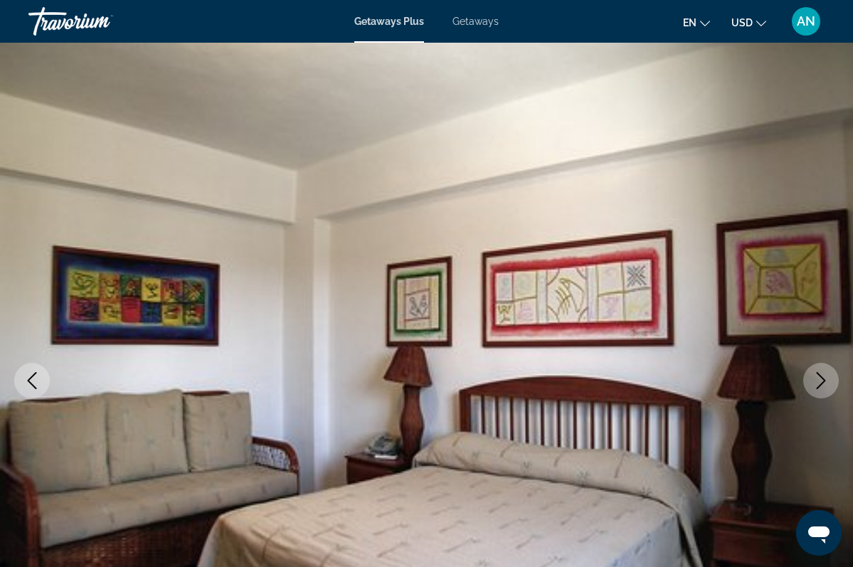
click at [33, 379] on icon "Previous image" at bounding box center [31, 380] width 17 height 17
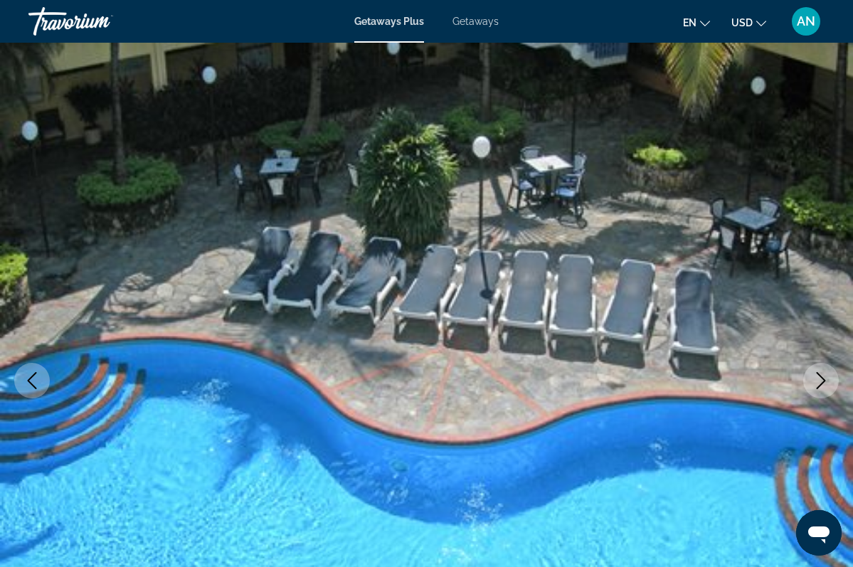
click at [33, 380] on icon "Previous image" at bounding box center [31, 380] width 17 height 17
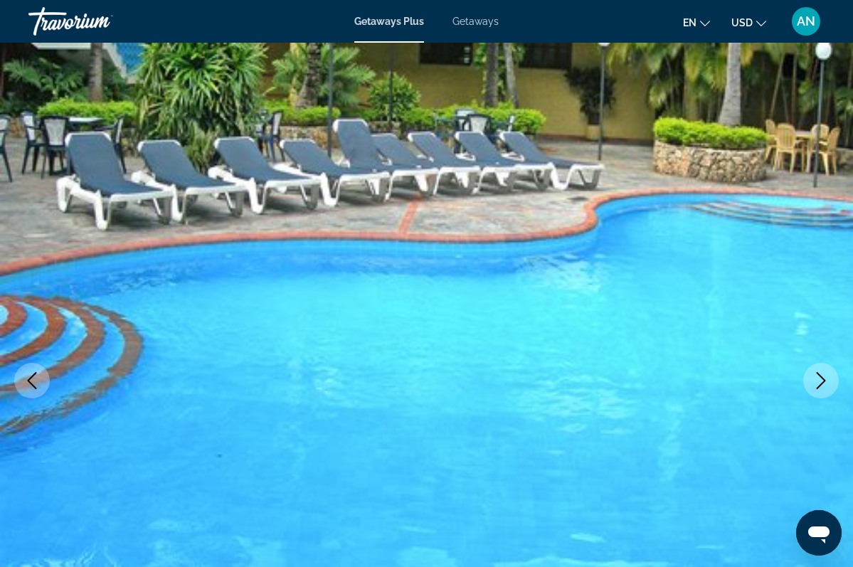
click at [33, 380] on icon "Previous image" at bounding box center [31, 380] width 17 height 17
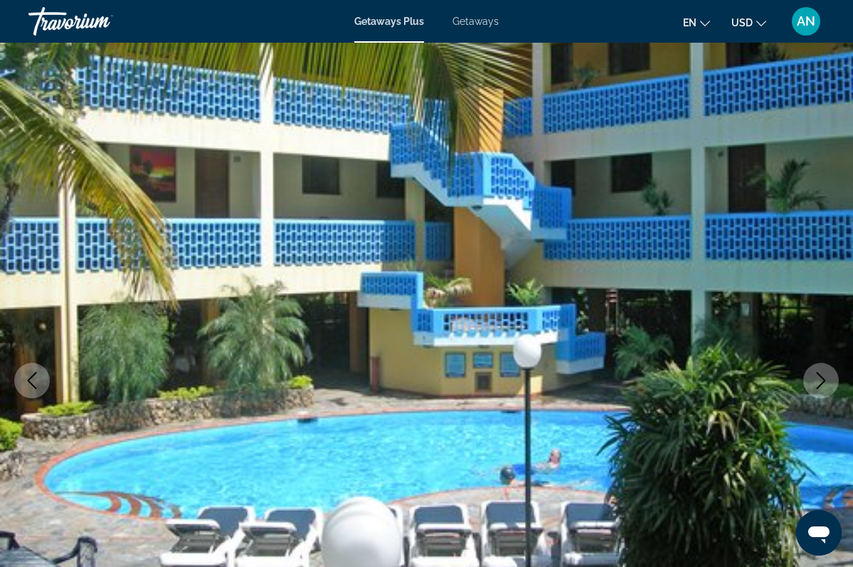
click at [33, 380] on icon "Previous image" at bounding box center [31, 380] width 17 height 17
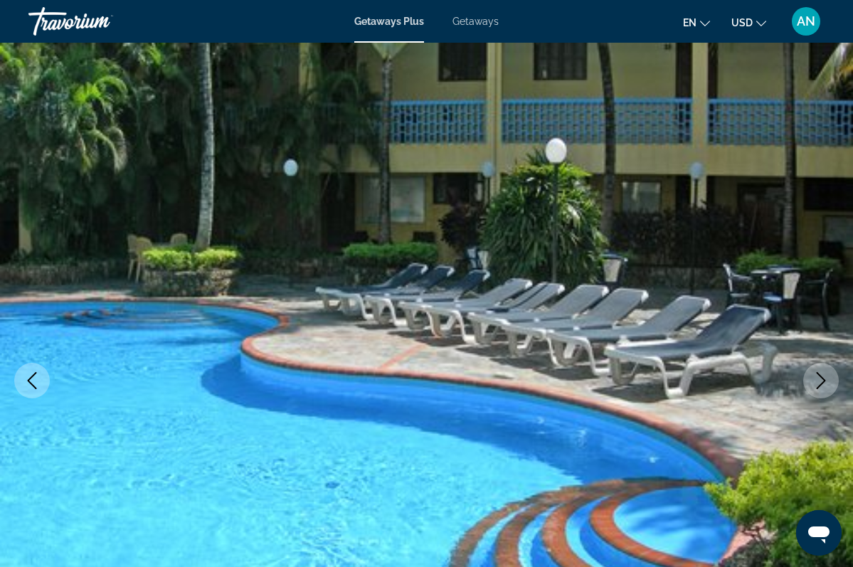
click at [33, 380] on icon "Previous image" at bounding box center [31, 380] width 17 height 17
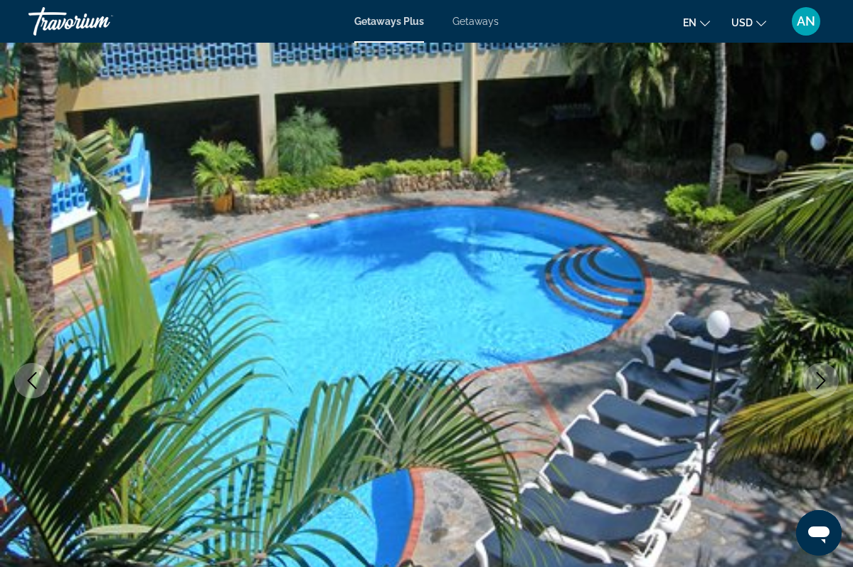
click at [33, 381] on icon "Previous image" at bounding box center [31, 380] width 17 height 17
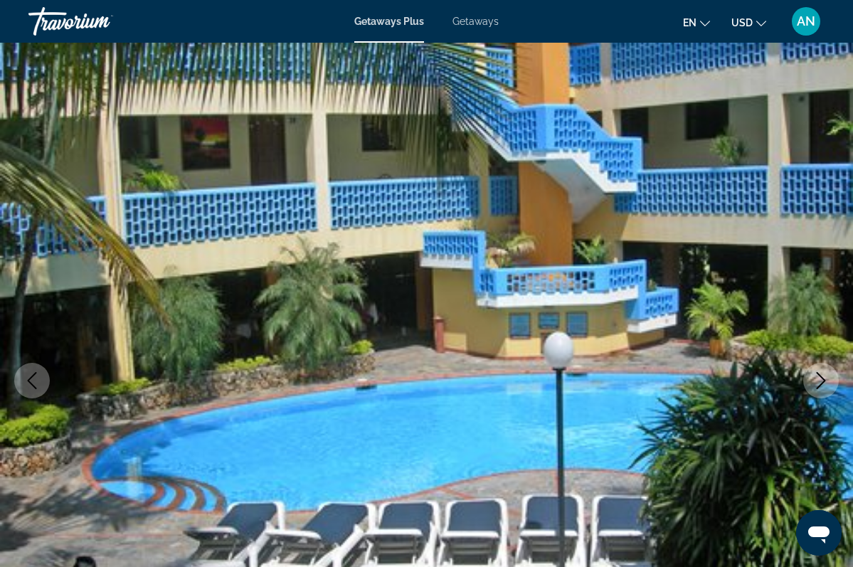
click at [33, 381] on icon "Previous image" at bounding box center [31, 380] width 17 height 17
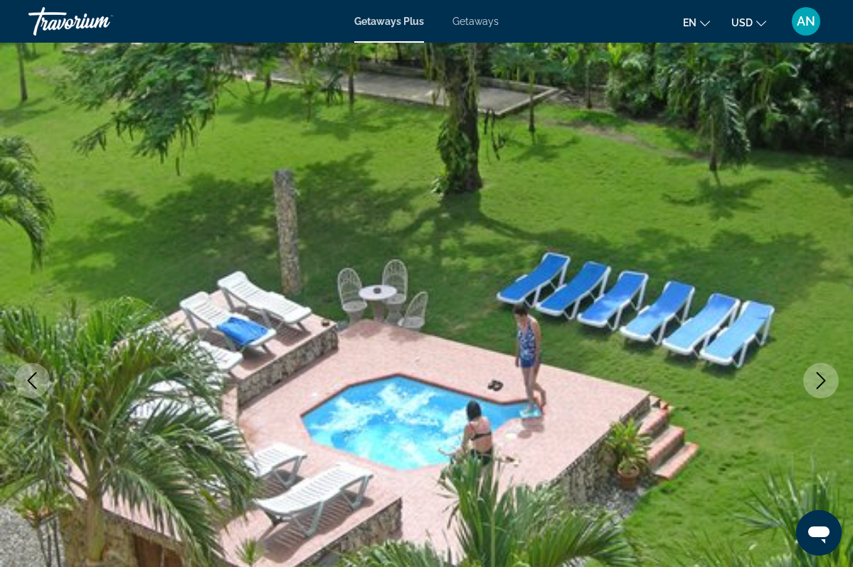
click at [33, 381] on icon "Previous image" at bounding box center [31, 380] width 17 height 17
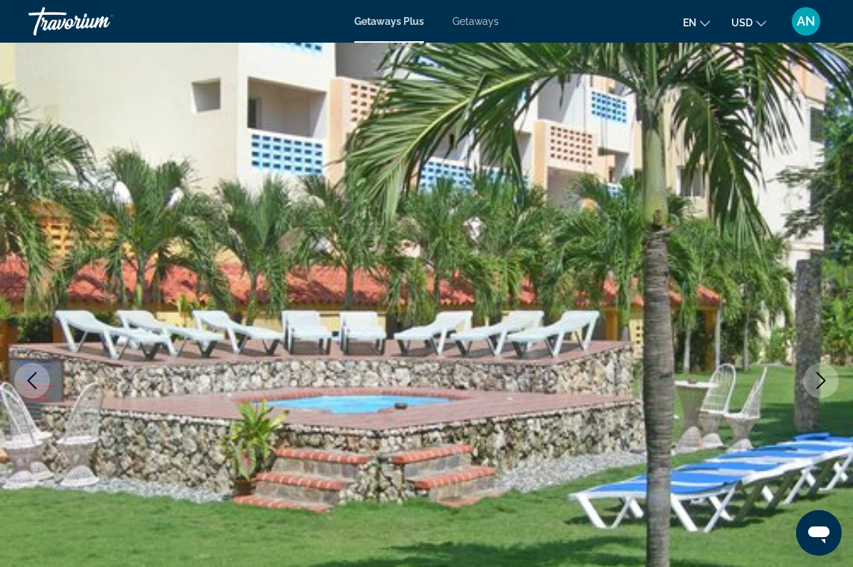
click at [33, 381] on icon "Previous image" at bounding box center [31, 380] width 17 height 17
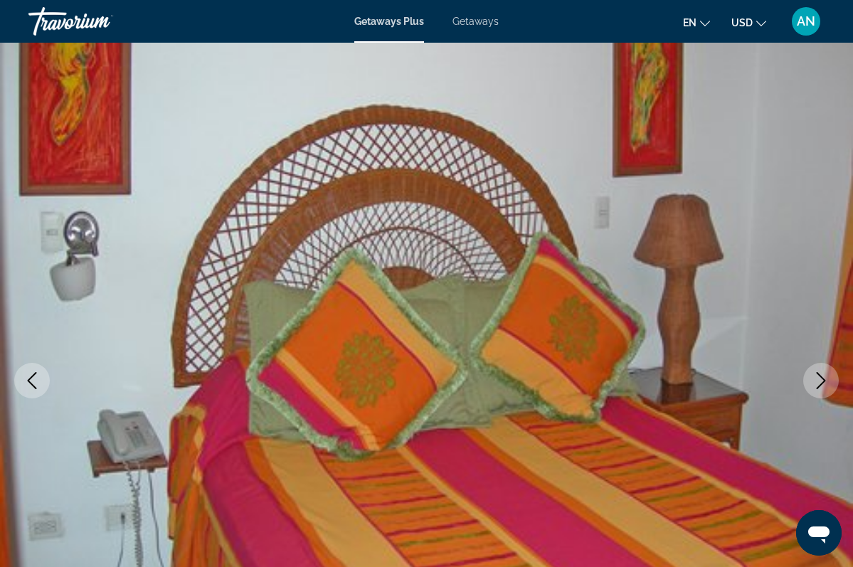
click at [33, 381] on icon "Previous image" at bounding box center [31, 380] width 17 height 17
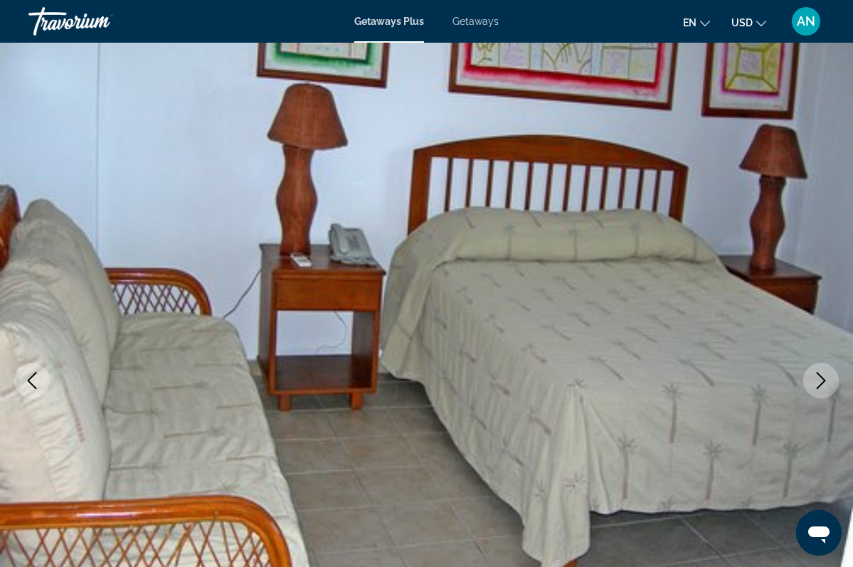
click at [33, 381] on icon "Previous image" at bounding box center [31, 380] width 17 height 17
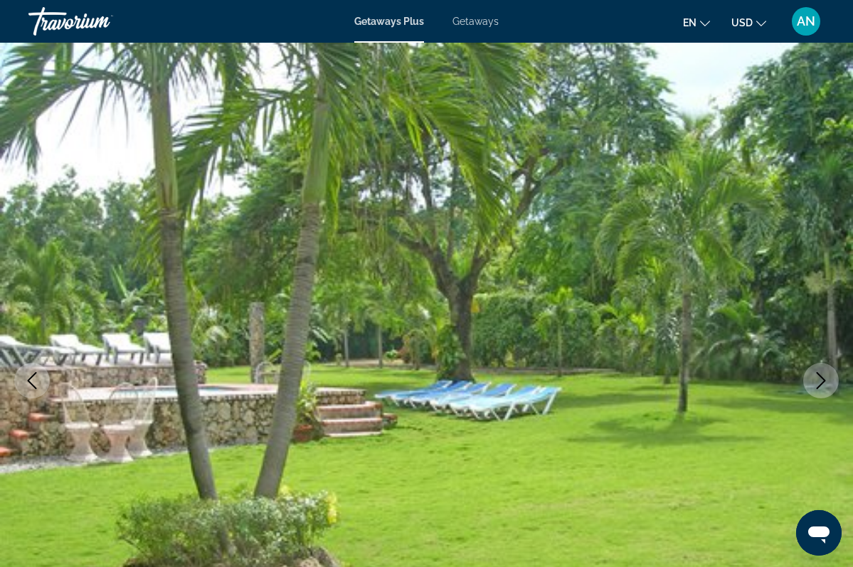
click at [33, 381] on icon "Previous image" at bounding box center [31, 380] width 17 height 17
